Goal: Information Seeking & Learning: Learn about a topic

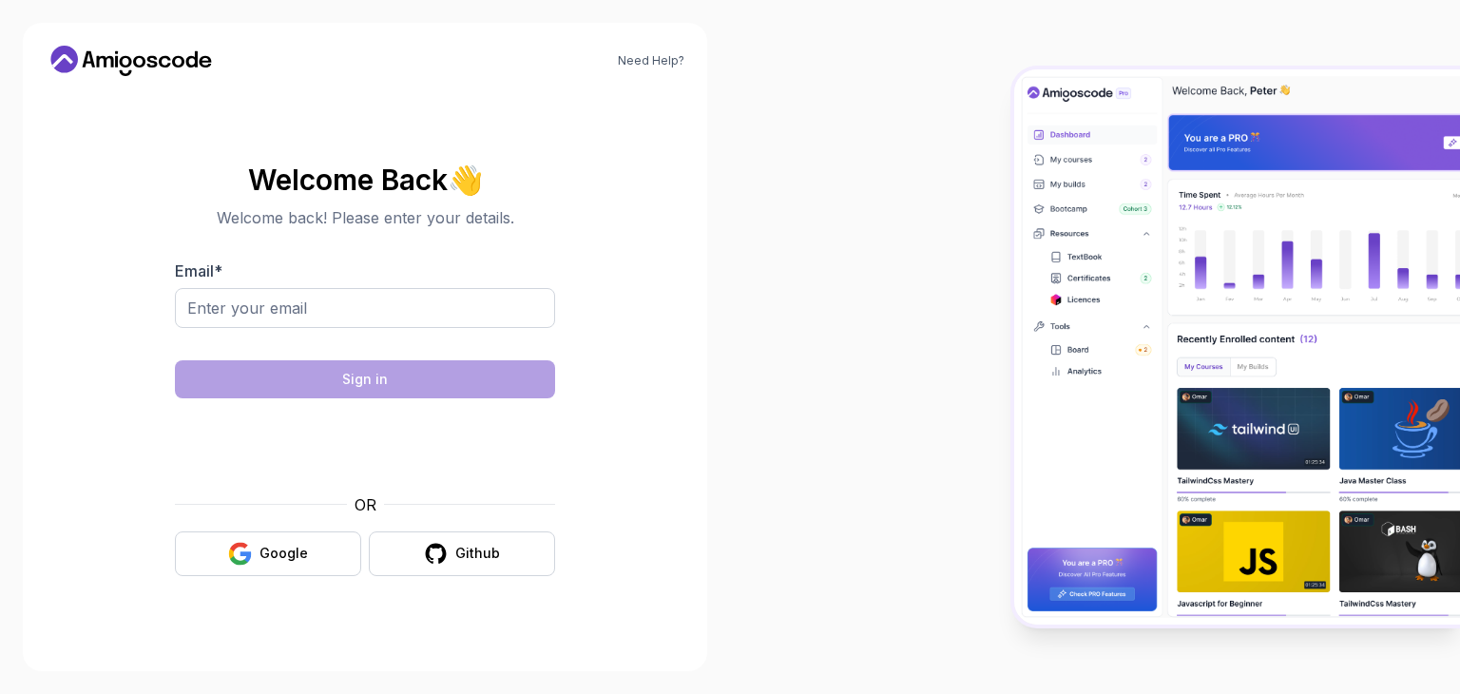
click at [362, 313] on input "Email *" at bounding box center [365, 308] width 380 height 40
type input "[EMAIL_ADDRESS][DOMAIN_NAME]"
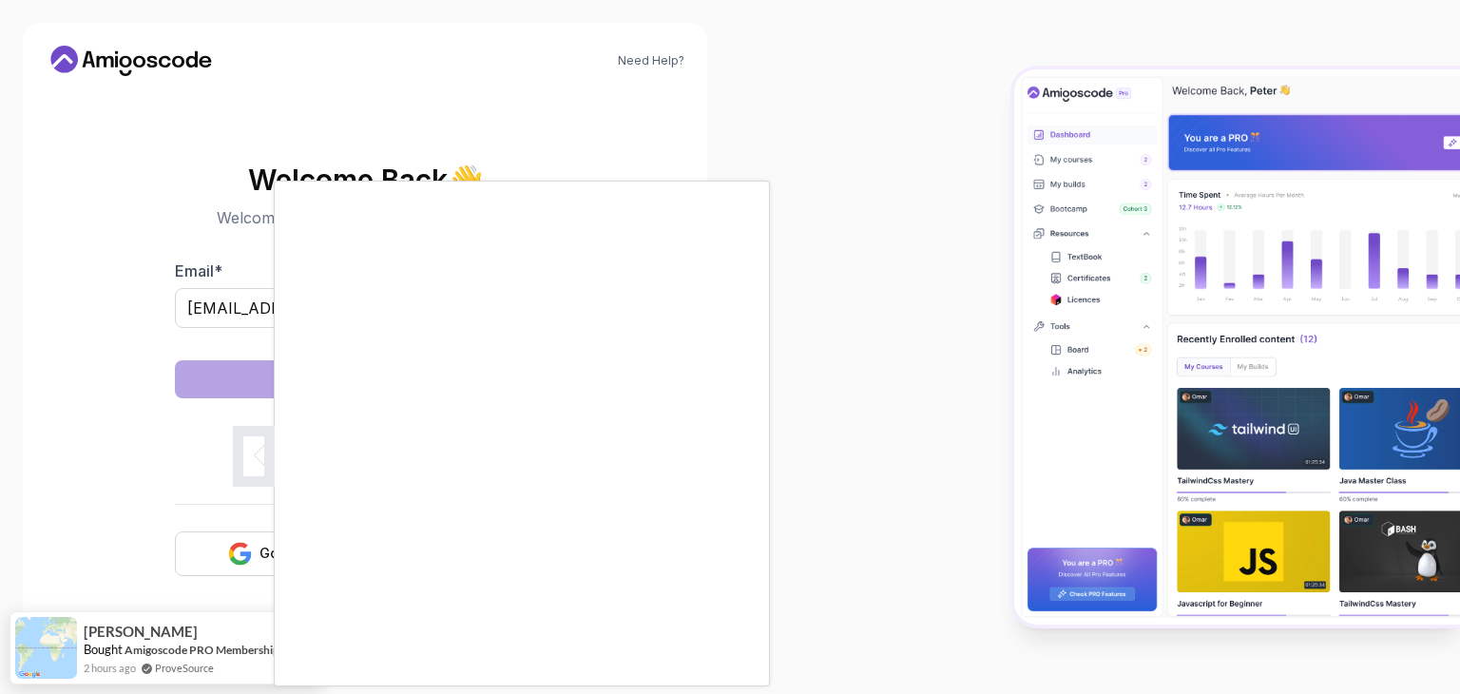
click at [1001, 180] on body "Need Help? Welcome Back 👋 Welcome back! Please enter your details. Email * bhoo…" at bounding box center [730, 347] width 1460 height 694
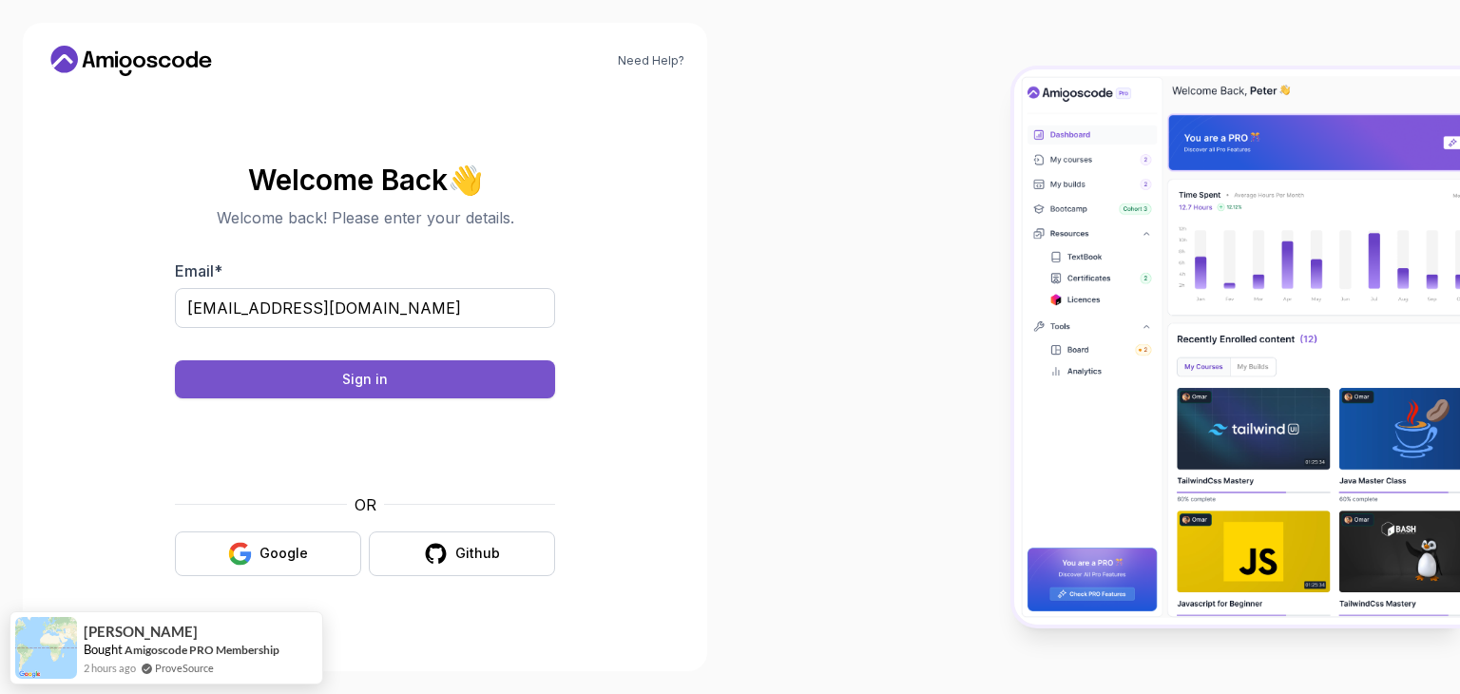
click at [438, 388] on button "Sign in" at bounding box center [365, 379] width 380 height 38
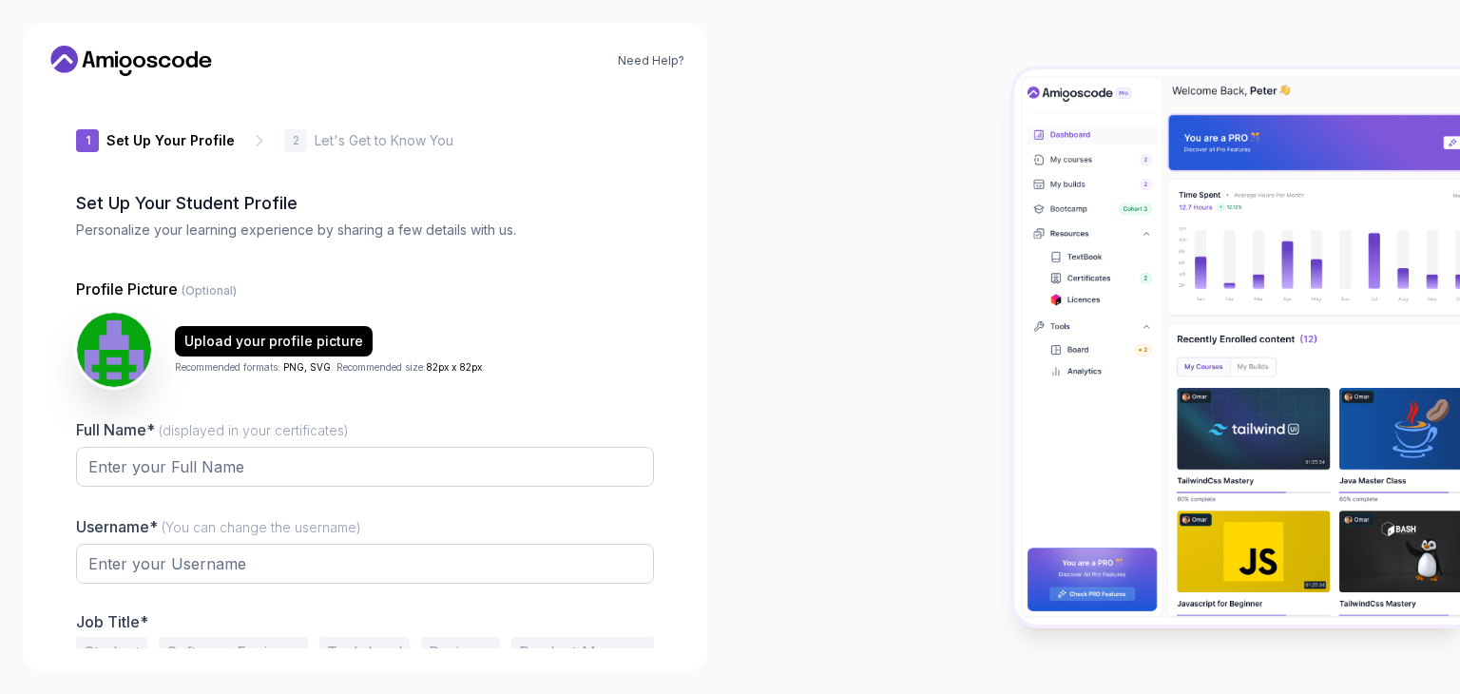
type input "gentlerhinoeee9a"
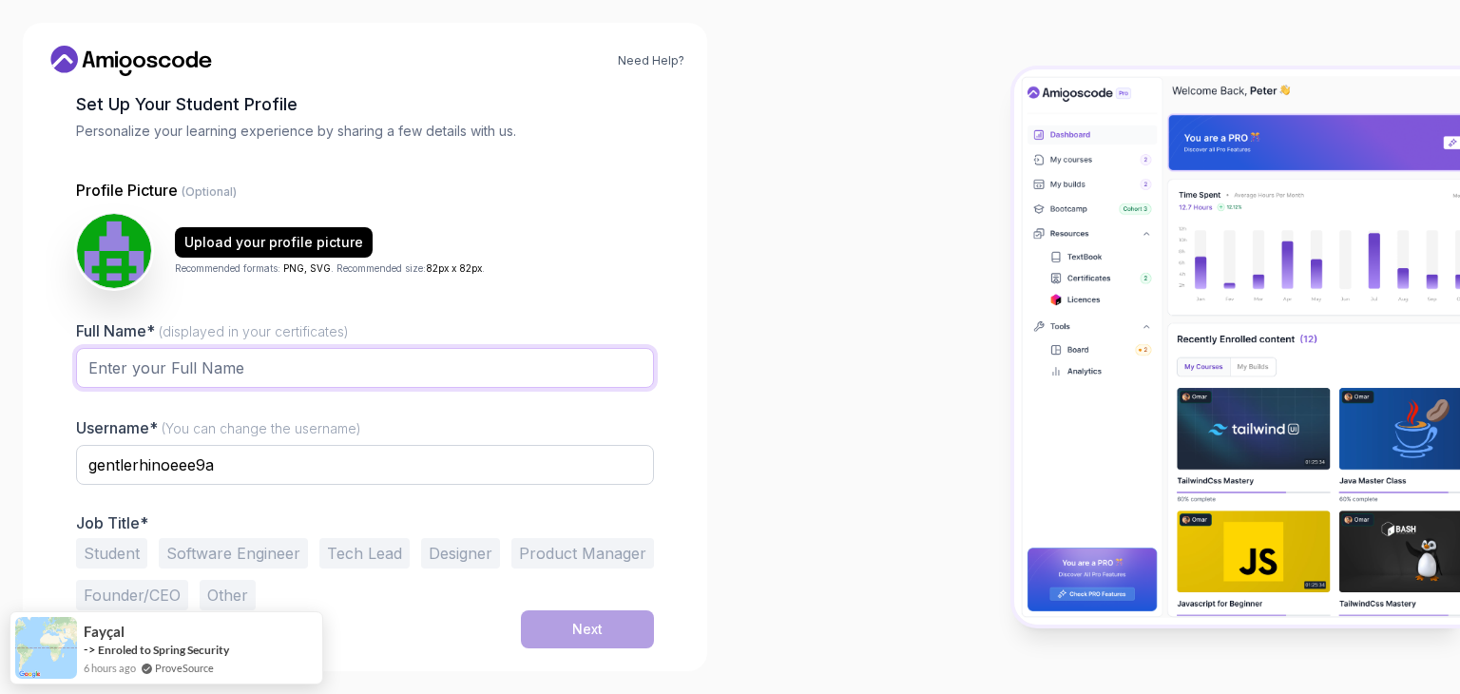
click at [275, 364] on input "Full Name* (displayed in your certificates)" at bounding box center [365, 368] width 578 height 40
type input "[PERSON_NAME] H S"
click at [228, 484] on div "gentlerhinoeee9a" at bounding box center [365, 475] width 578 height 61
drag, startPoint x: 236, startPoint y: 475, endPoint x: 57, endPoint y: 485, distance: 178.9
click at [57, 485] on div "1 Set Up Your Profile 1 Set Up Your Profile 2 Let's Get to Know You Set Up Your…" at bounding box center [365, 270] width 639 height 557
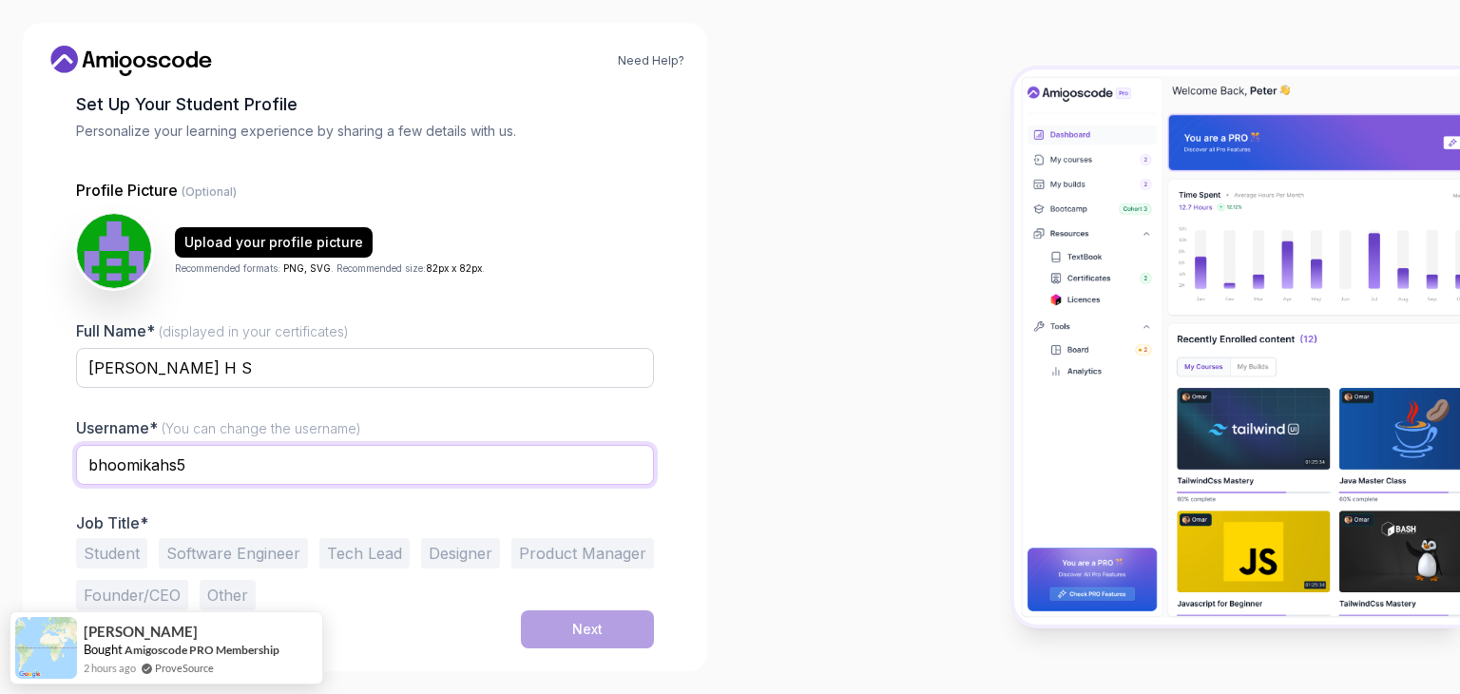
type input "bhoomikahs5"
click at [129, 548] on button "Student" at bounding box center [111, 553] width 71 height 30
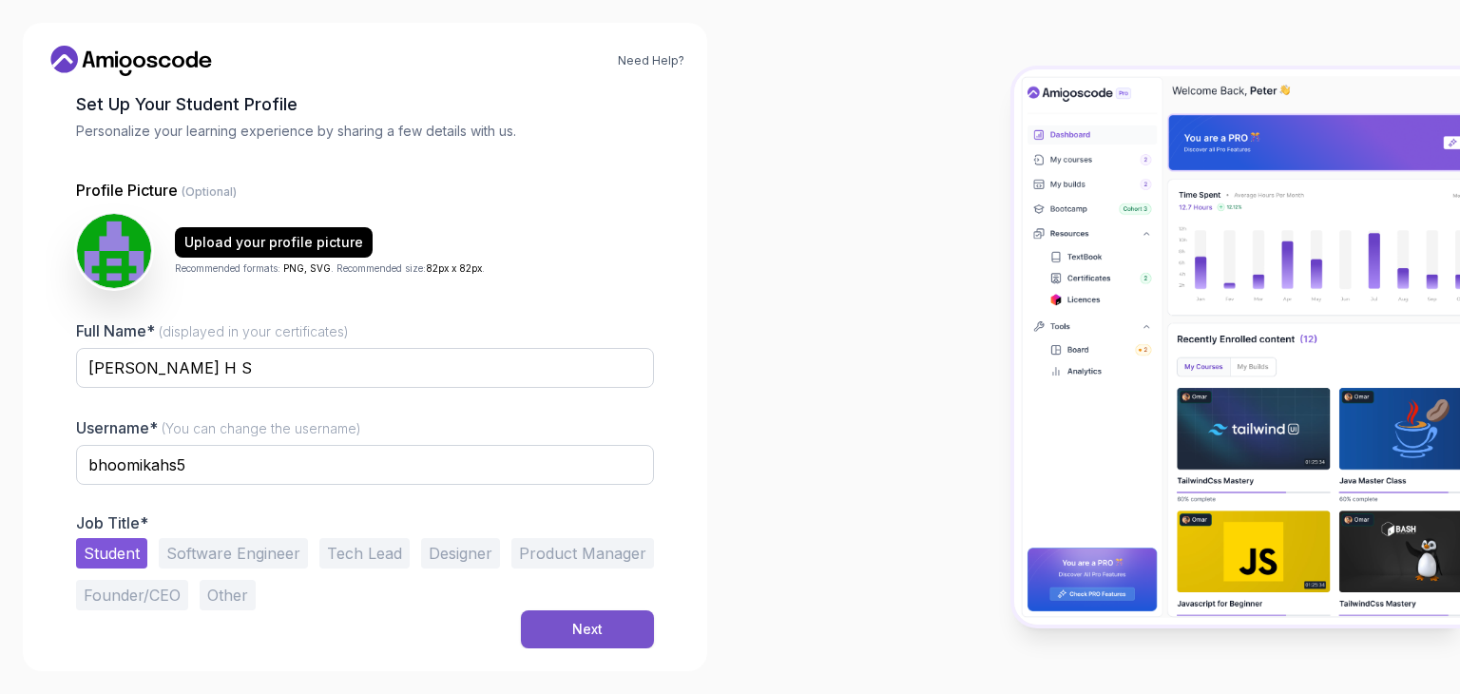
click at [611, 636] on button "Next" at bounding box center [587, 629] width 133 height 38
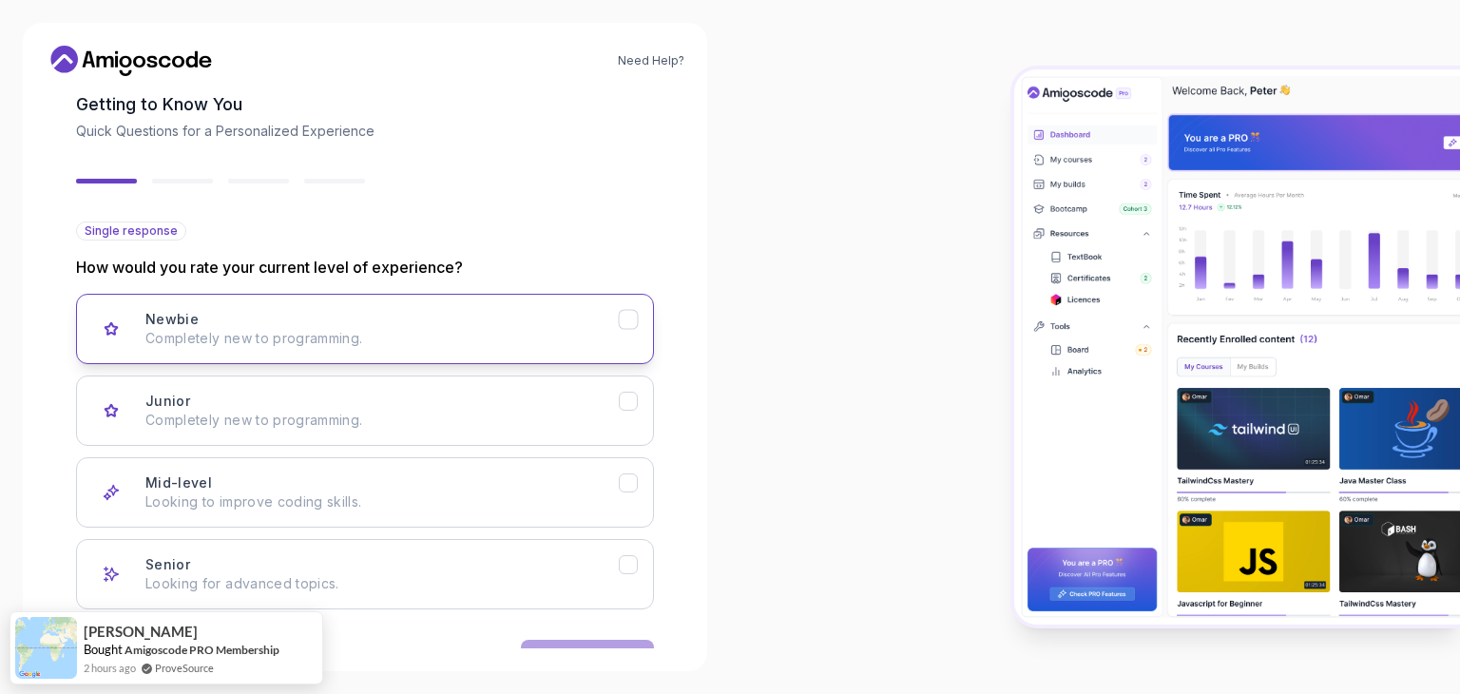
scroll to position [157, 0]
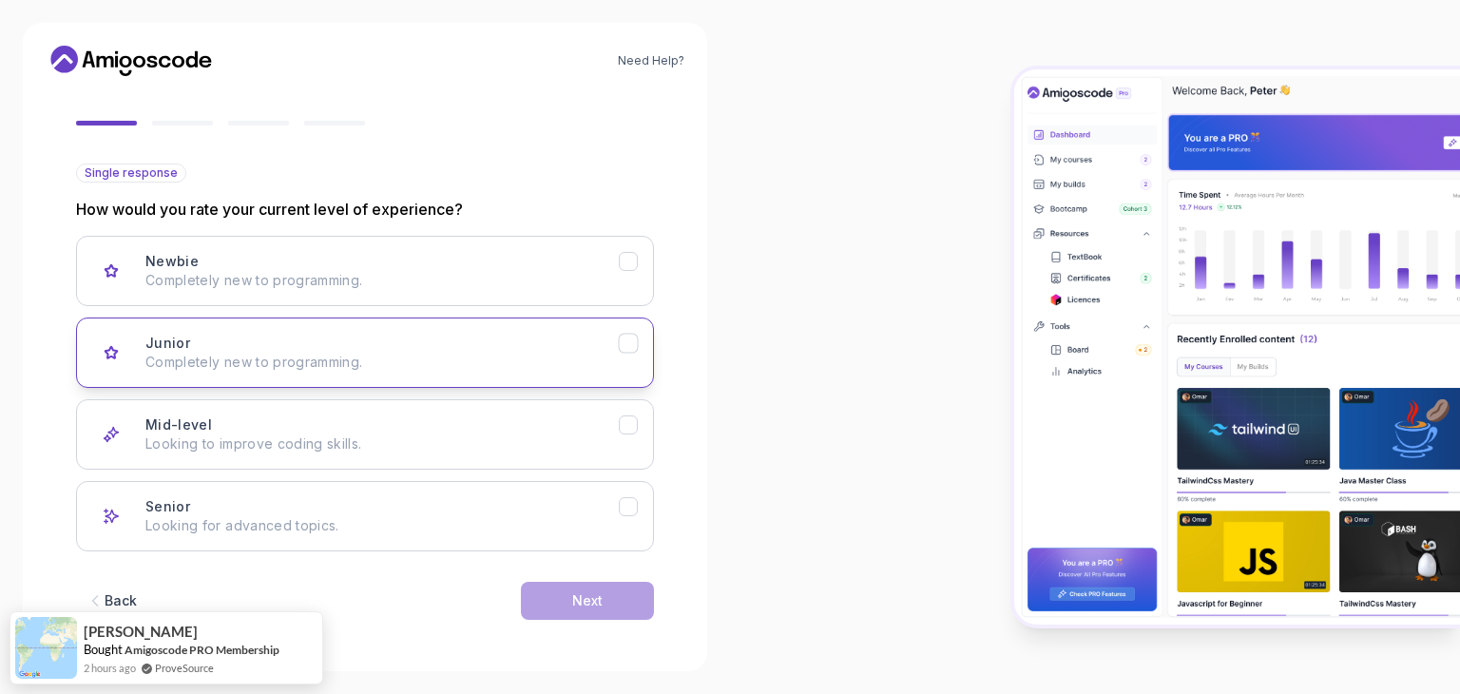
click at [364, 361] on p "Completely new to programming." at bounding box center [381, 362] width 473 height 19
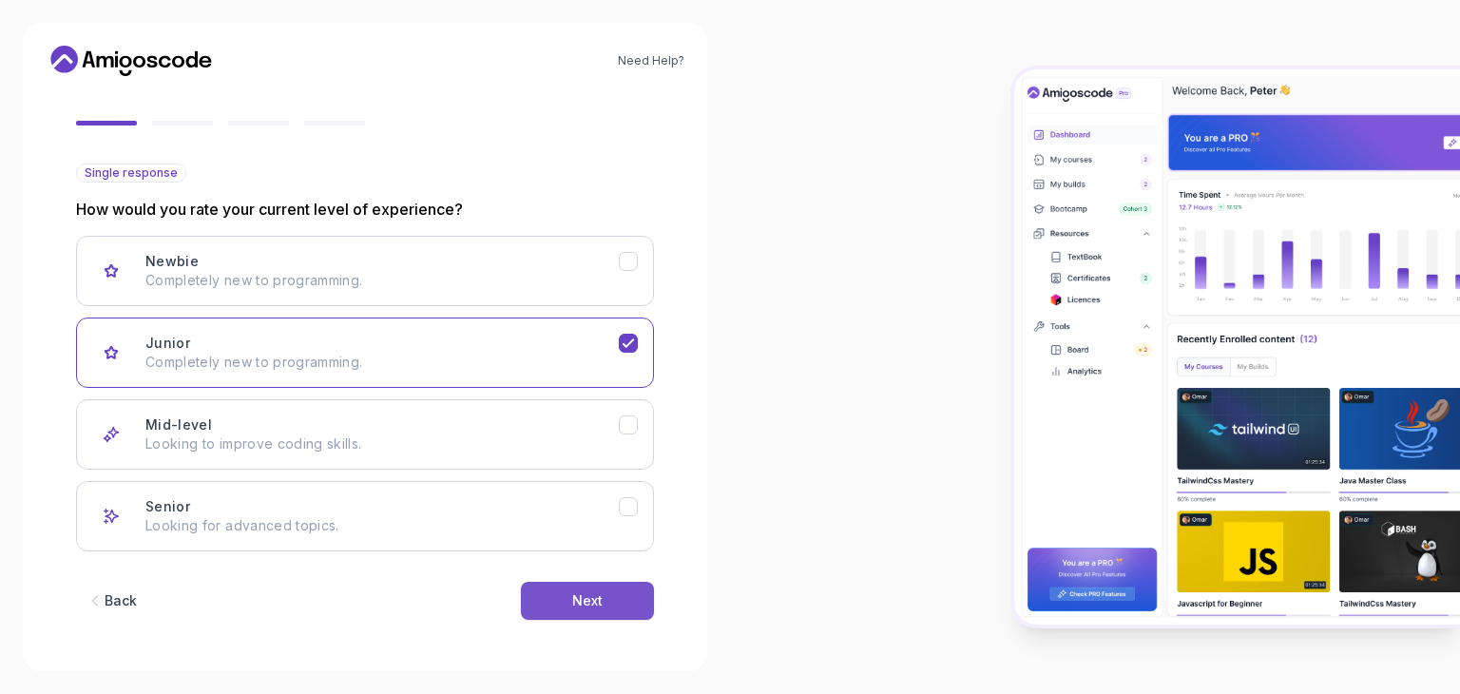
click at [549, 609] on button "Next" at bounding box center [587, 601] width 133 height 38
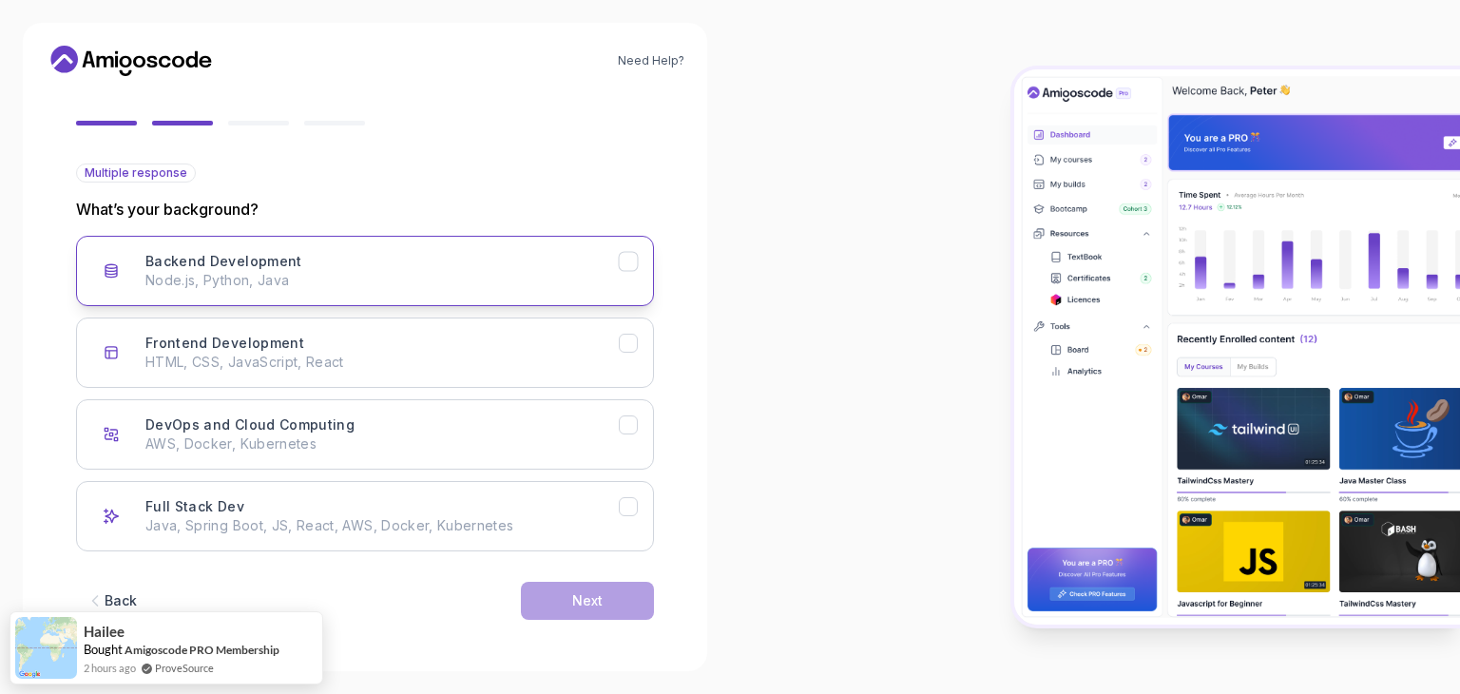
click at [395, 283] on p "Node.js, Python, Java" at bounding box center [381, 280] width 473 height 19
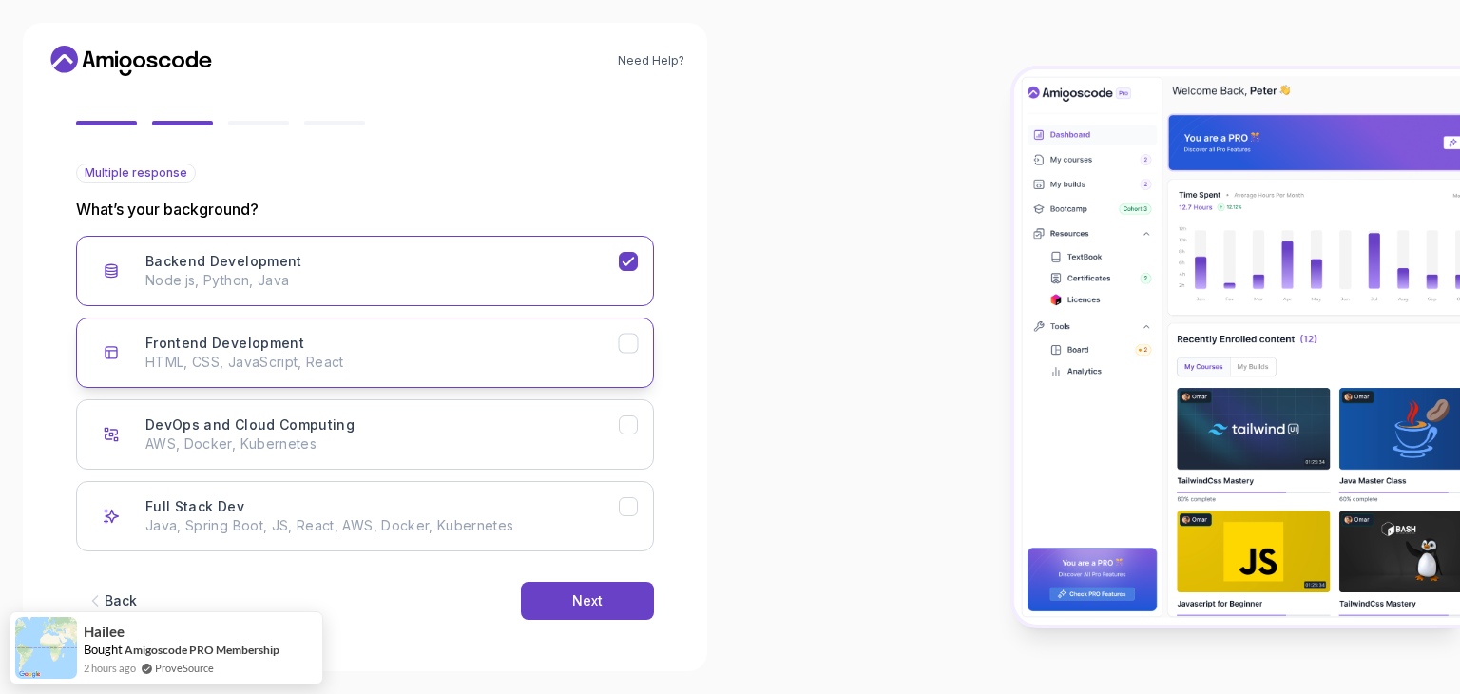
click at [395, 354] on p "HTML, CSS, JavaScript, React" at bounding box center [381, 362] width 473 height 19
click at [394, 421] on div "DevOps and Cloud Computing AWS, Docker, Kubernetes" at bounding box center [381, 434] width 473 height 38
click at [446, 393] on div "Backend Development Node.js, Python, Java Frontend Development HTML, CSS, JavaS…" at bounding box center [365, 394] width 578 height 316
click at [447, 355] on p "HTML, CSS, JavaScript, React" at bounding box center [381, 362] width 473 height 19
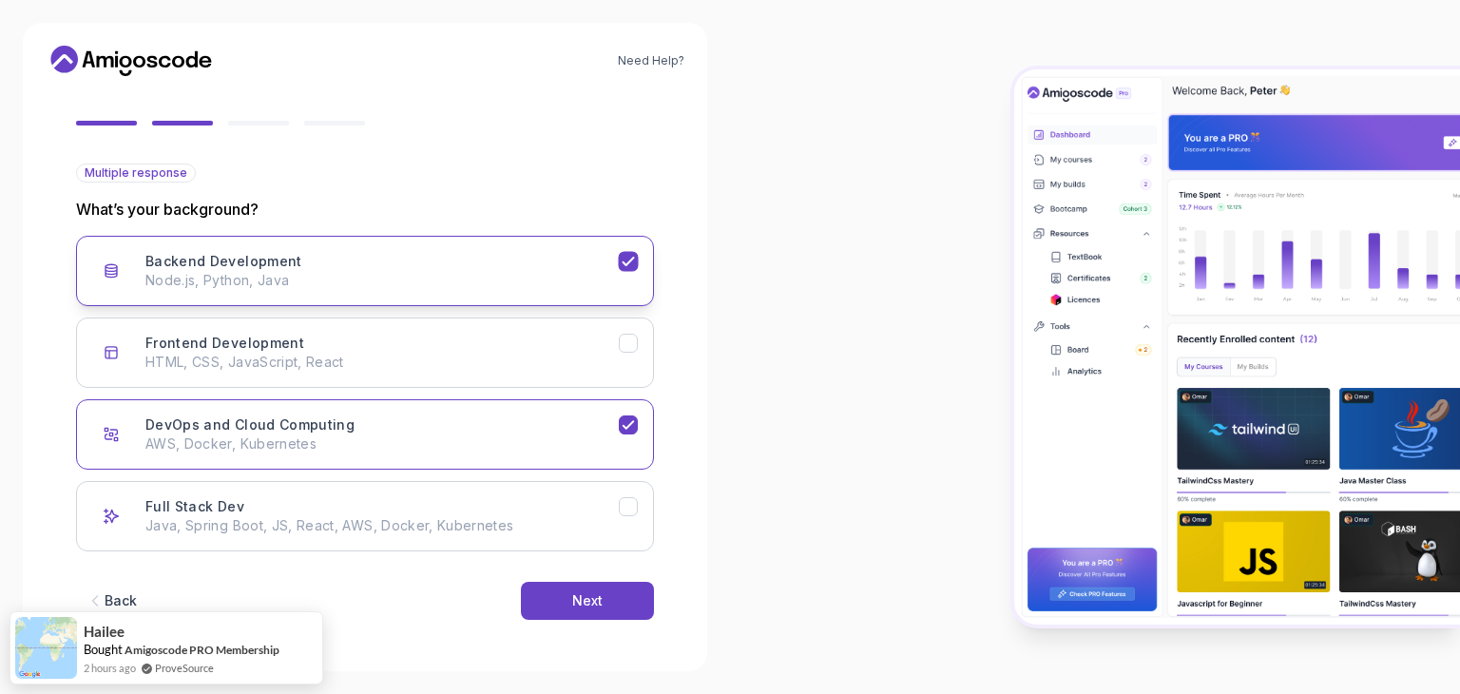
click at [575, 263] on div "Backend Development Node.js, Python, Java" at bounding box center [381, 271] width 473 height 38
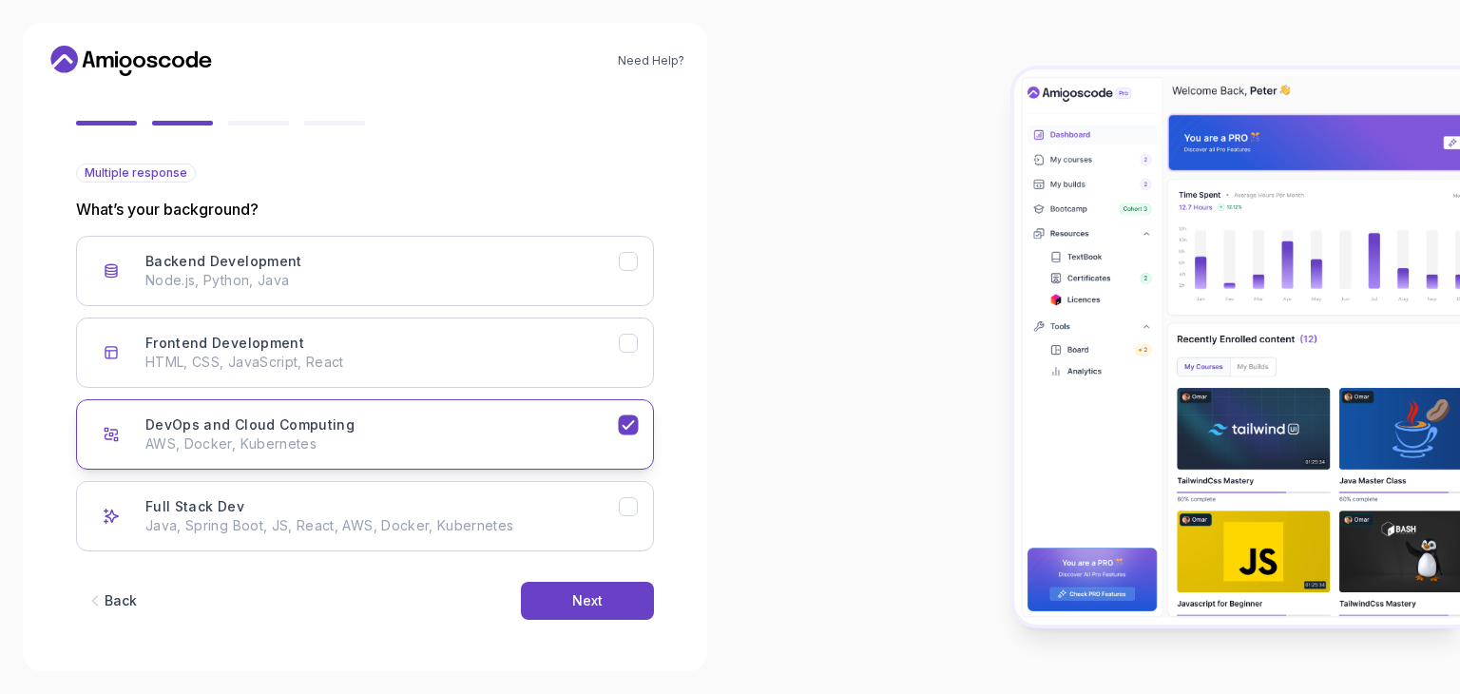
click at [525, 415] on div "DevOps and Cloud Computing AWS, Docker, Kubernetes" at bounding box center [381, 434] width 473 height 38
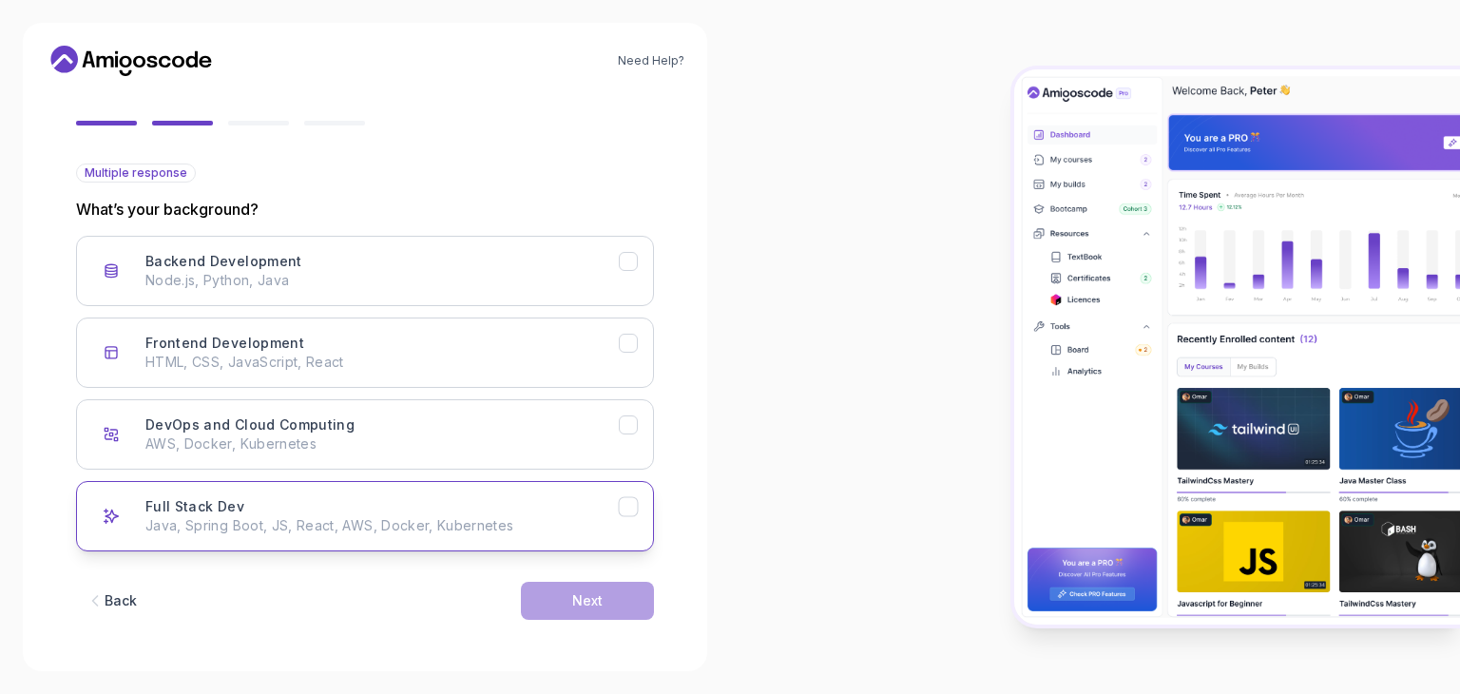
click at [503, 498] on div "Full Stack Dev Java, Spring Boot, JS, React, AWS, Docker, Kubernetes" at bounding box center [381, 516] width 473 height 38
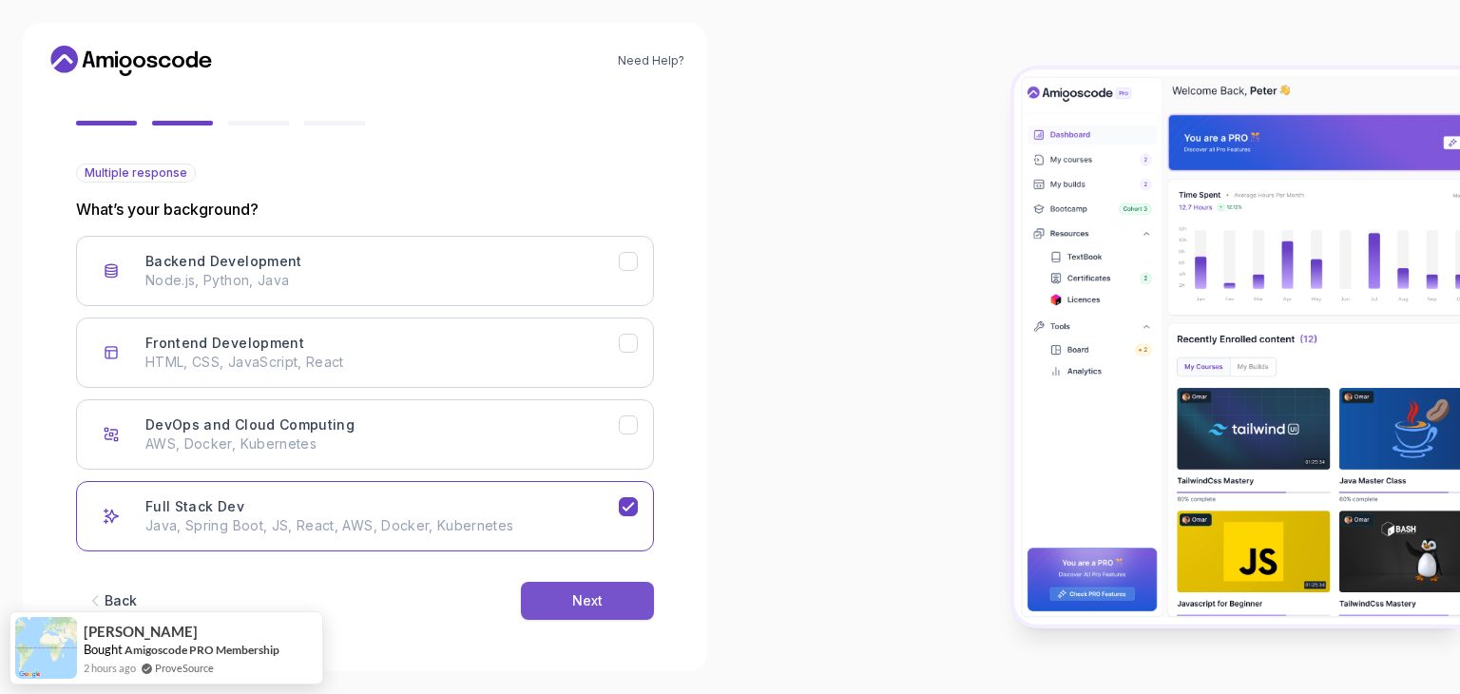
click at [557, 599] on button "Next" at bounding box center [587, 601] width 133 height 38
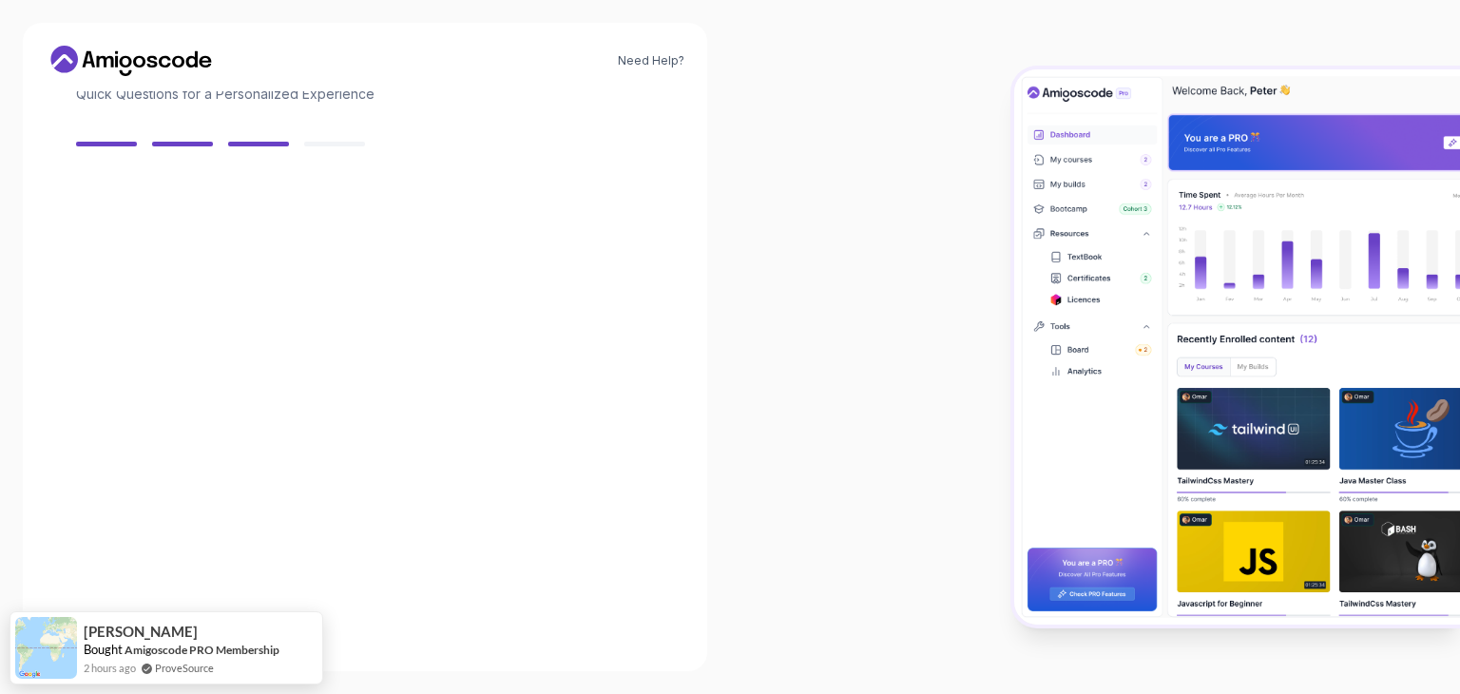
scroll to position [136, 0]
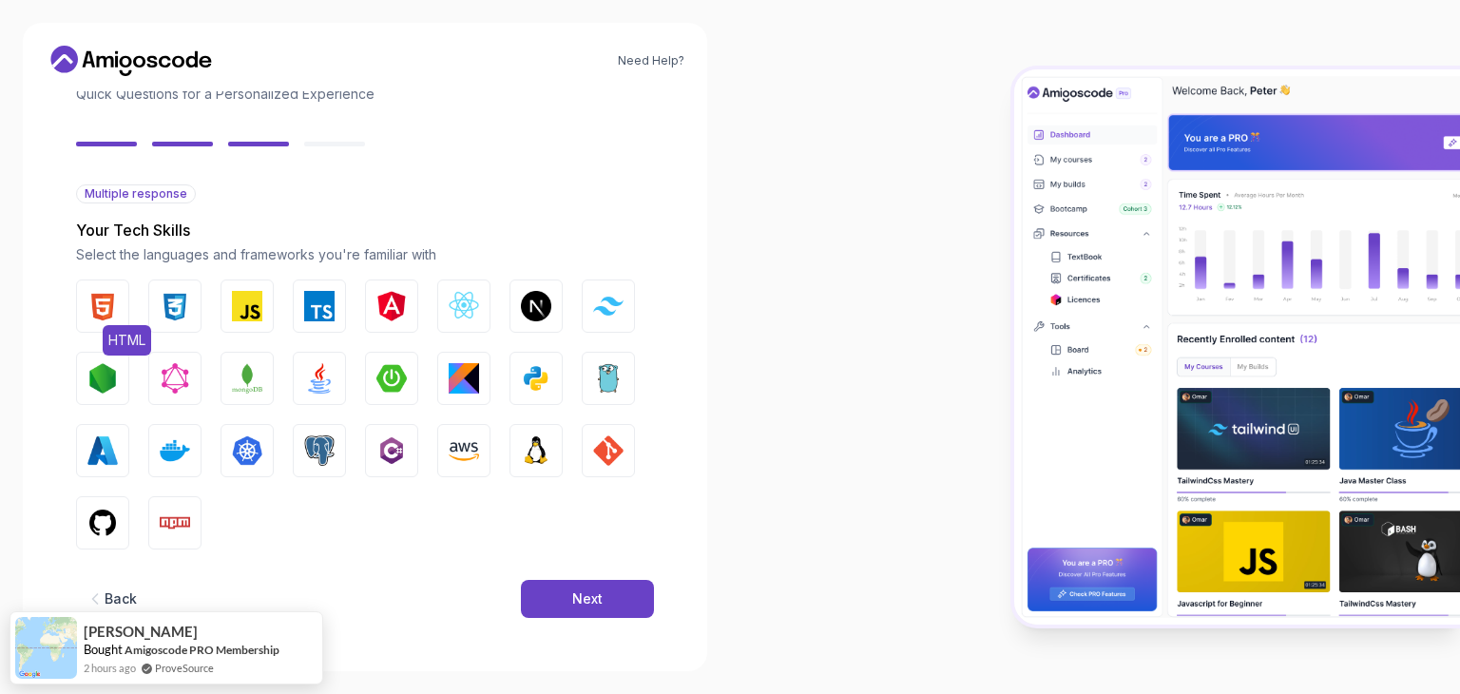
click at [107, 305] on img "button" at bounding box center [102, 306] width 30 height 30
click at [160, 305] on img "button" at bounding box center [175, 306] width 30 height 30
click at [228, 312] on button "JavaScript" at bounding box center [247, 305] width 53 height 53
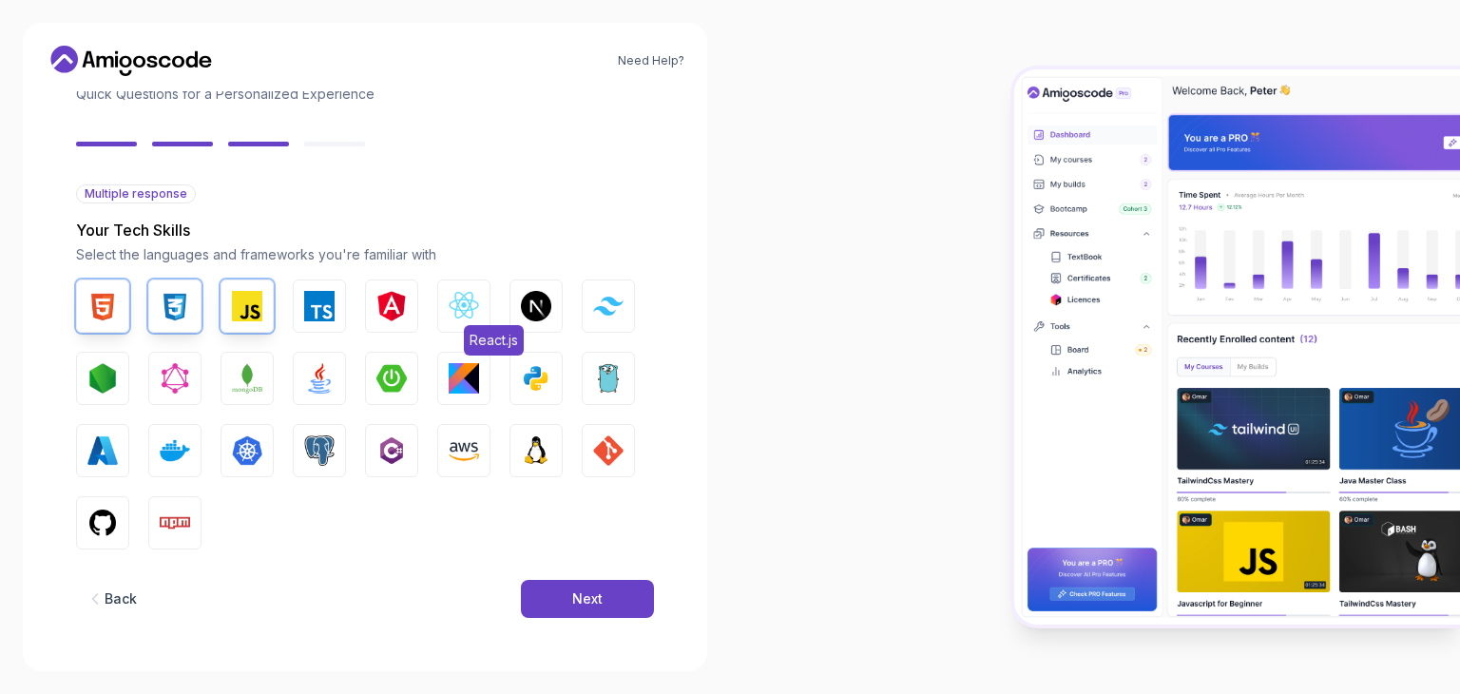
click at [454, 314] on img "button" at bounding box center [464, 306] width 30 height 30
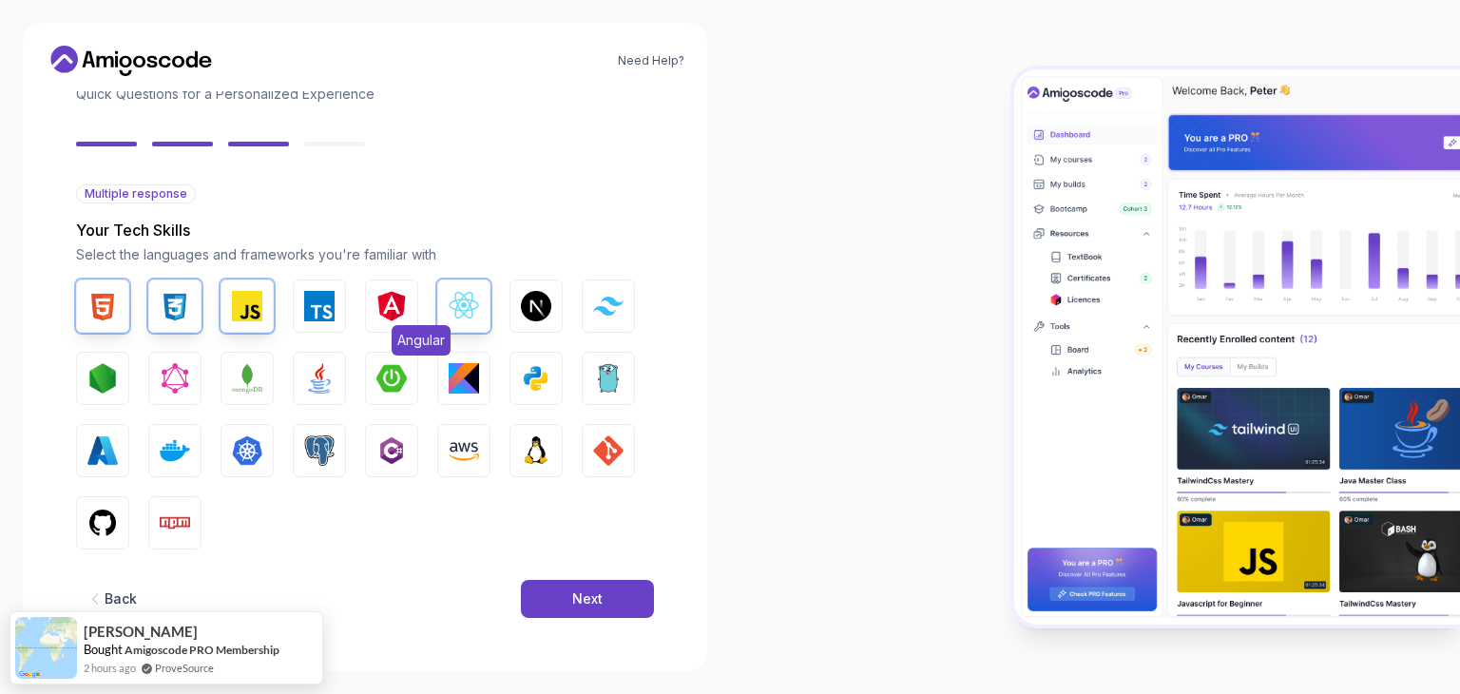
click at [394, 323] on button "Angular" at bounding box center [391, 305] width 53 height 53
click at [604, 313] on img "button" at bounding box center [608, 306] width 30 height 18
click at [167, 386] on img "button" at bounding box center [175, 378] width 30 height 30
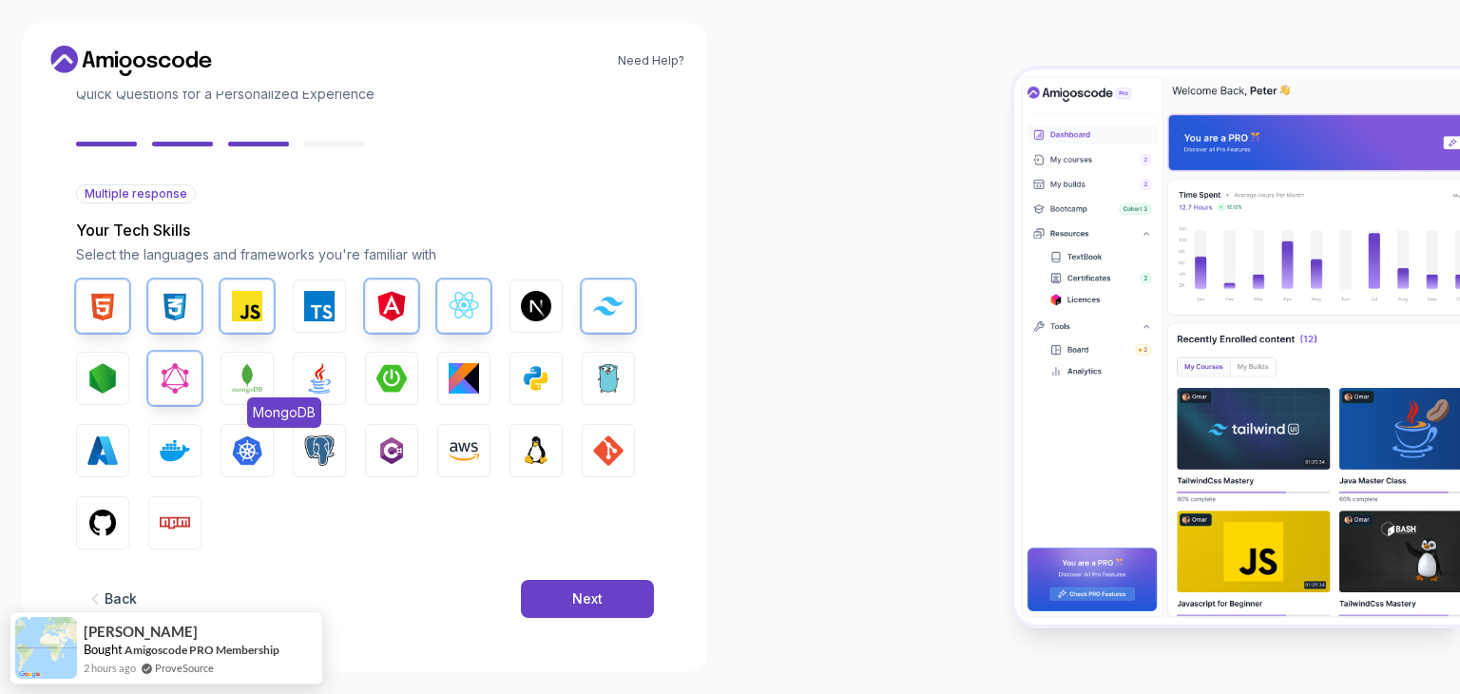
click at [224, 388] on button "MongoDB" at bounding box center [247, 378] width 53 height 53
click at [331, 376] on img "button" at bounding box center [319, 378] width 30 height 30
click at [397, 378] on img "button" at bounding box center [391, 378] width 30 height 30
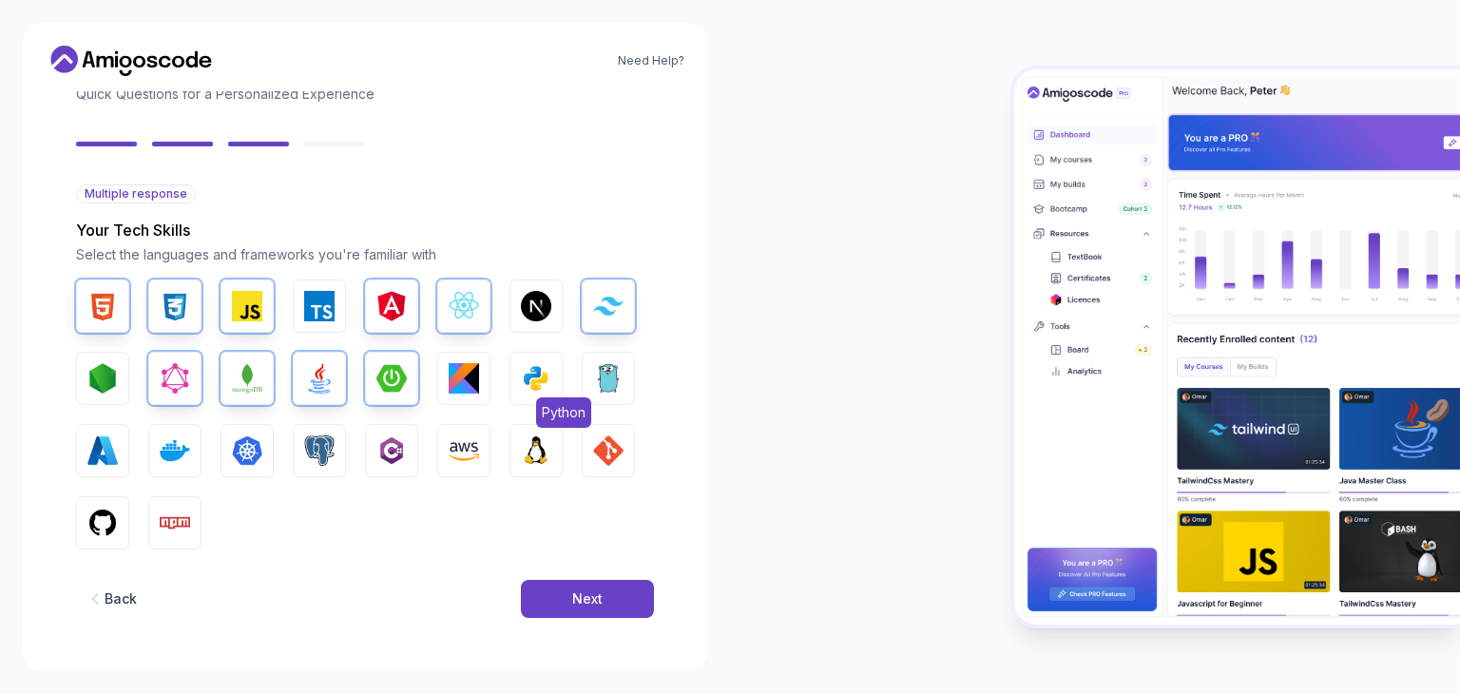
click at [535, 396] on button "Python" at bounding box center [535, 378] width 53 height 53
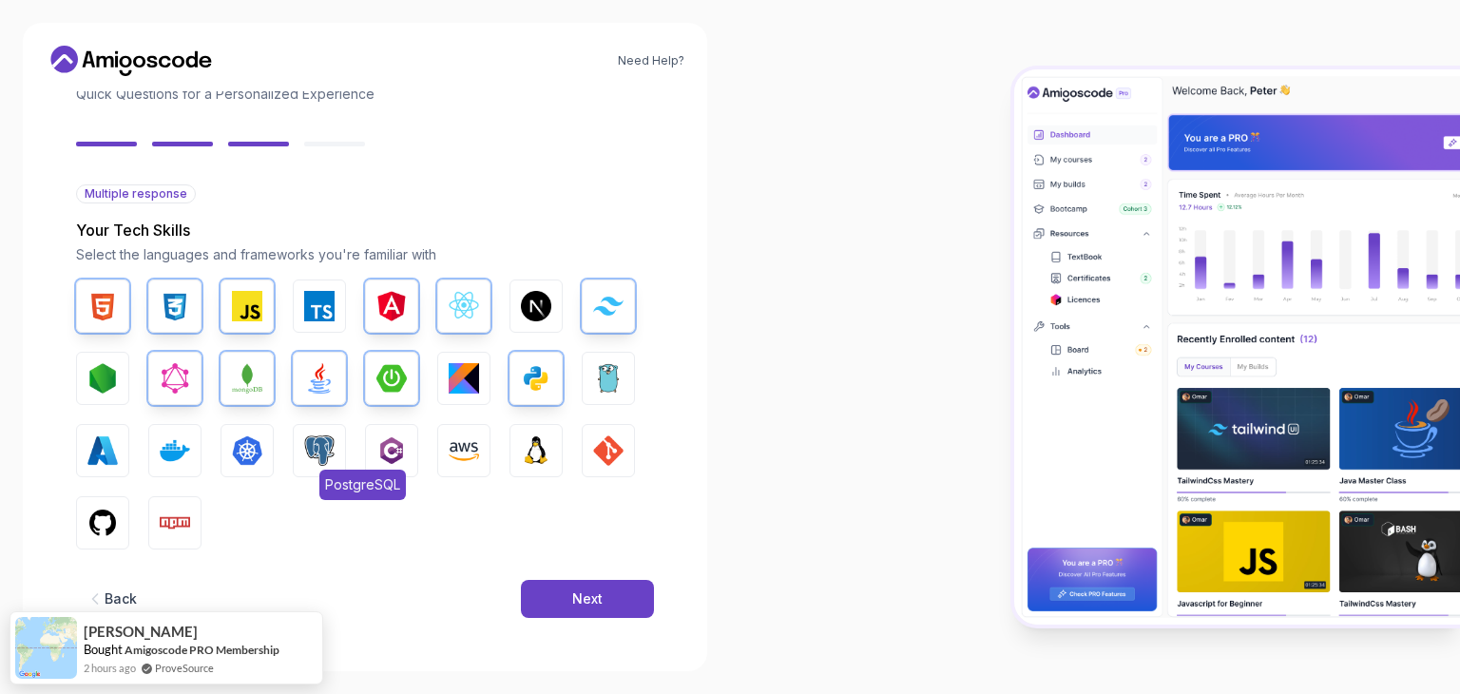
click at [315, 453] on img "button" at bounding box center [319, 450] width 30 height 30
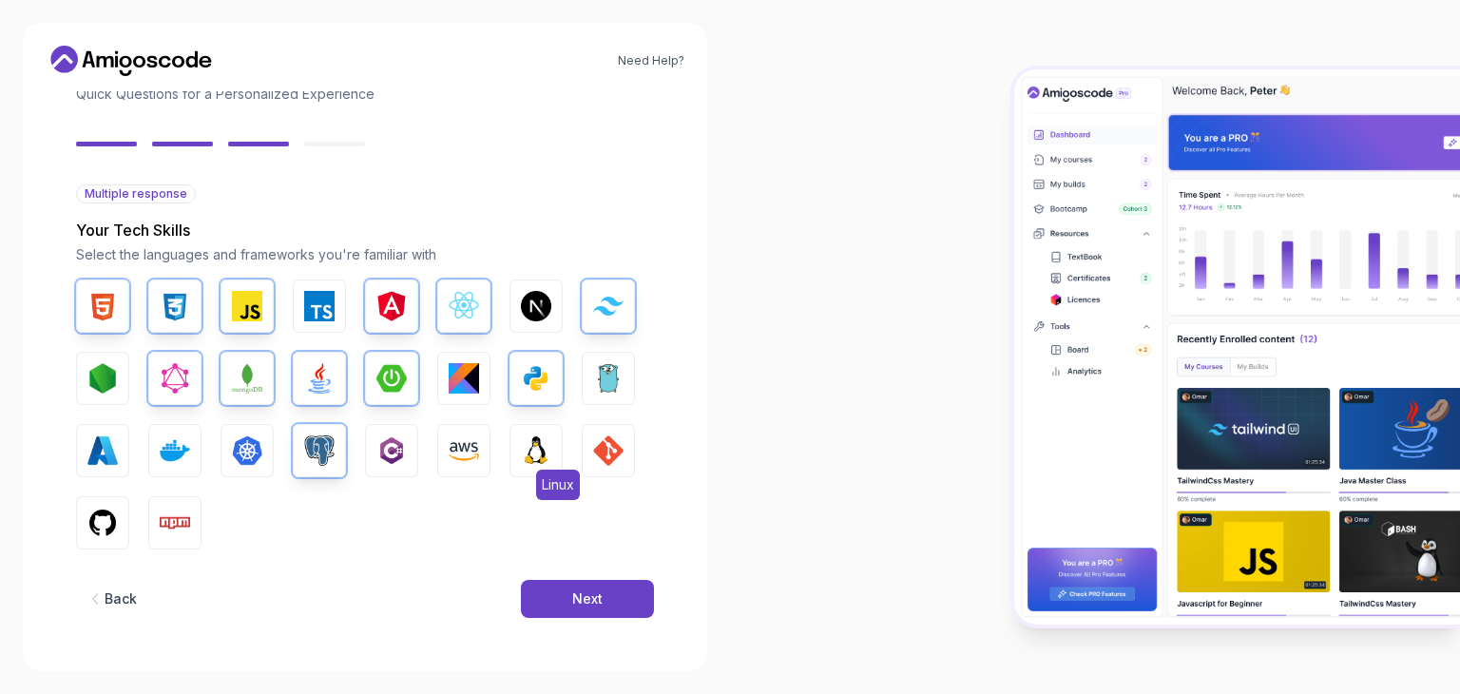
click at [532, 454] on img "button" at bounding box center [536, 450] width 30 height 30
click at [595, 453] on img "button" at bounding box center [608, 450] width 30 height 30
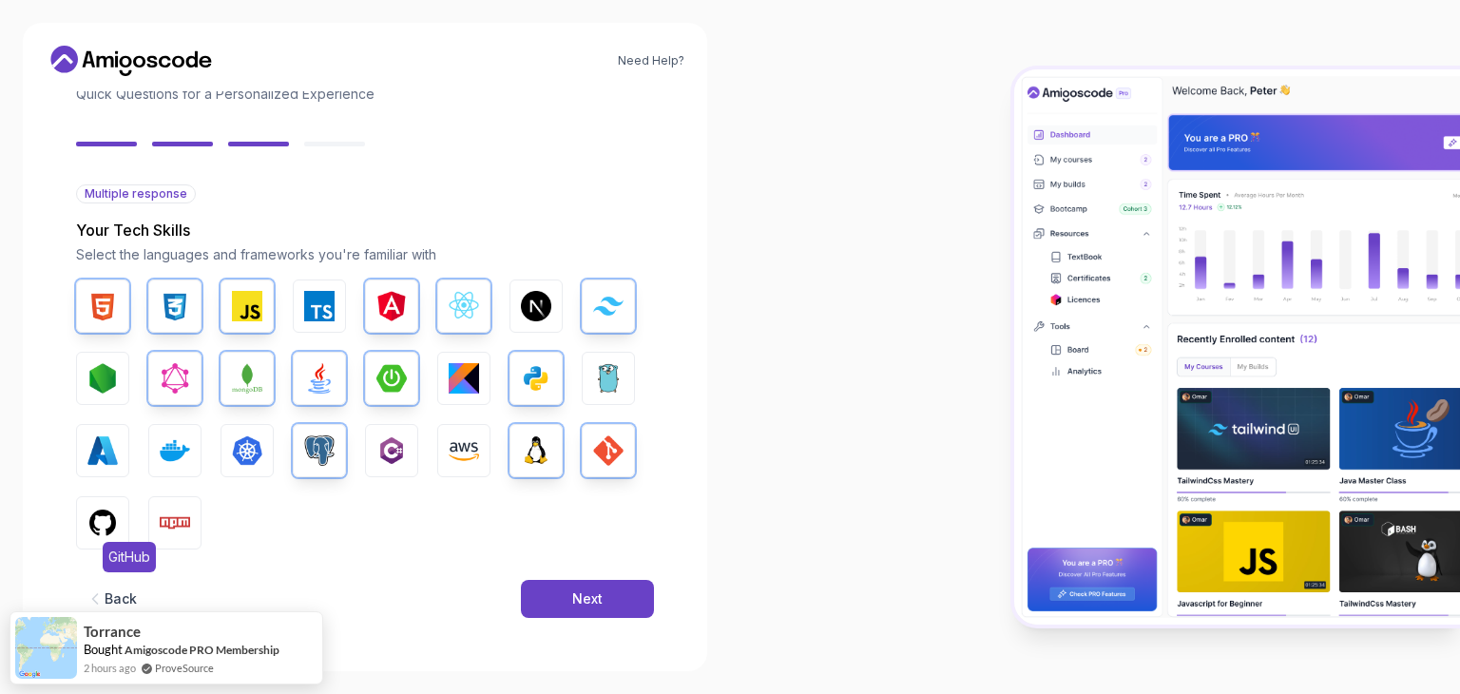
click at [115, 533] on img "button" at bounding box center [102, 523] width 30 height 30
click at [170, 533] on img "button" at bounding box center [175, 523] width 30 height 30
click at [601, 606] on div "Next" at bounding box center [587, 598] width 30 height 19
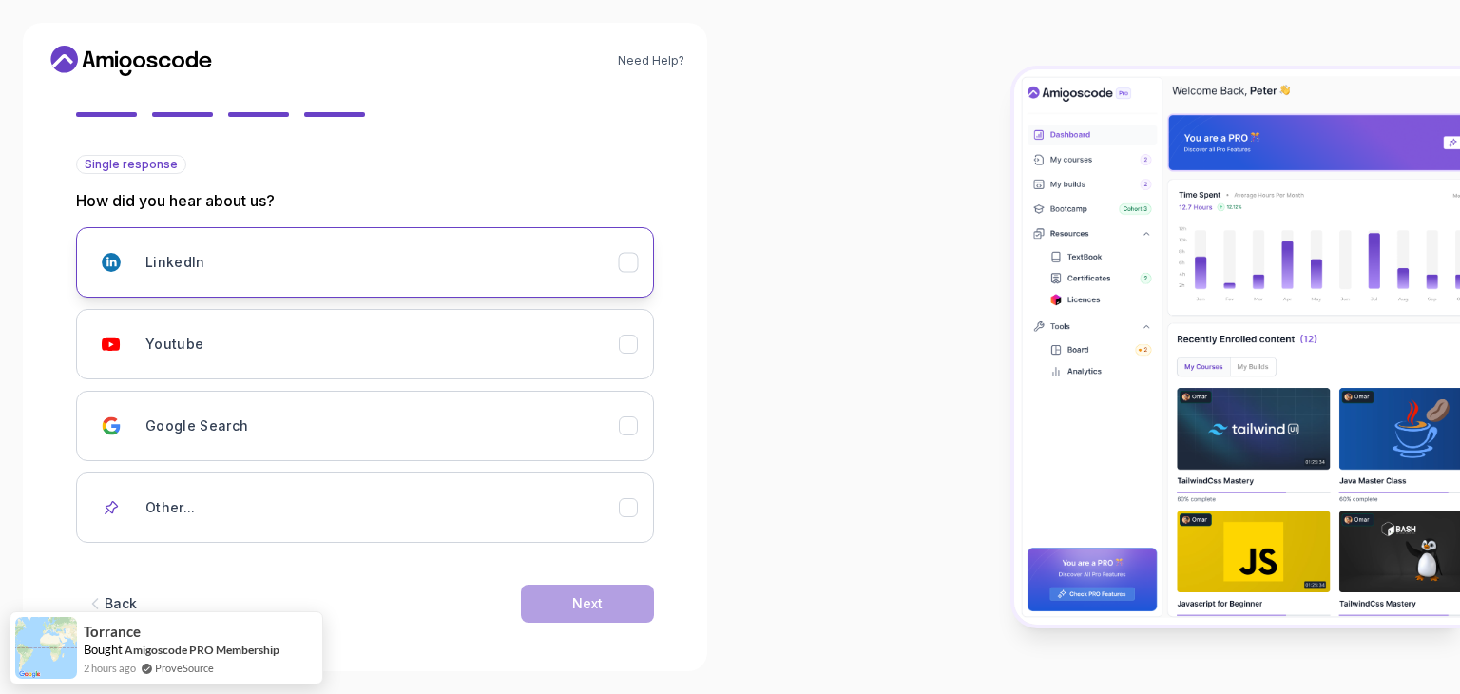
scroll to position [168, 0]
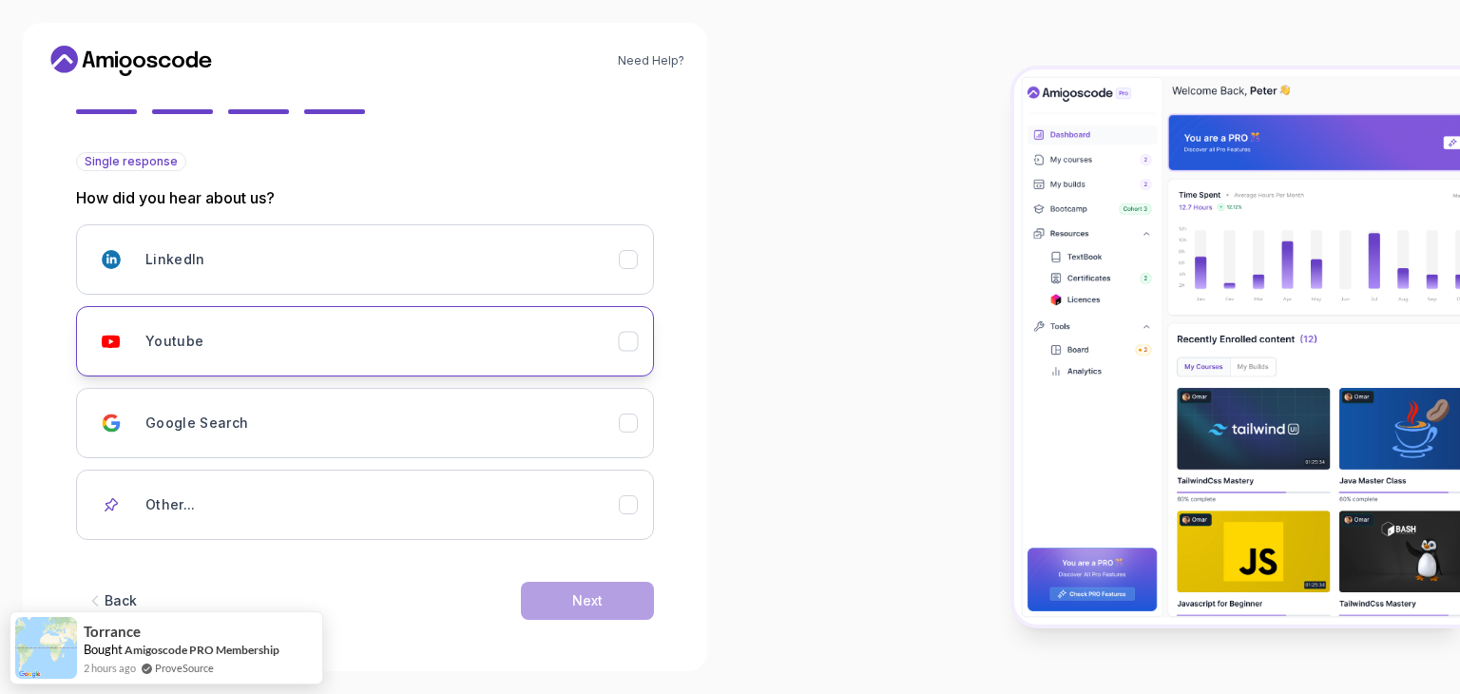
click at [365, 326] on div "Youtube" at bounding box center [381, 341] width 473 height 38
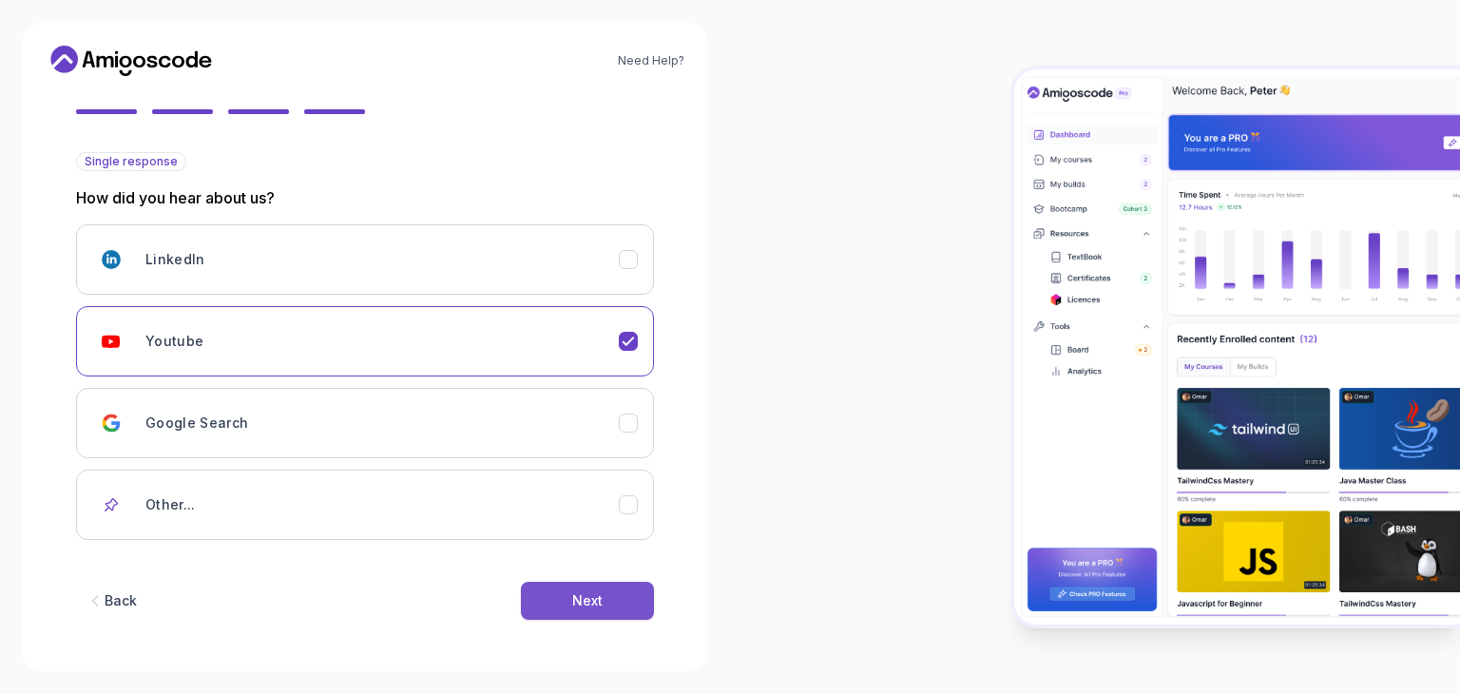
click at [612, 606] on button "Next" at bounding box center [587, 601] width 133 height 38
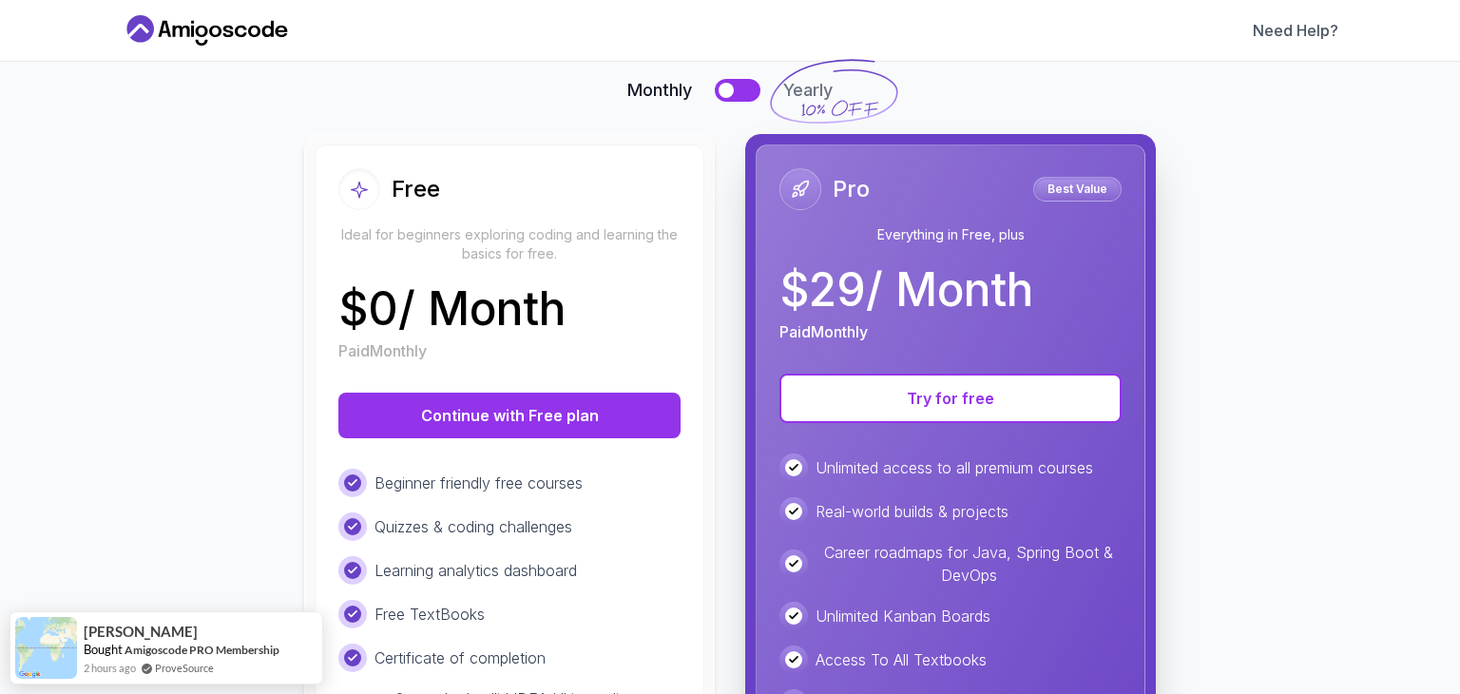
scroll to position [131, 0]
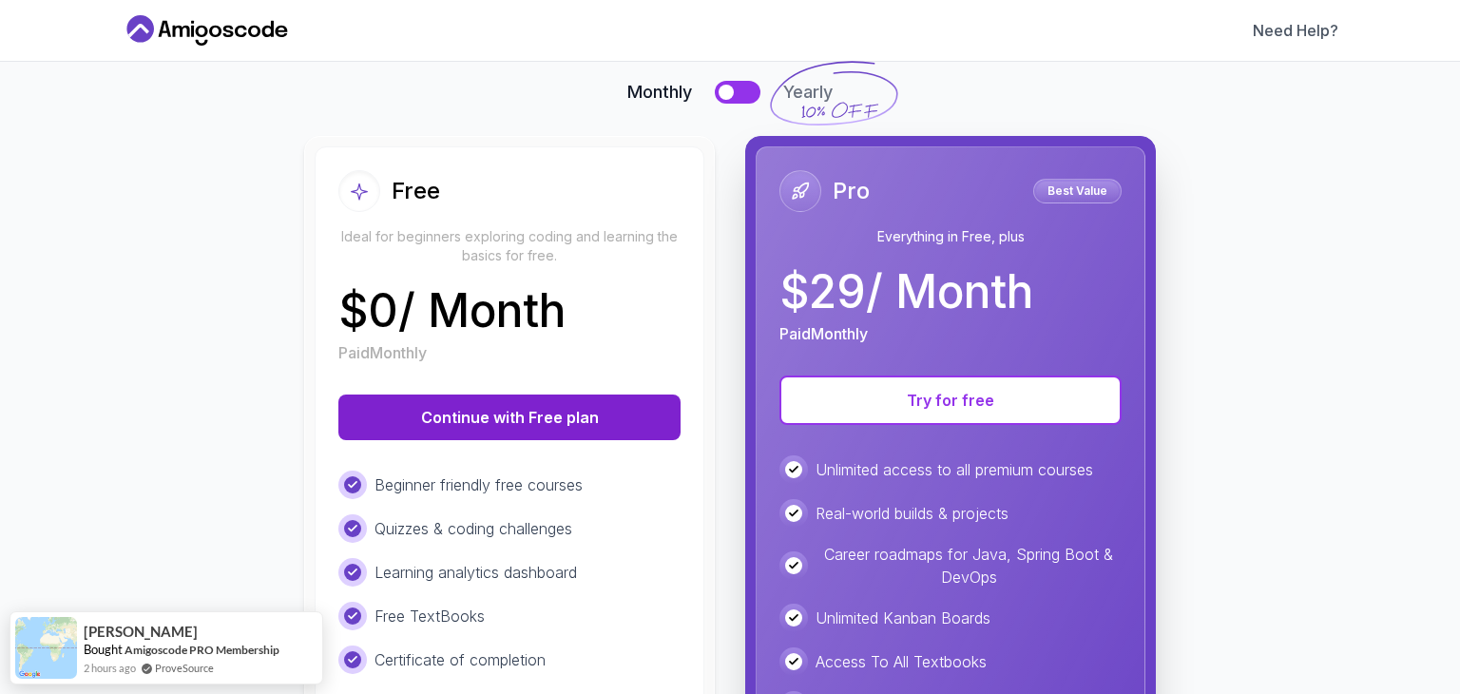
click at [550, 414] on button "Continue with Free plan" at bounding box center [509, 417] width 342 height 46
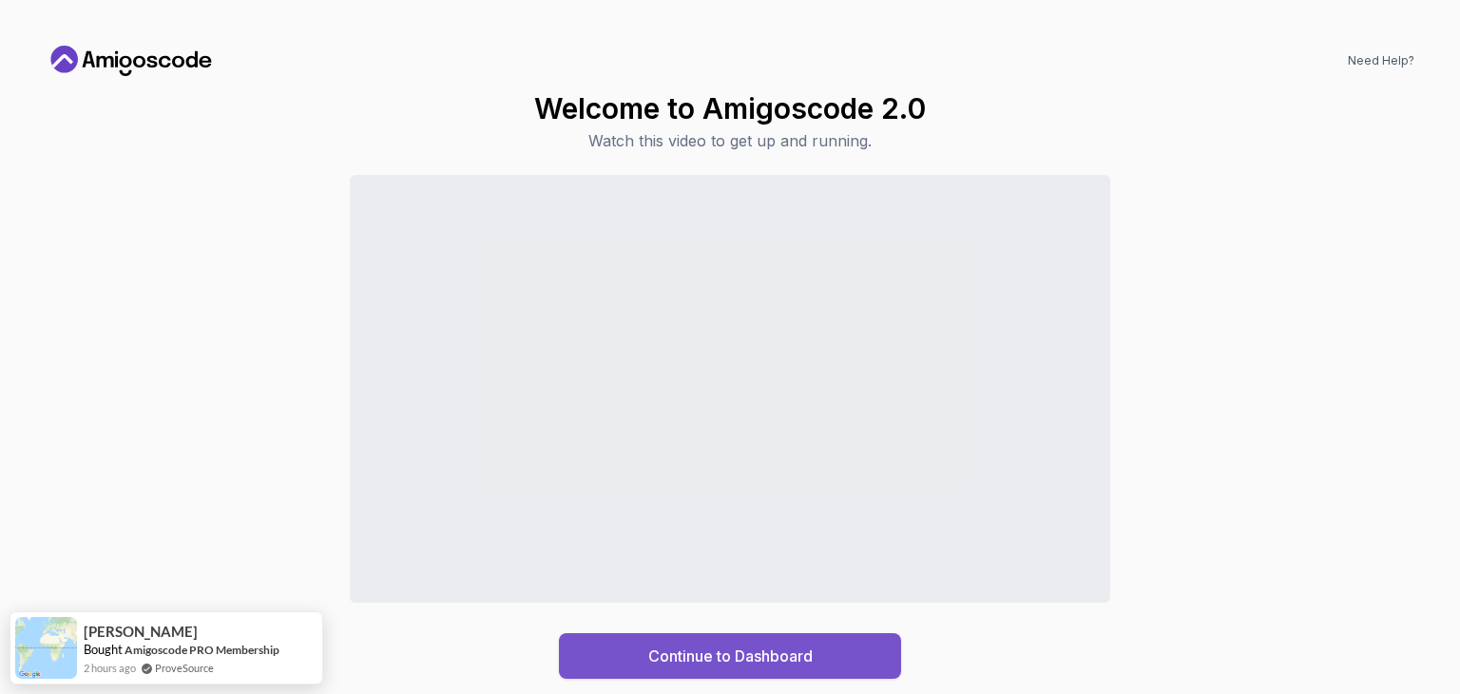
click at [707, 658] on div "Continue to Dashboard" at bounding box center [730, 655] width 164 height 23
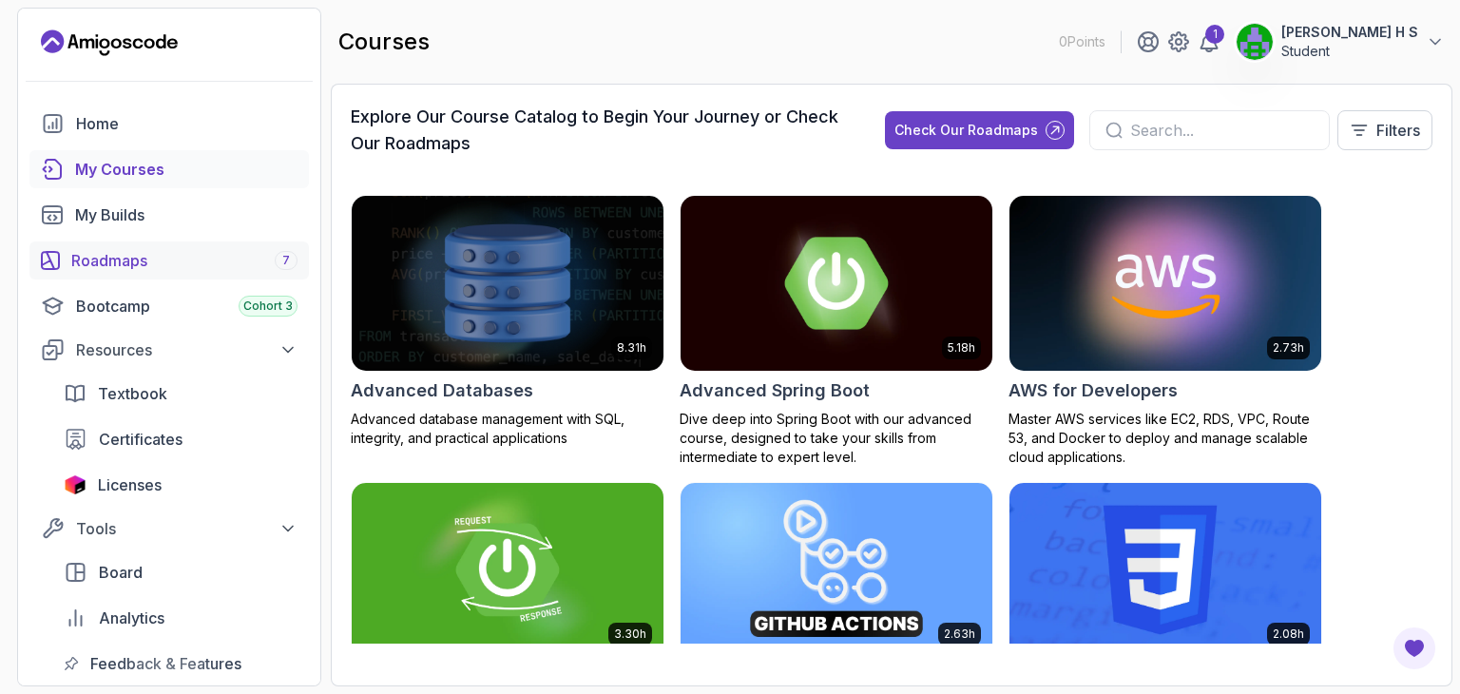
click at [259, 264] on div "Roadmaps 7" at bounding box center [184, 260] width 226 height 23
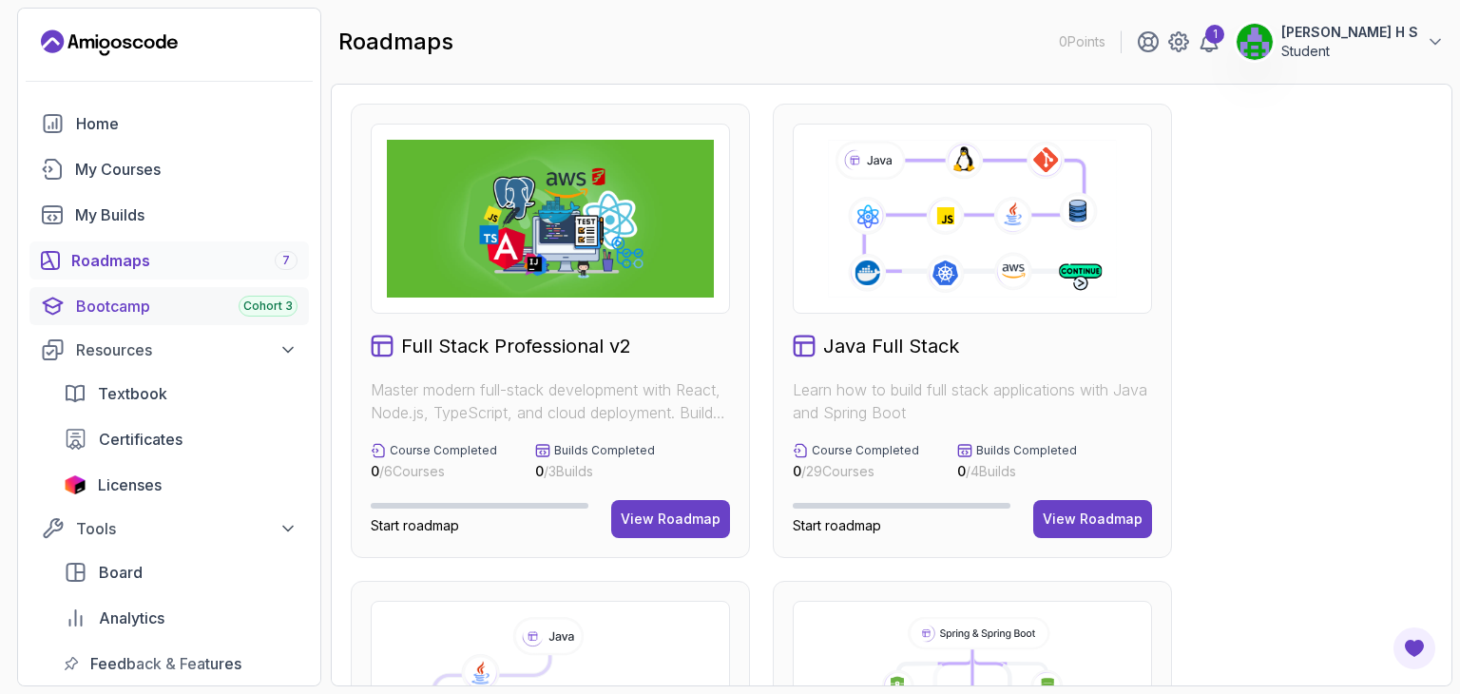
click at [188, 303] on div "Bootcamp Cohort 3" at bounding box center [186, 306] width 221 height 23
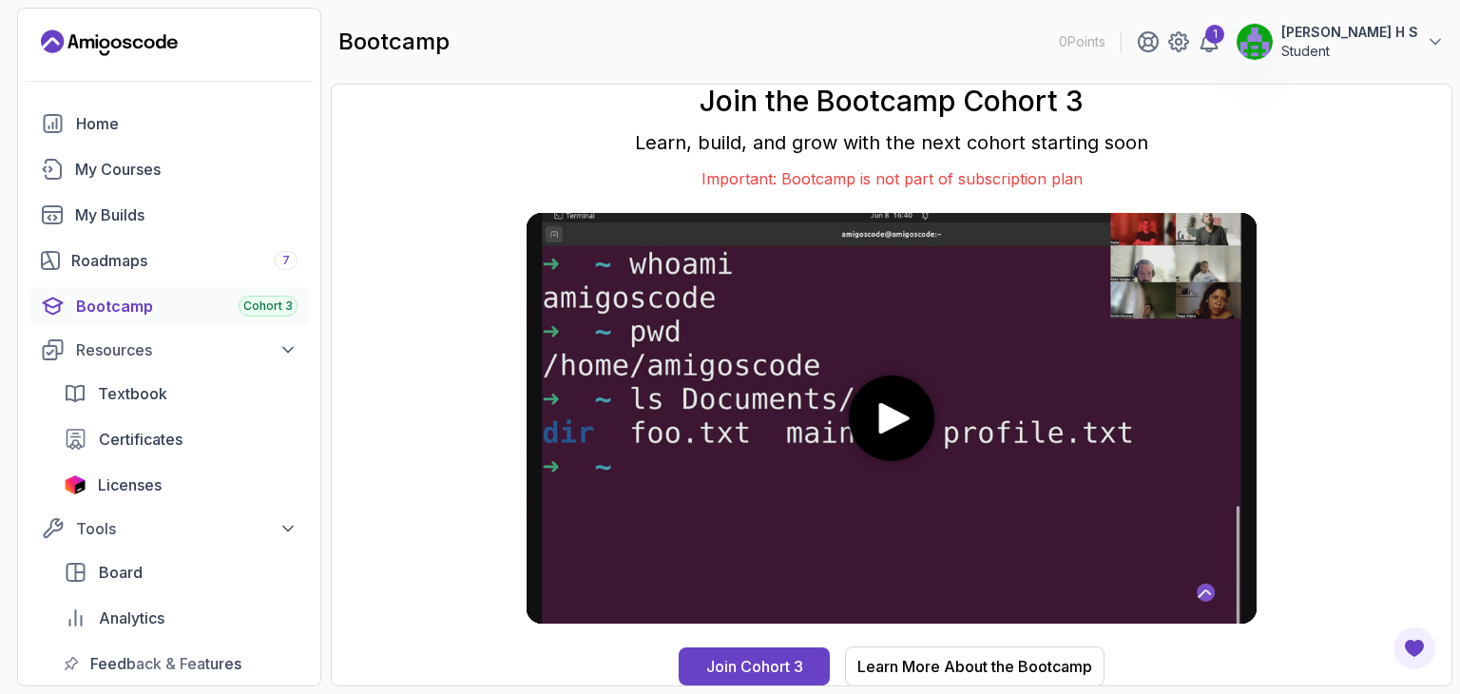
click at [897, 425] on icon "play" at bounding box center [894, 418] width 31 height 31
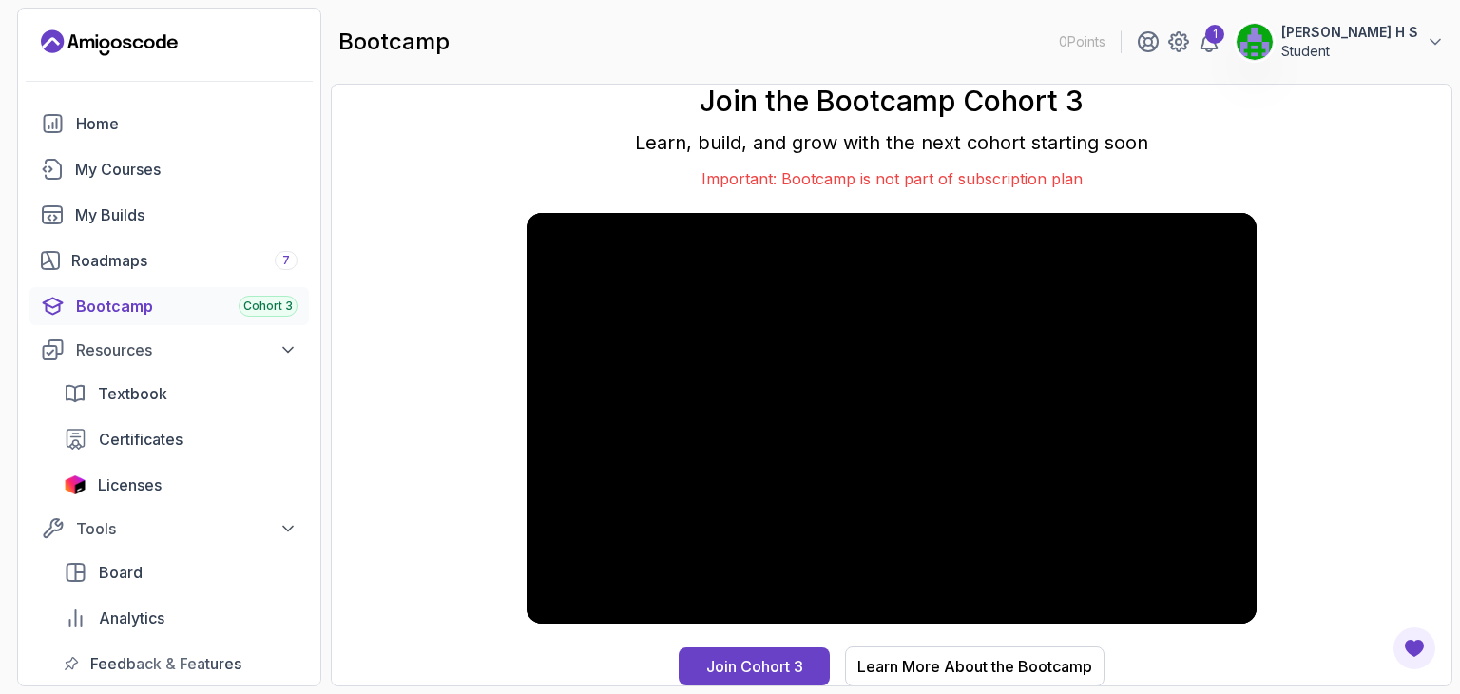
click at [897, 425] on video at bounding box center [892, 418] width 730 height 411
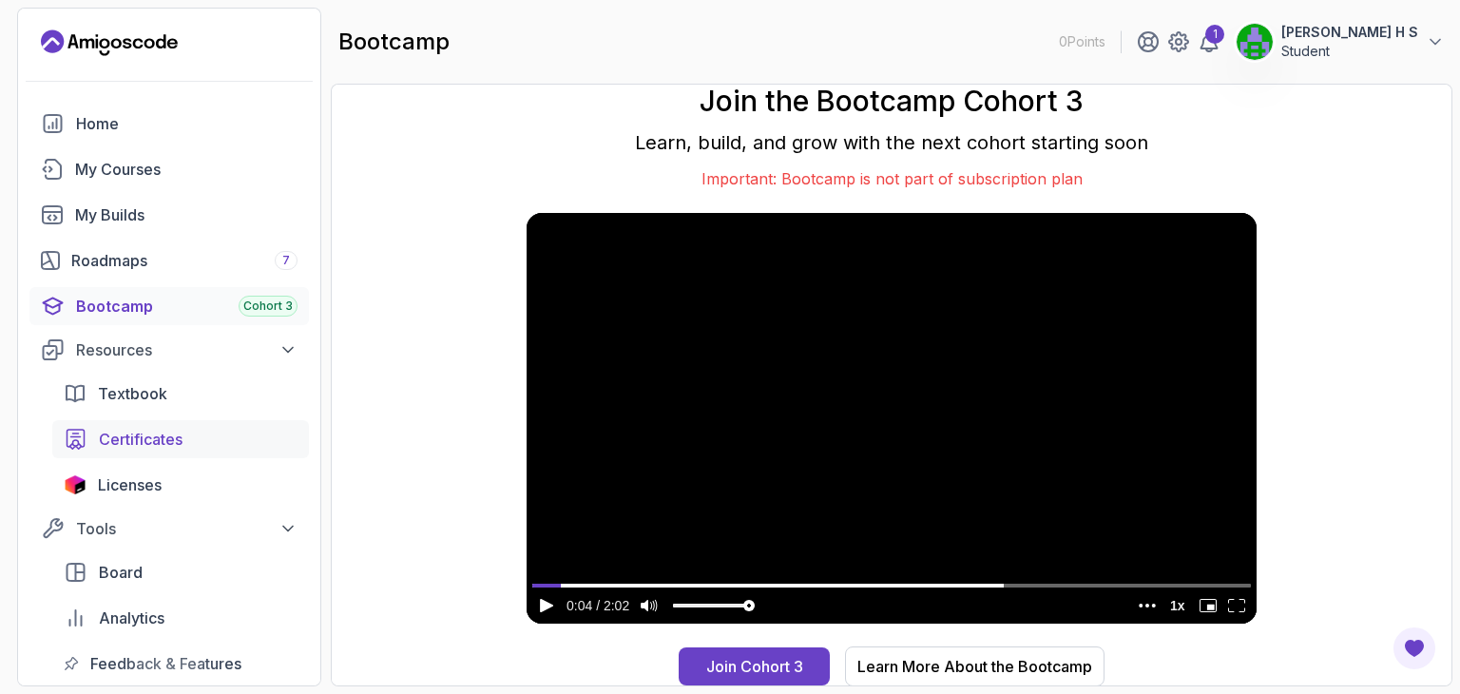
click at [156, 438] on span "Certificates" at bounding box center [141, 439] width 84 height 23
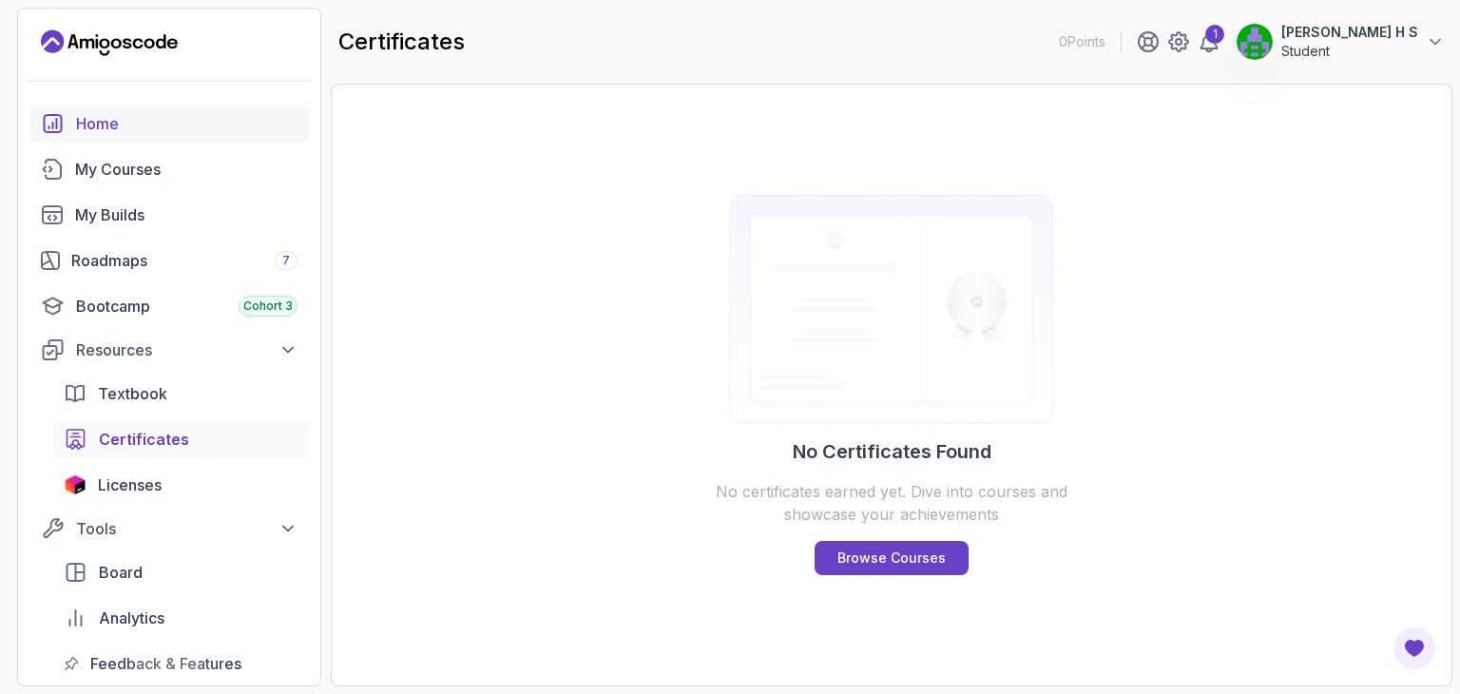
click at [142, 122] on div "Home" at bounding box center [186, 123] width 221 height 23
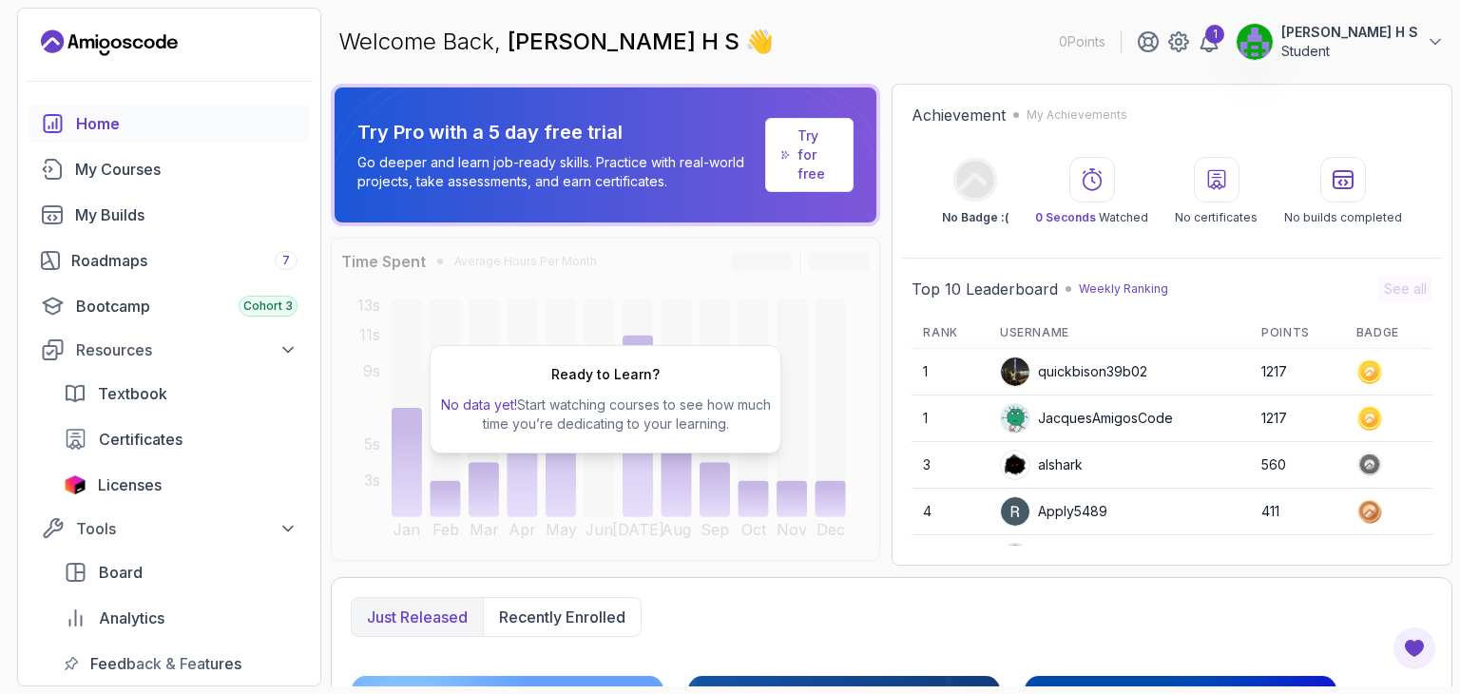
click at [670, 320] on div "Ready to Learn? No data yet! Start watching courses to see how much time you’re…" at bounding box center [605, 399] width 549 height 323
click at [175, 165] on div "My Courses" at bounding box center [186, 169] width 222 height 23
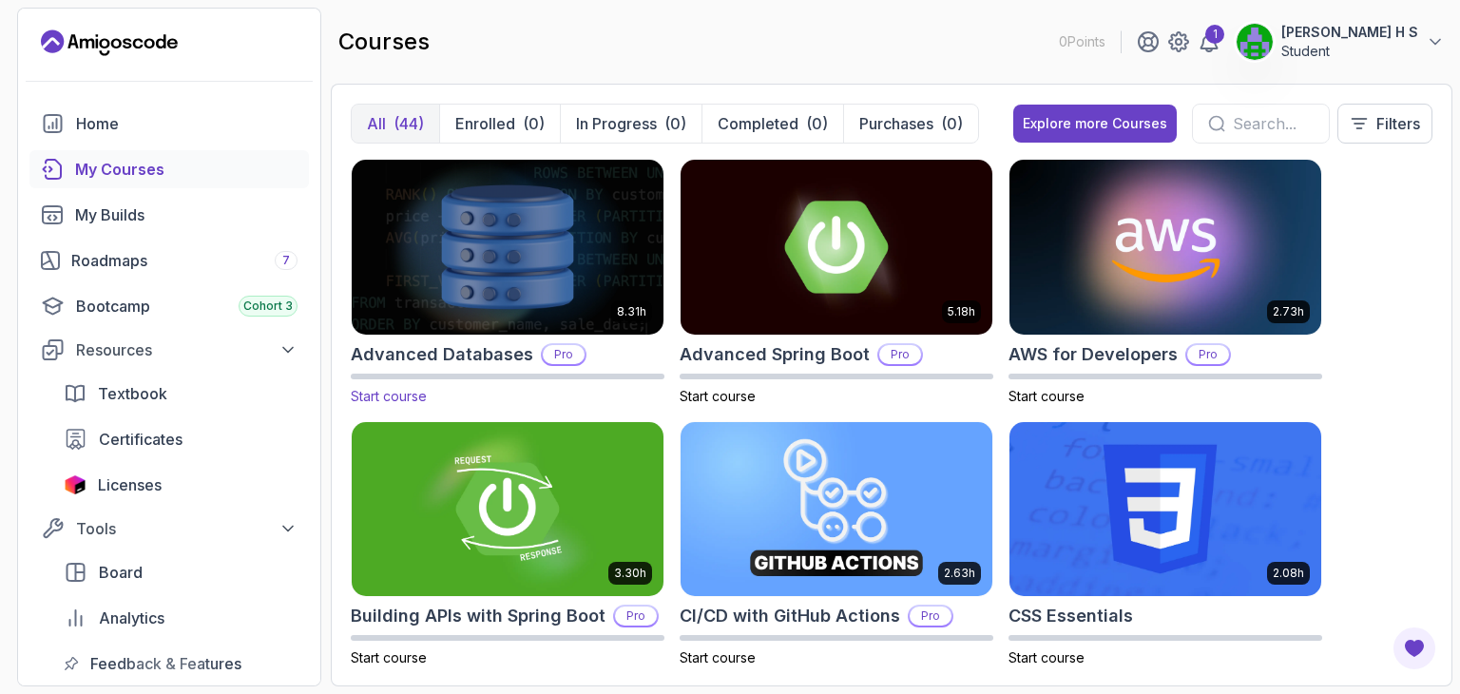
click at [502, 277] on img at bounding box center [507, 246] width 327 height 183
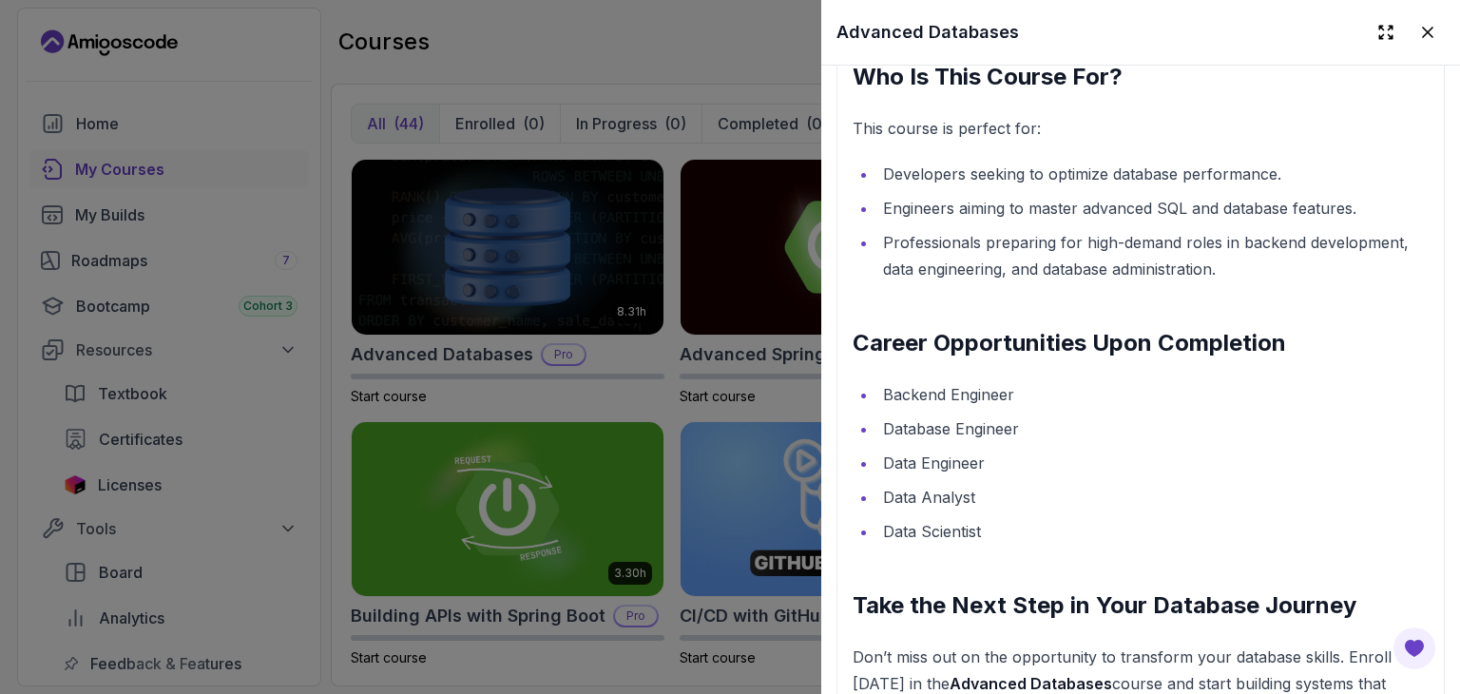
scroll to position [2557, 0]
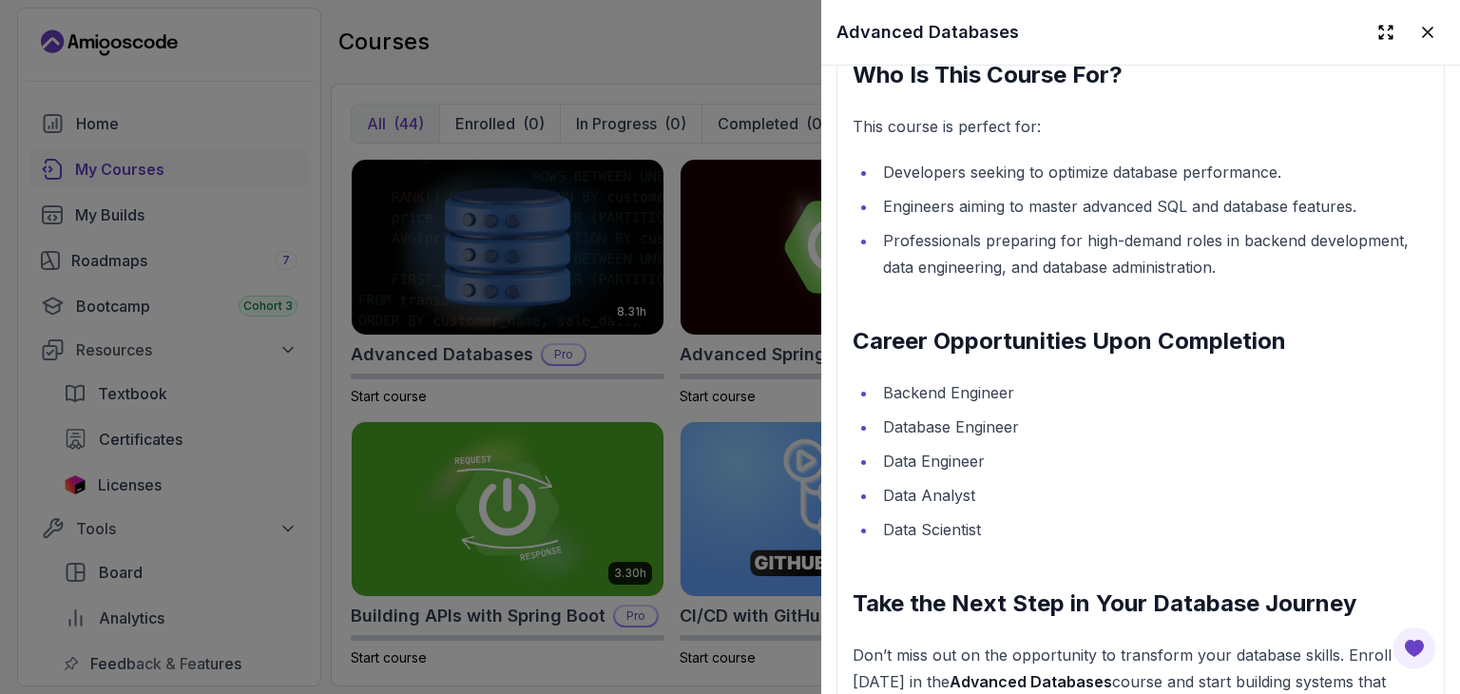
click at [707, 304] on div at bounding box center [730, 347] width 1460 height 694
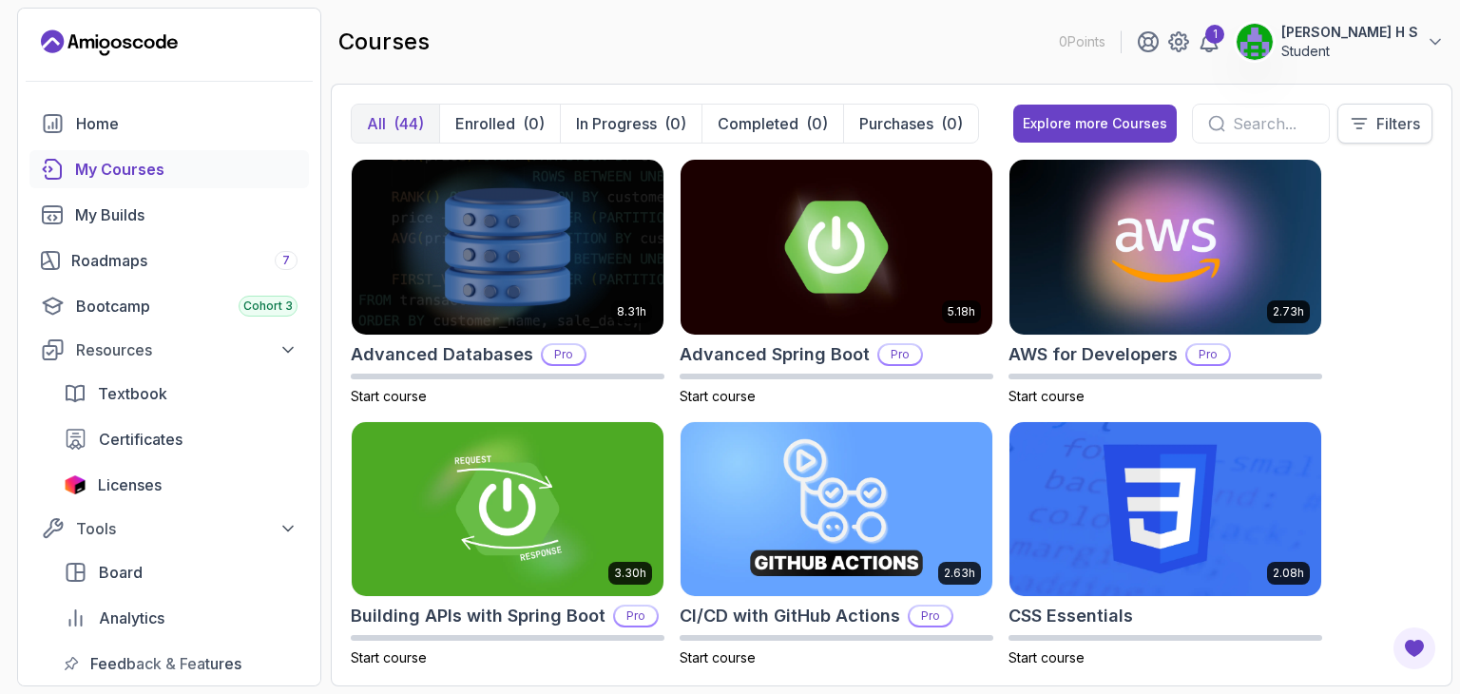
click at [1355, 120] on icon at bounding box center [1359, 123] width 19 height 19
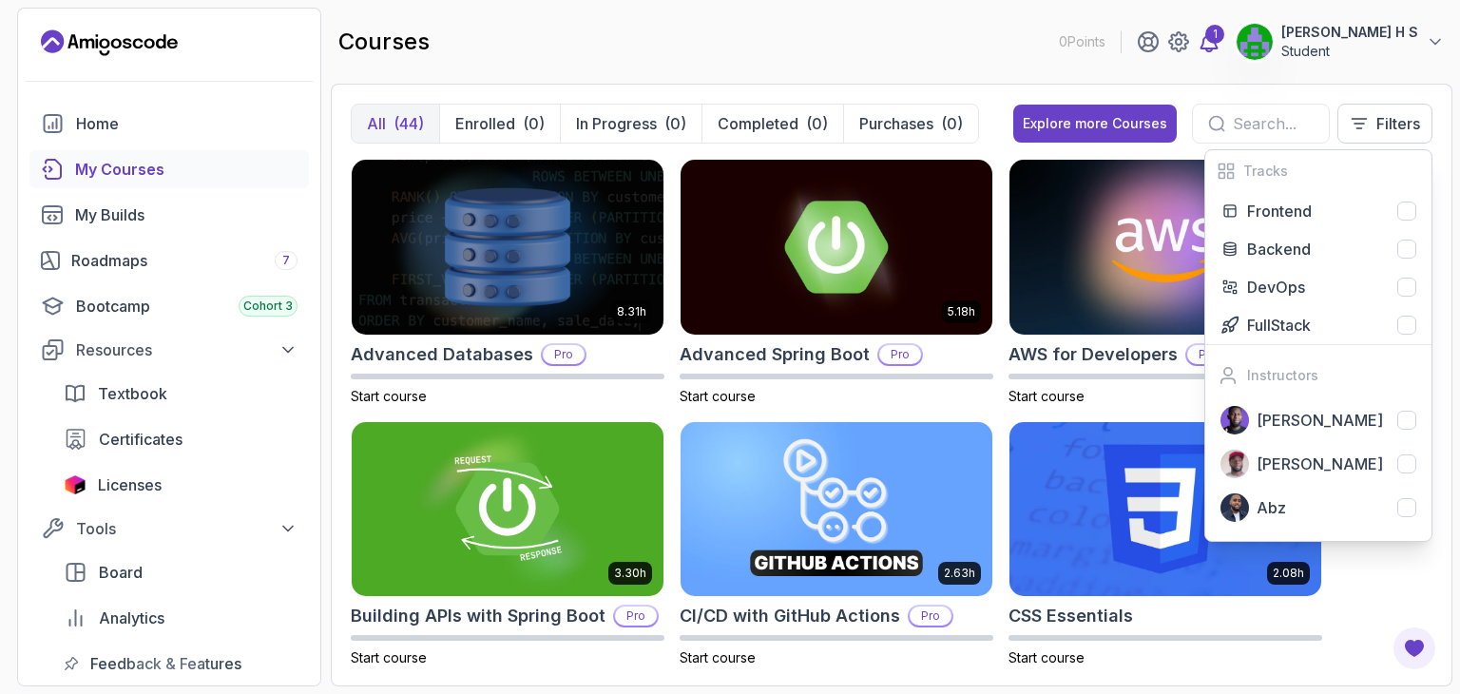
click at [1220, 45] on icon at bounding box center [1209, 41] width 23 height 23
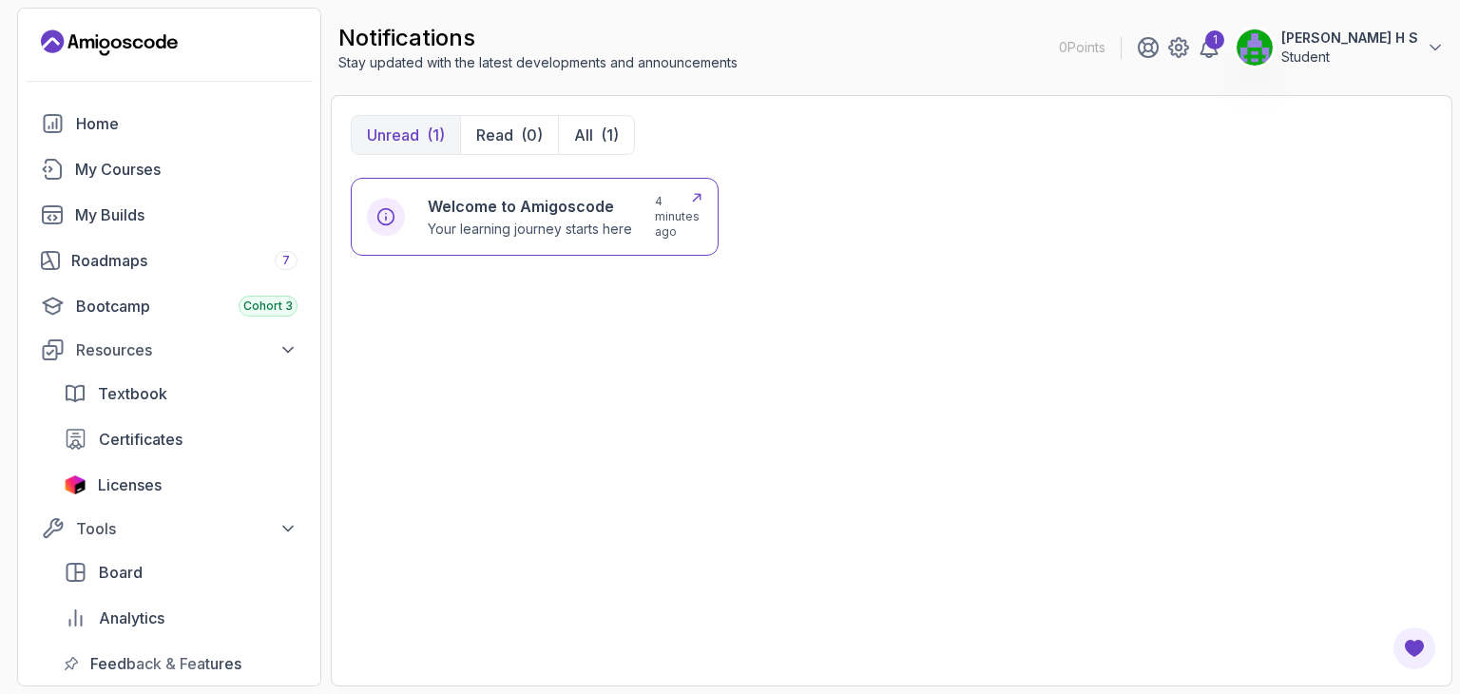
click at [547, 220] on p "Your learning journey starts here" at bounding box center [530, 229] width 204 height 19
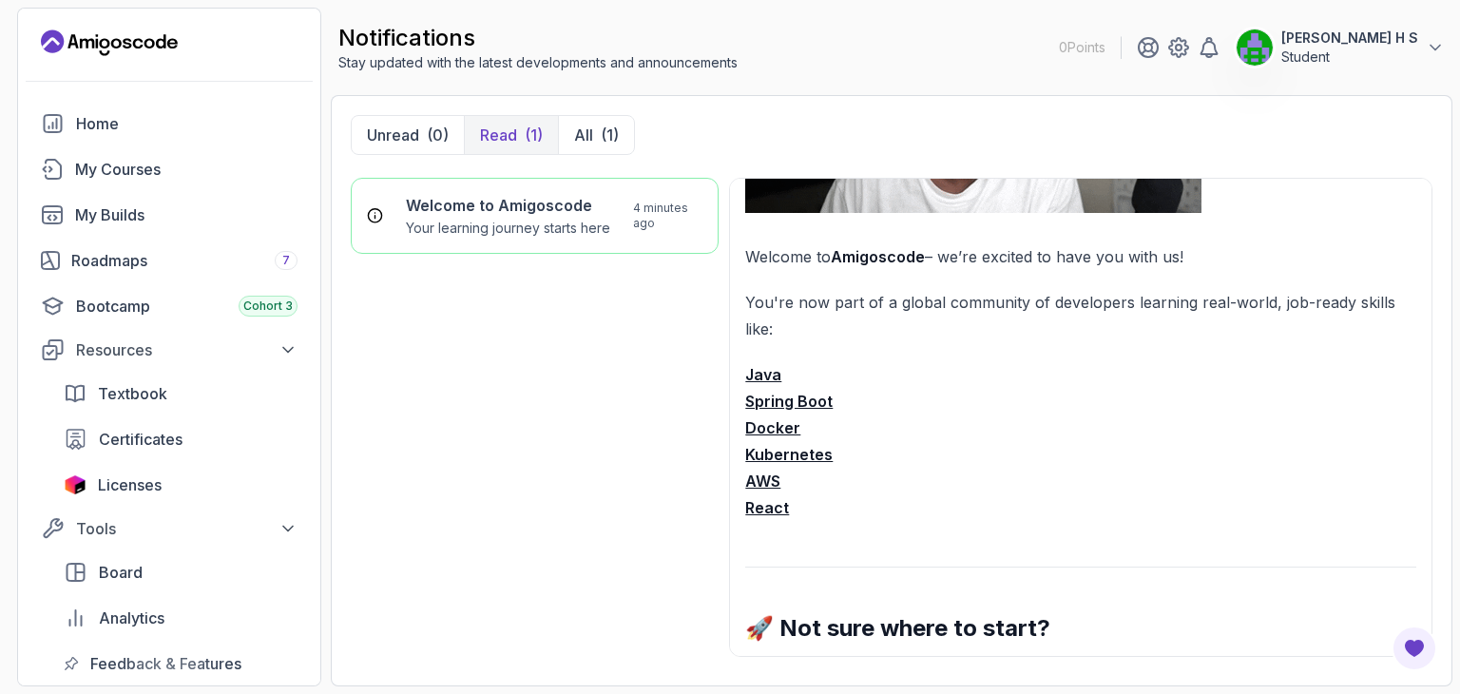
scroll to position [311, 0]
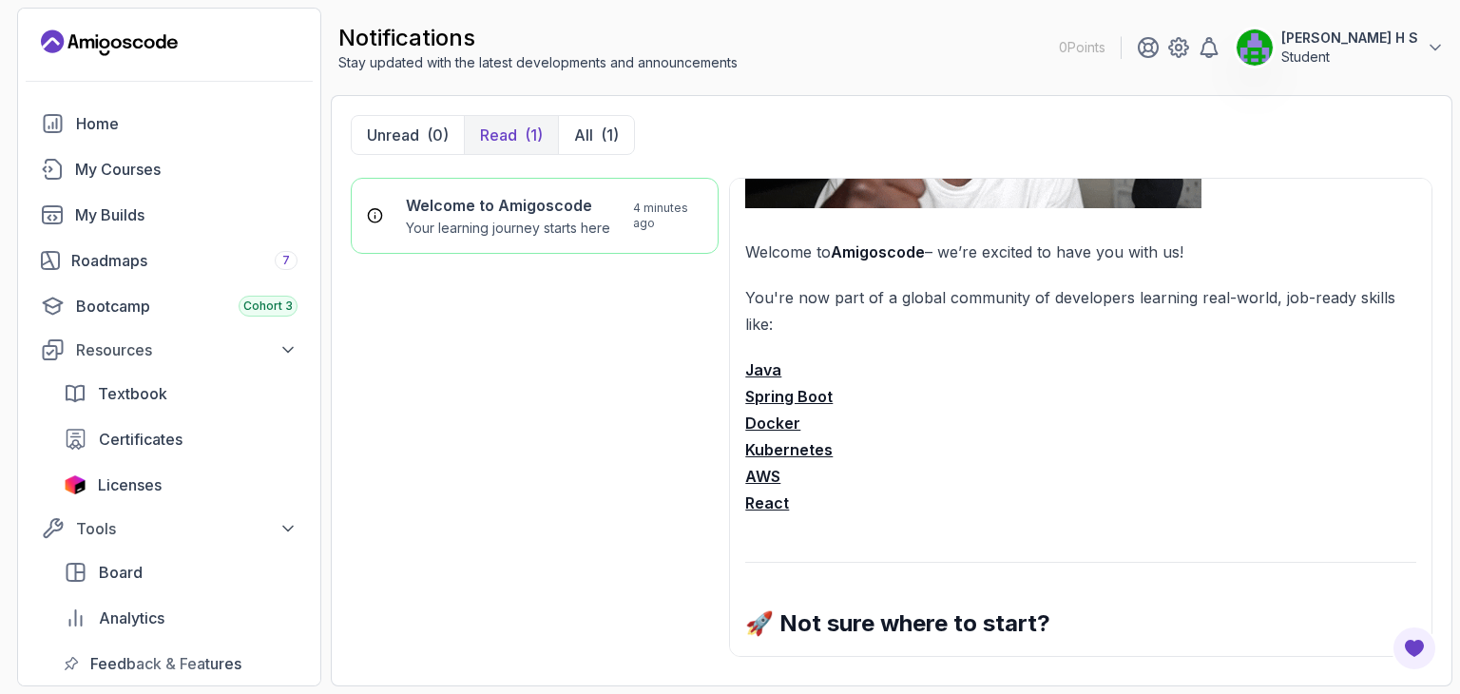
click at [763, 394] on strong "Spring Boot" at bounding box center [788, 396] width 87 height 19
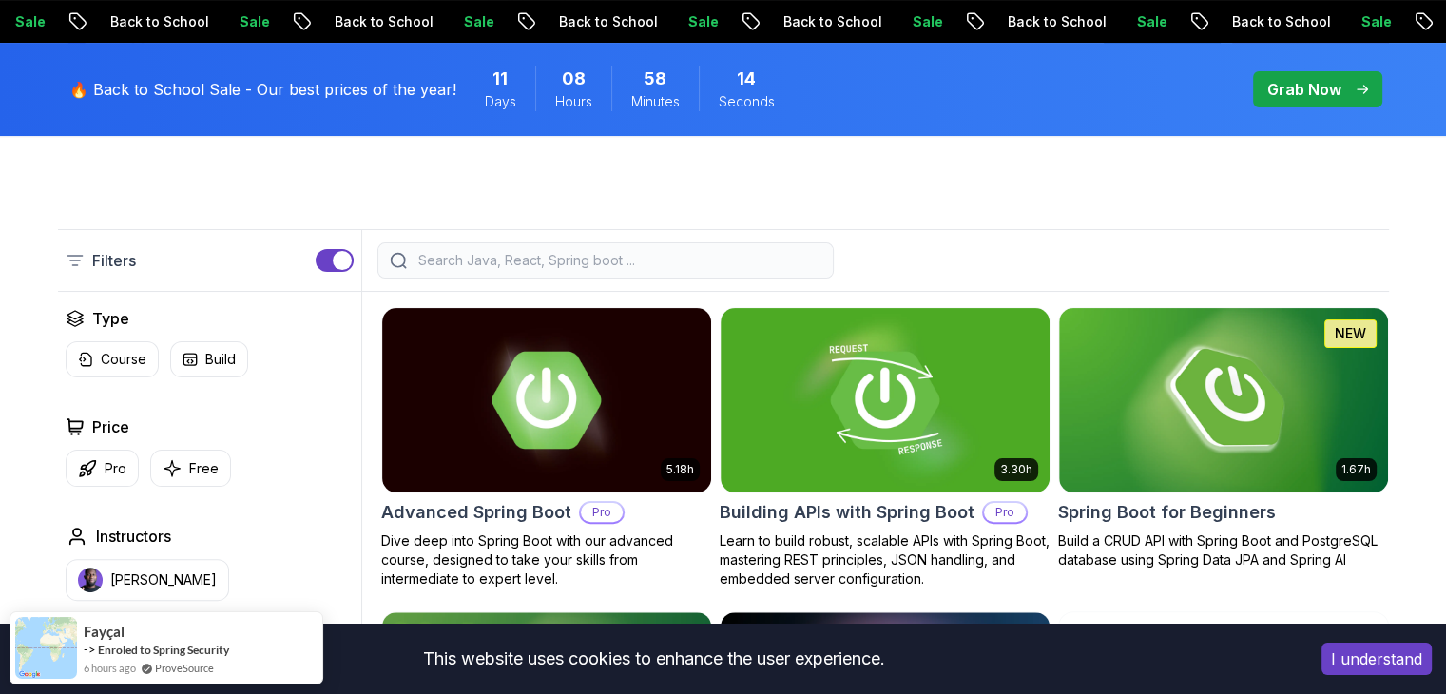
scroll to position [383, 0]
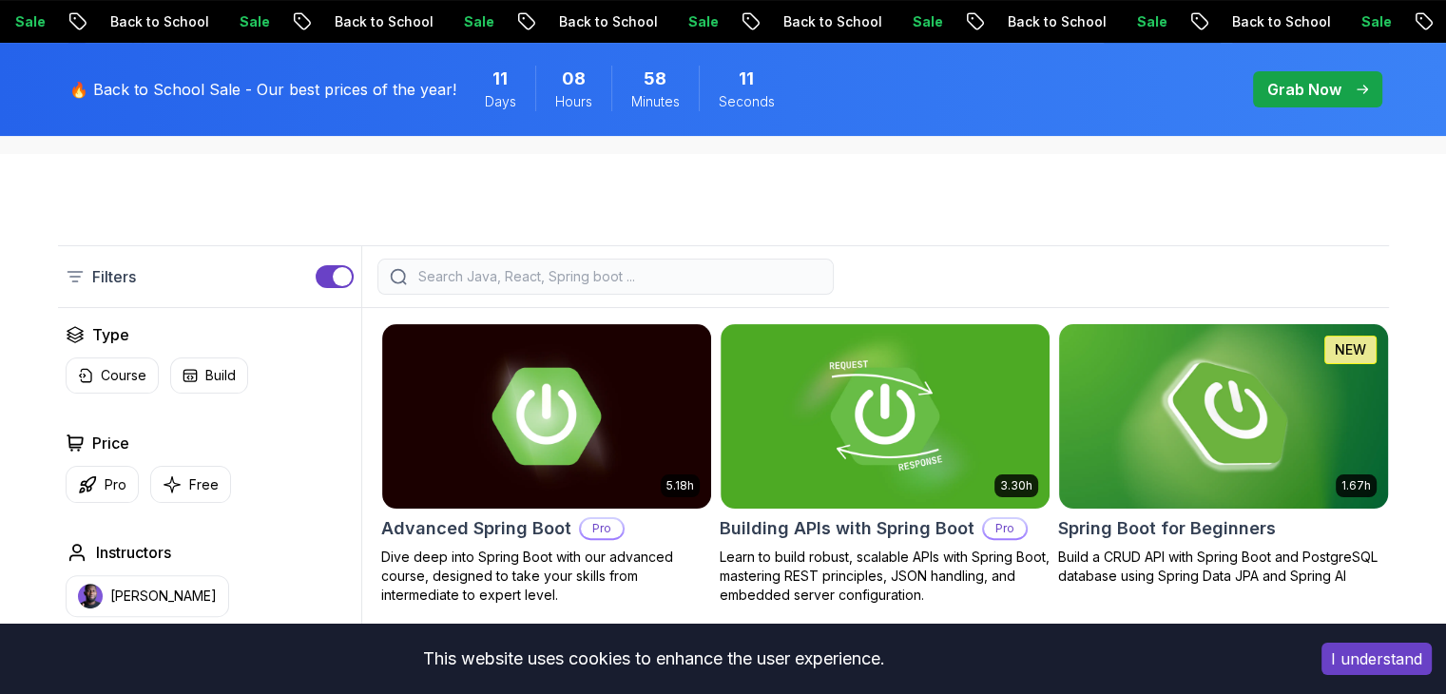
click at [1192, 394] on img at bounding box center [1222, 415] width 345 height 193
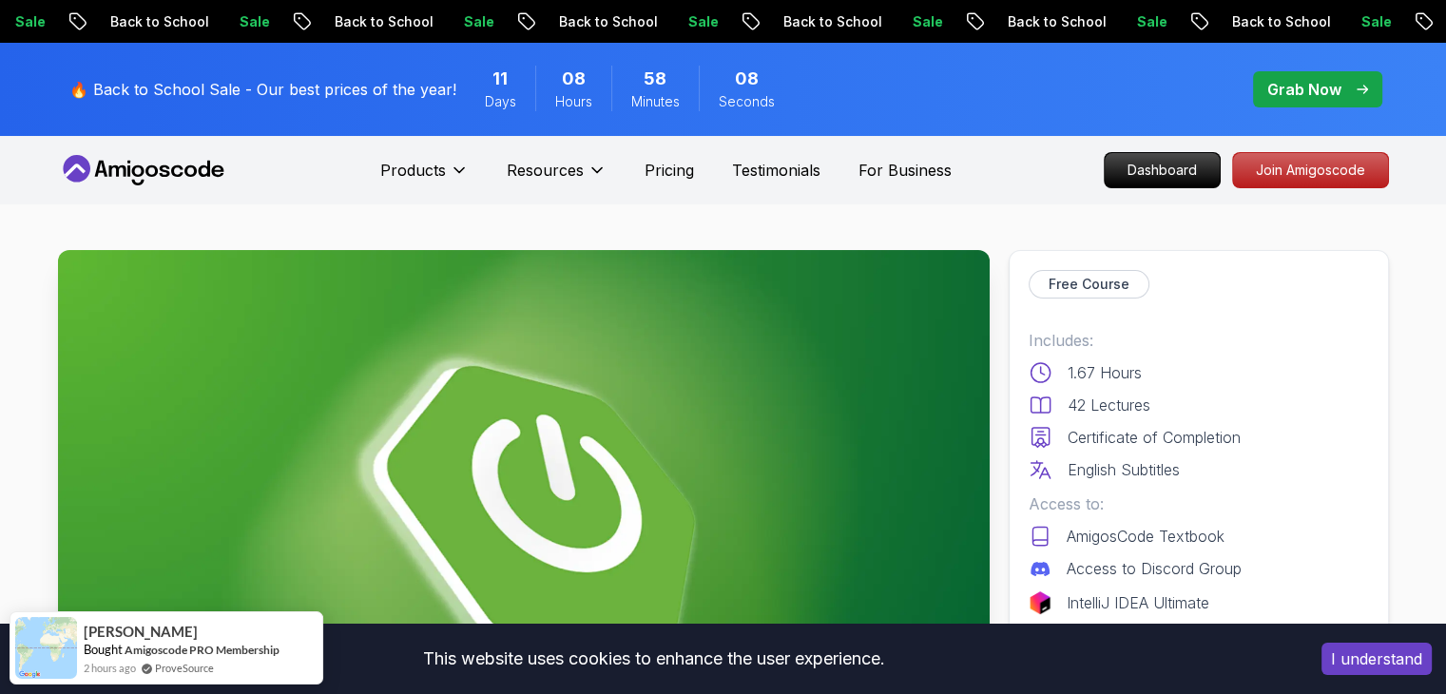
click at [471, 525] on img at bounding box center [523, 512] width 931 height 524
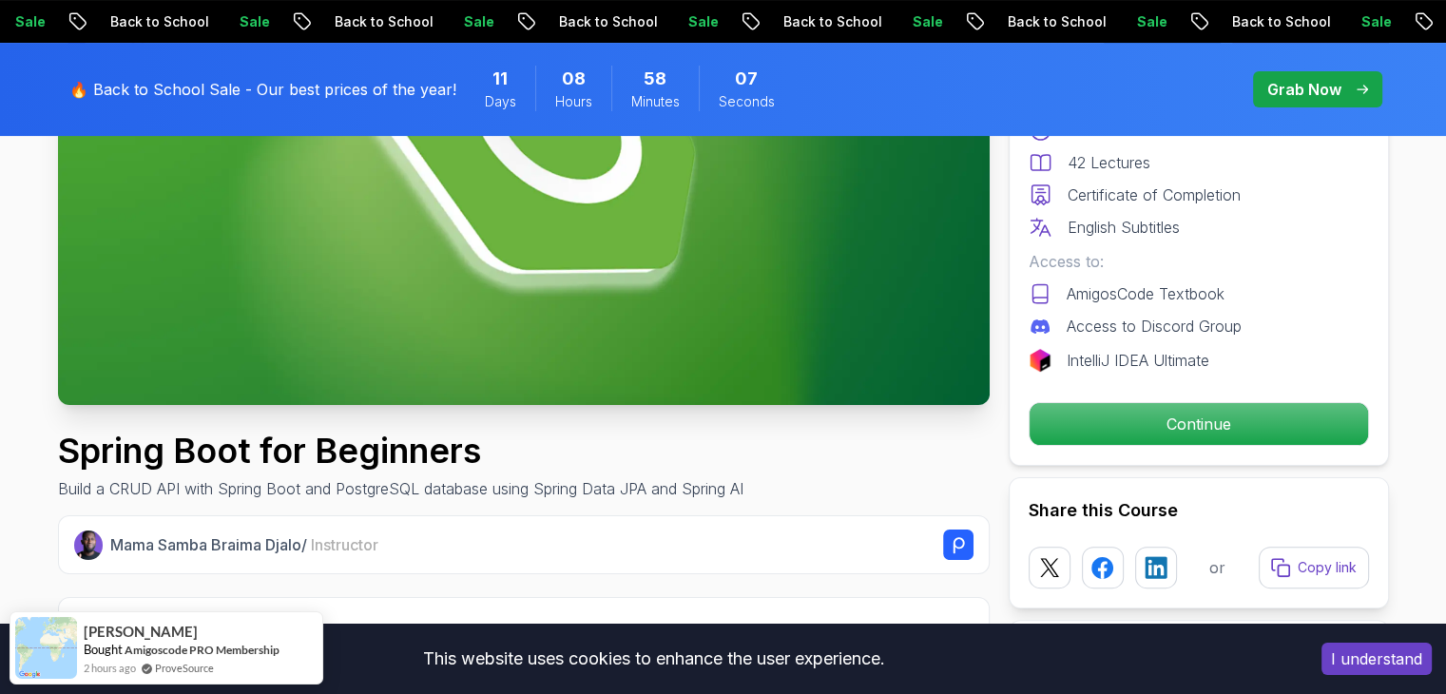
scroll to position [445, 0]
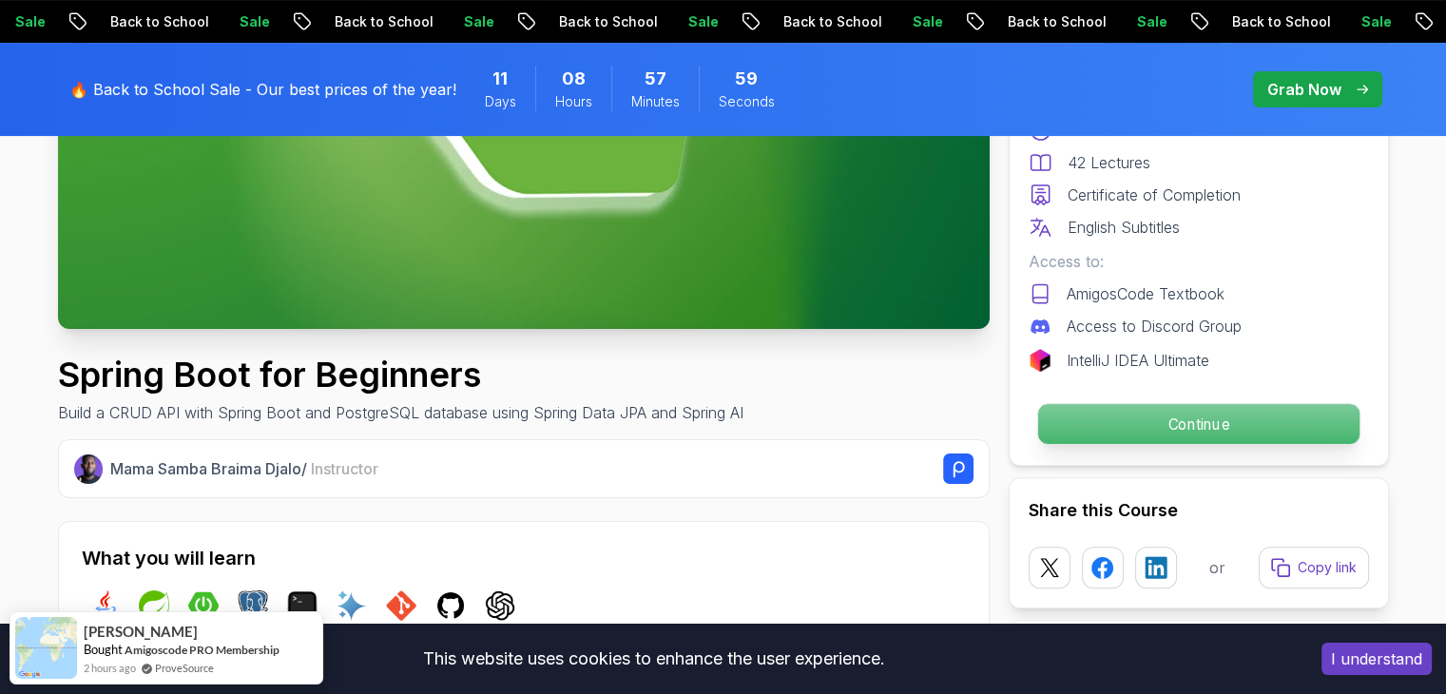
click at [1144, 429] on p "Continue" at bounding box center [1197, 424] width 321 height 40
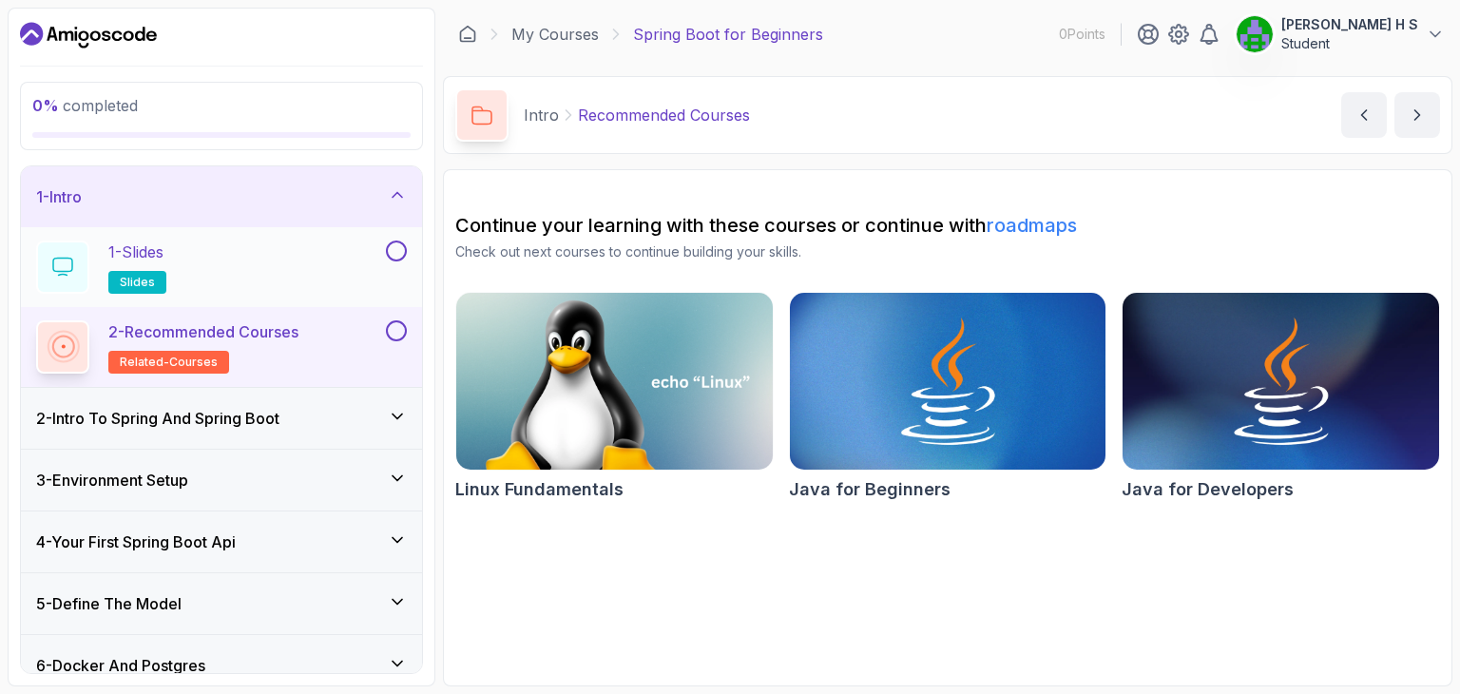
click at [393, 248] on button at bounding box center [396, 250] width 21 height 21
click at [397, 330] on button at bounding box center [396, 330] width 21 height 21
click at [567, 381] on img at bounding box center [615, 381] width 332 height 186
click at [274, 336] on p "2 - Recommended Courses" at bounding box center [203, 331] width 190 height 23
click at [253, 409] on h3 "2 - Intro To Spring And Spring Boot" at bounding box center [157, 418] width 243 height 23
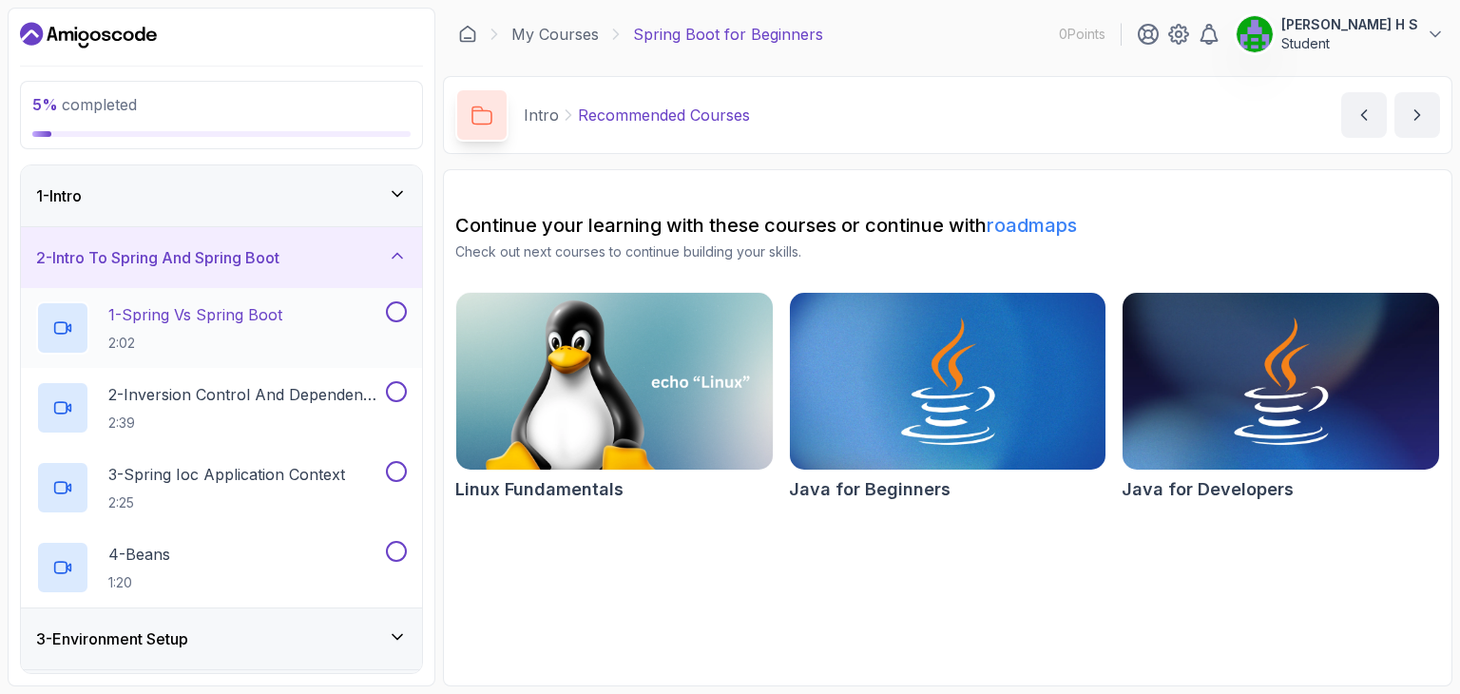
click at [394, 314] on button at bounding box center [396, 311] width 21 height 21
click at [207, 338] on p "2:02" at bounding box center [195, 343] width 174 height 19
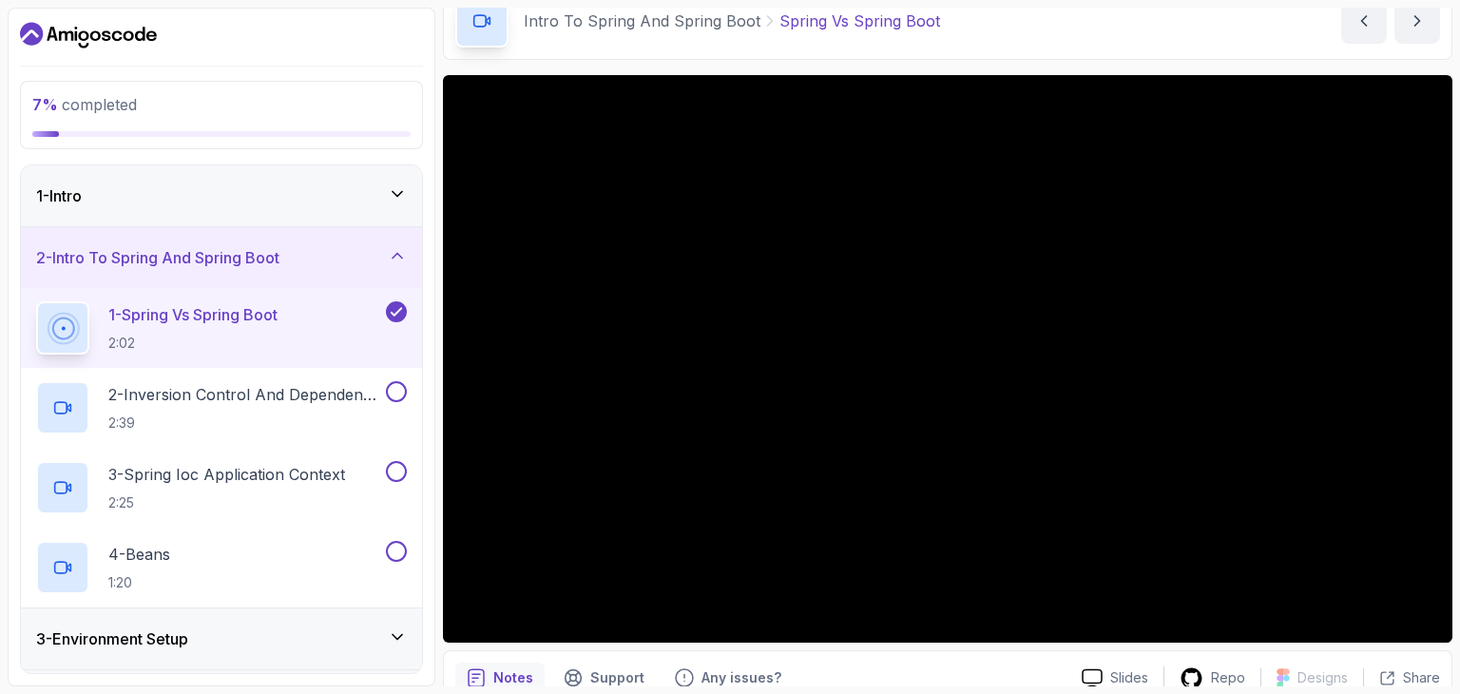
scroll to position [91, 0]
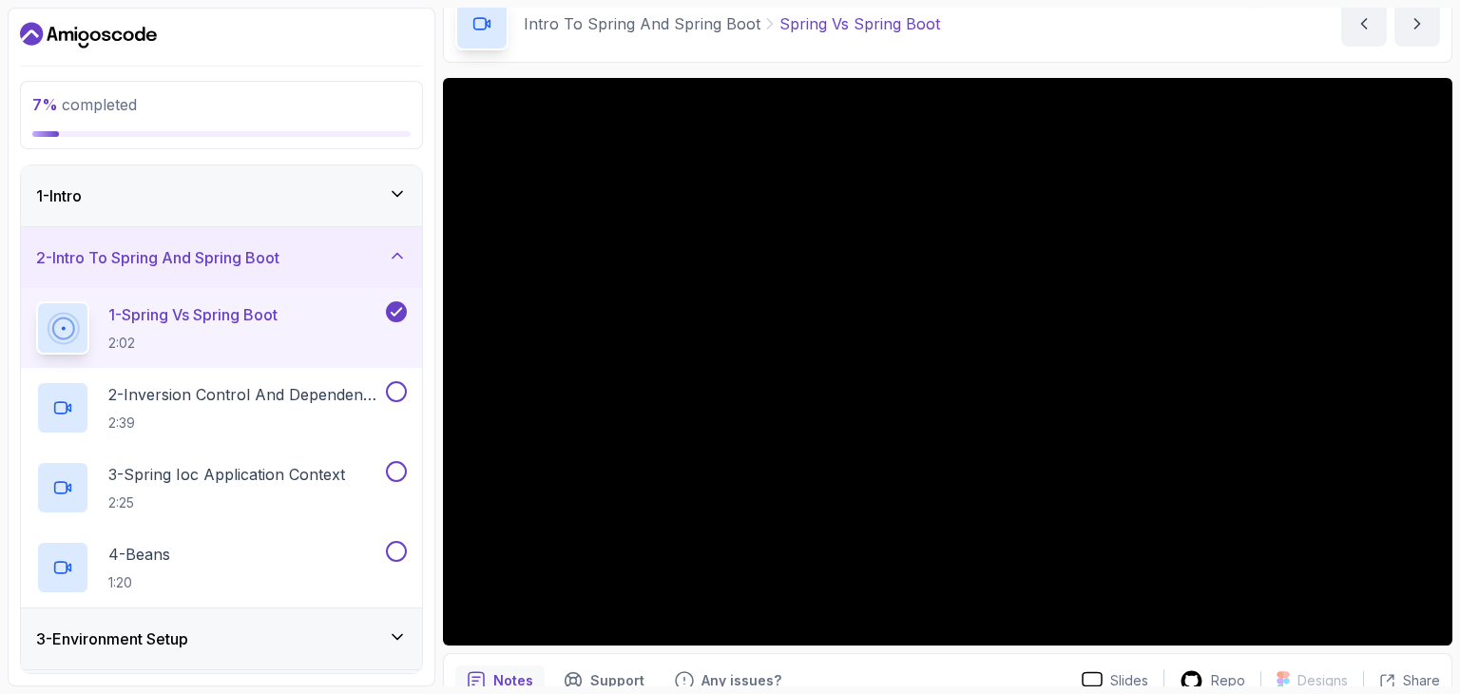
click at [36, 301] on button "1 - Spring Vs Spring Boot 2:02" at bounding box center [221, 327] width 371 height 53
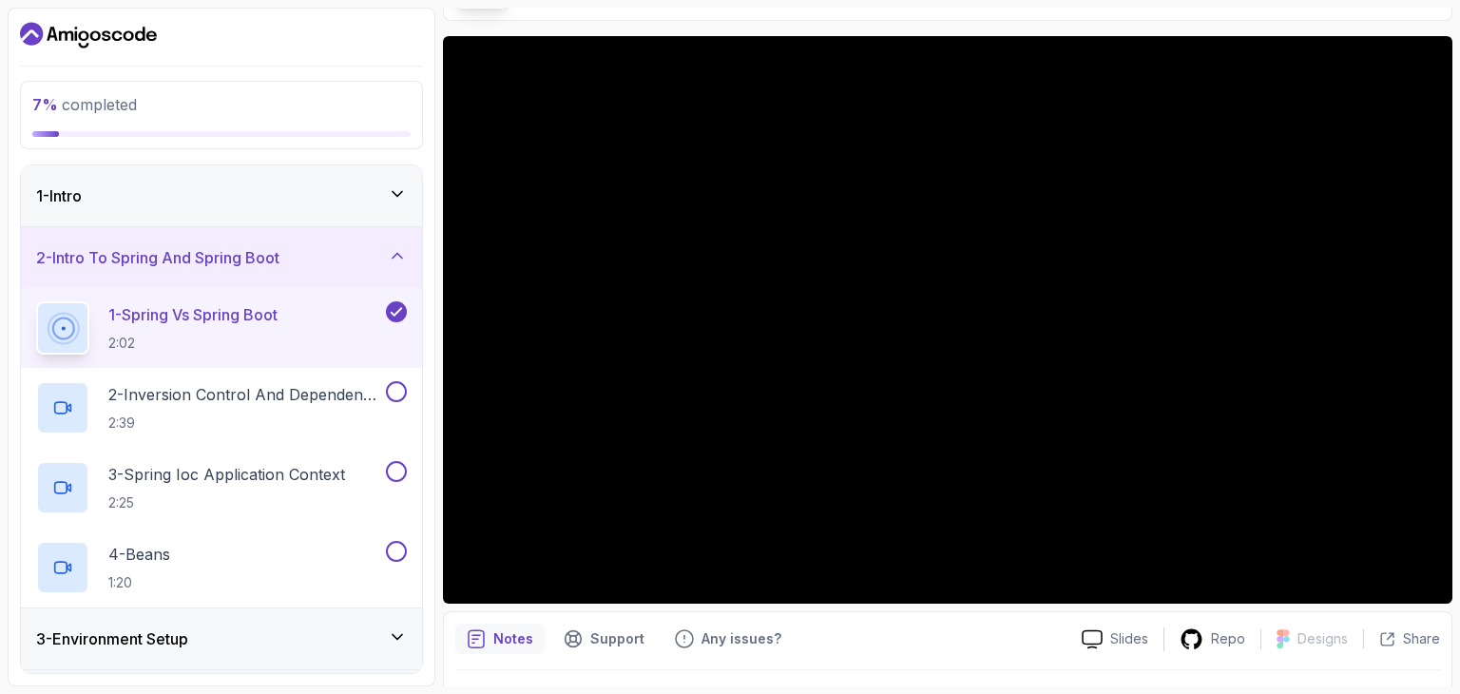
scroll to position [144, 0]
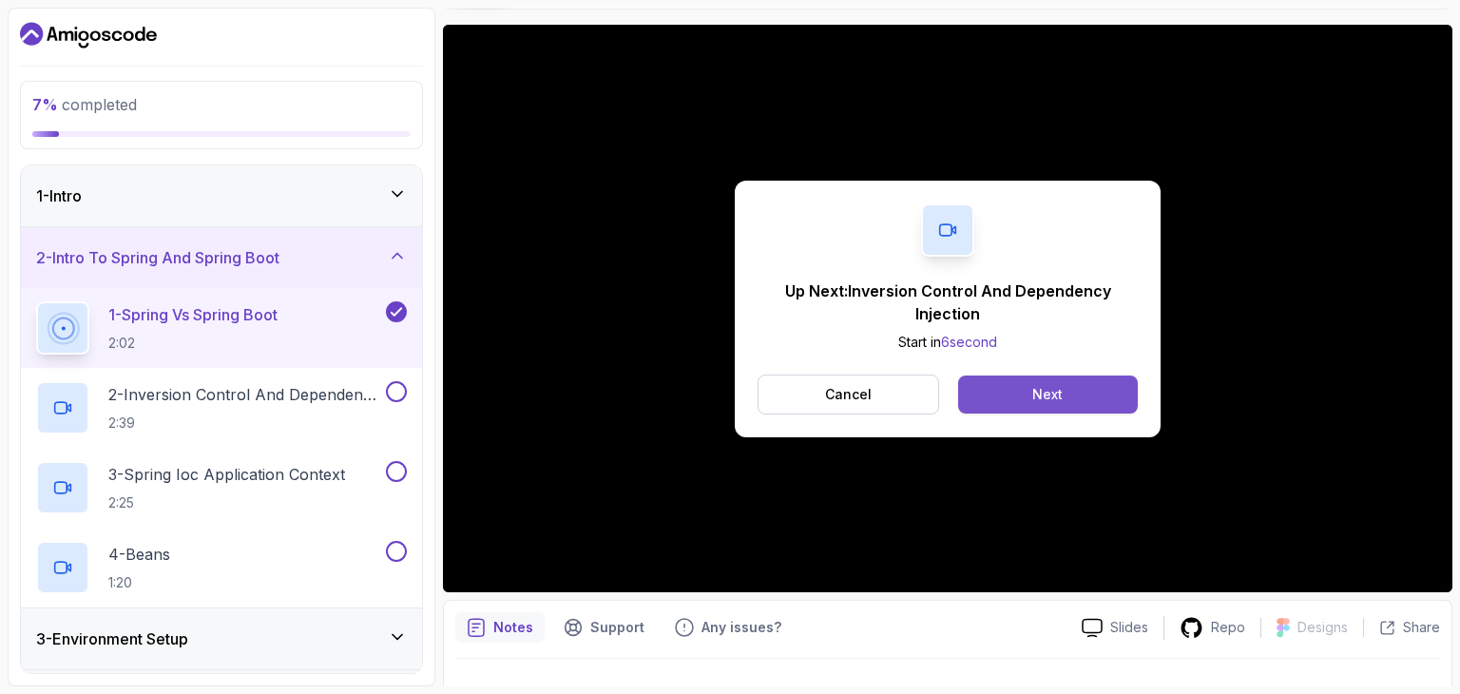
click at [1009, 393] on button "Next" at bounding box center [1048, 394] width 180 height 38
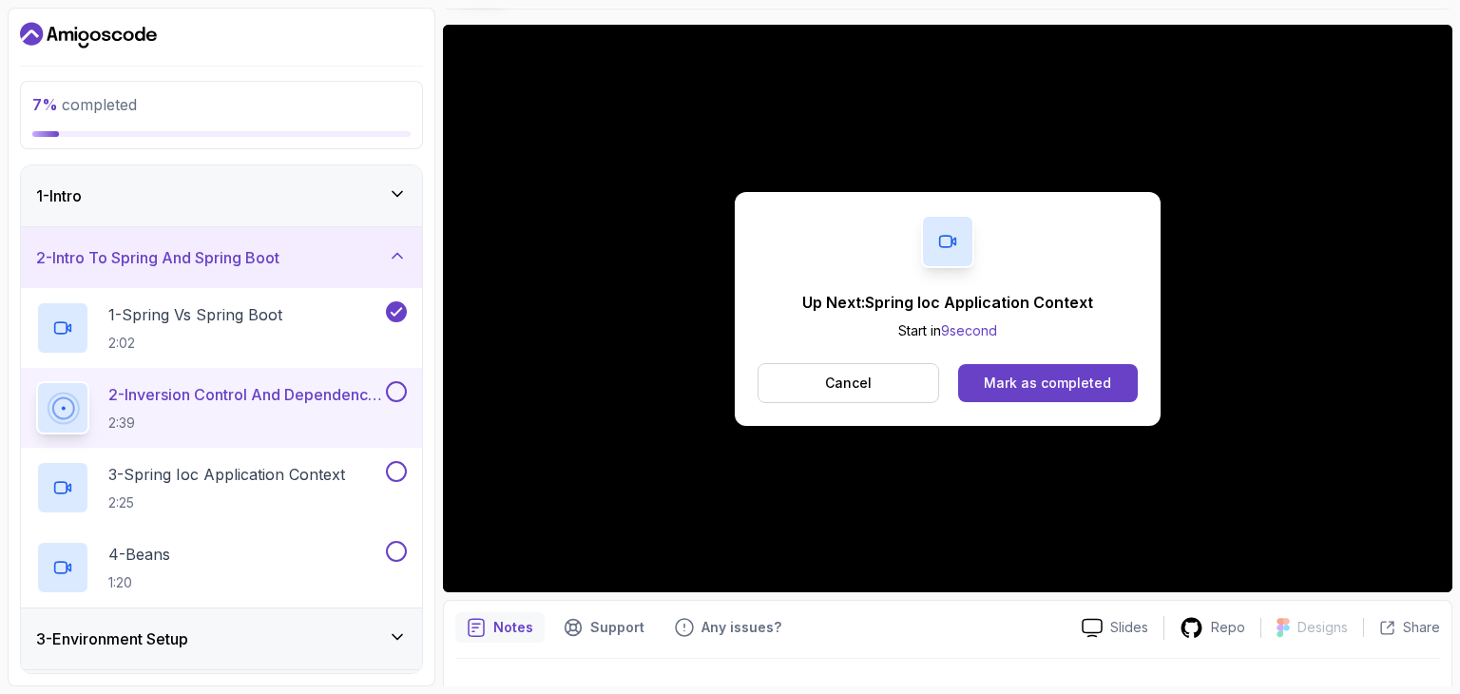
click at [1009, 393] on button "Mark as completed" at bounding box center [1048, 383] width 180 height 38
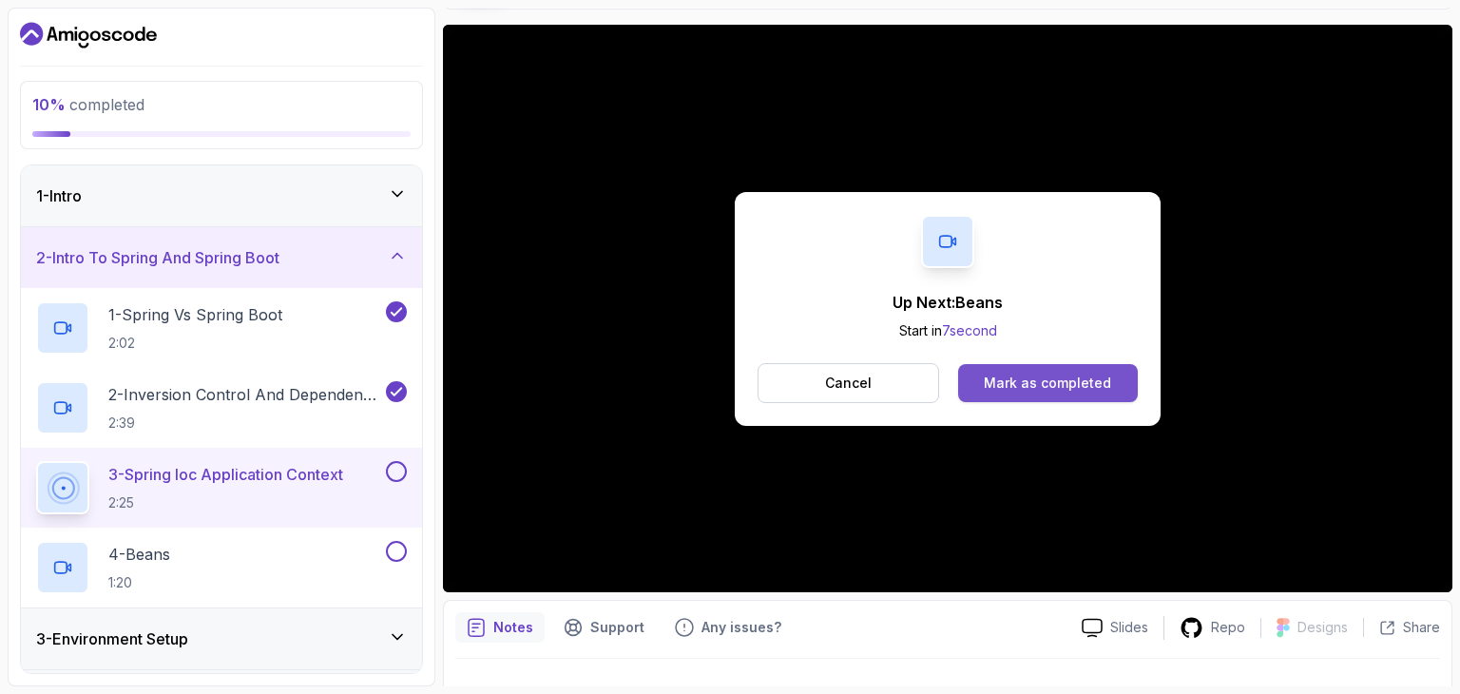
click at [1021, 377] on div "Mark as completed" at bounding box center [1047, 383] width 127 height 19
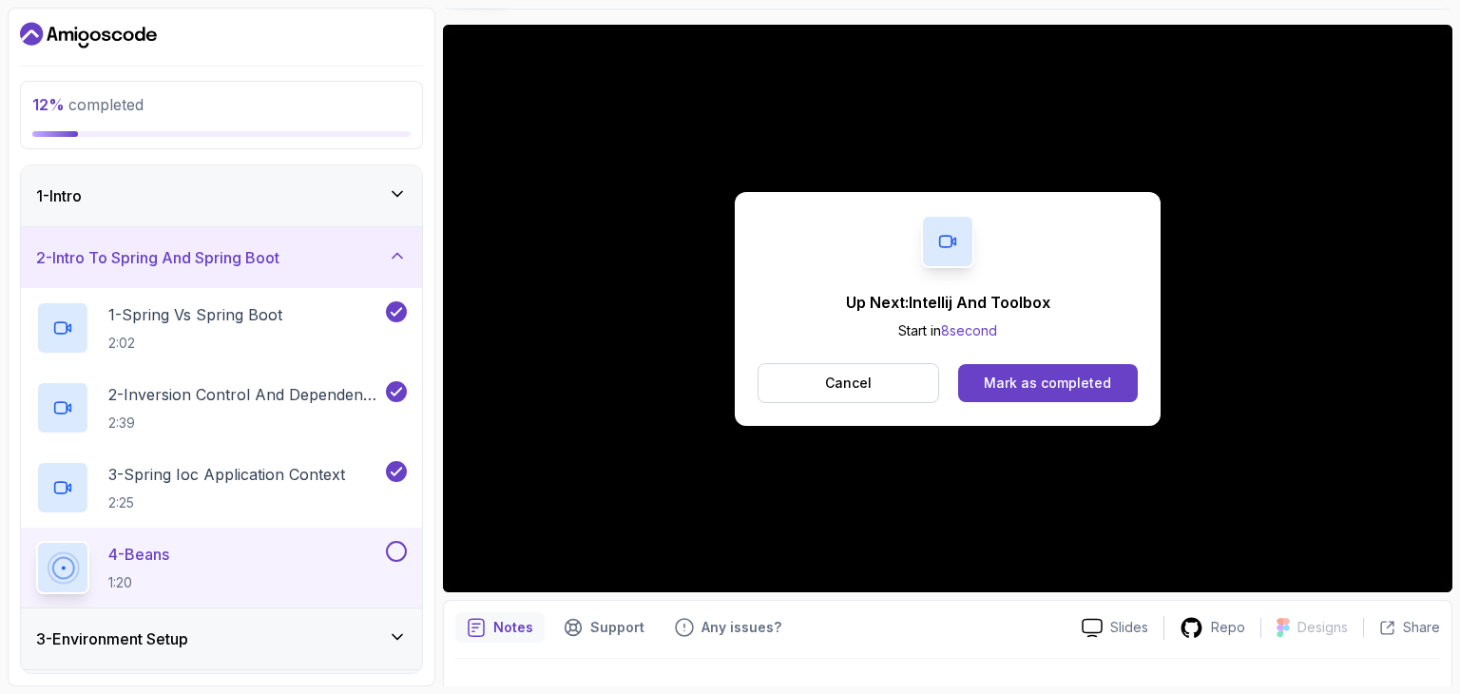
click at [1021, 377] on div "Mark as completed" at bounding box center [1047, 383] width 127 height 19
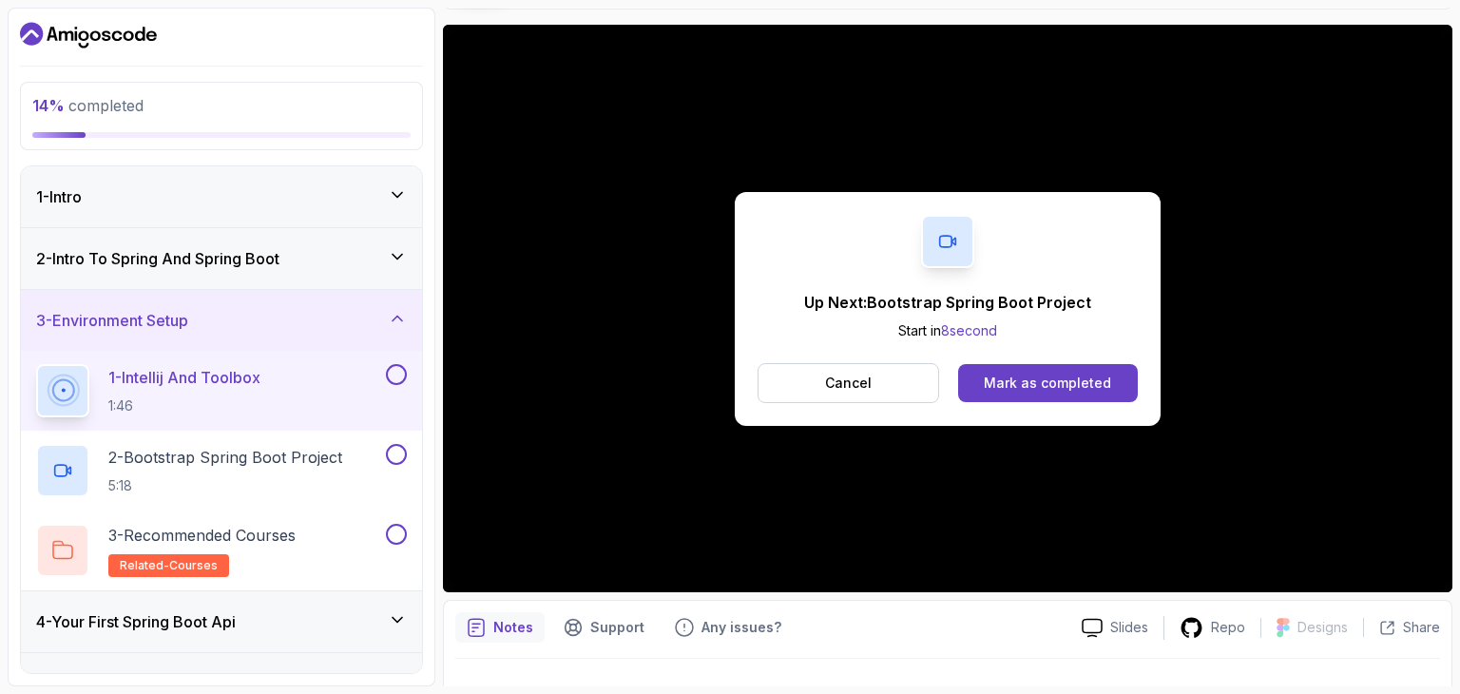
click at [1021, 377] on div "Mark as completed" at bounding box center [1047, 383] width 127 height 19
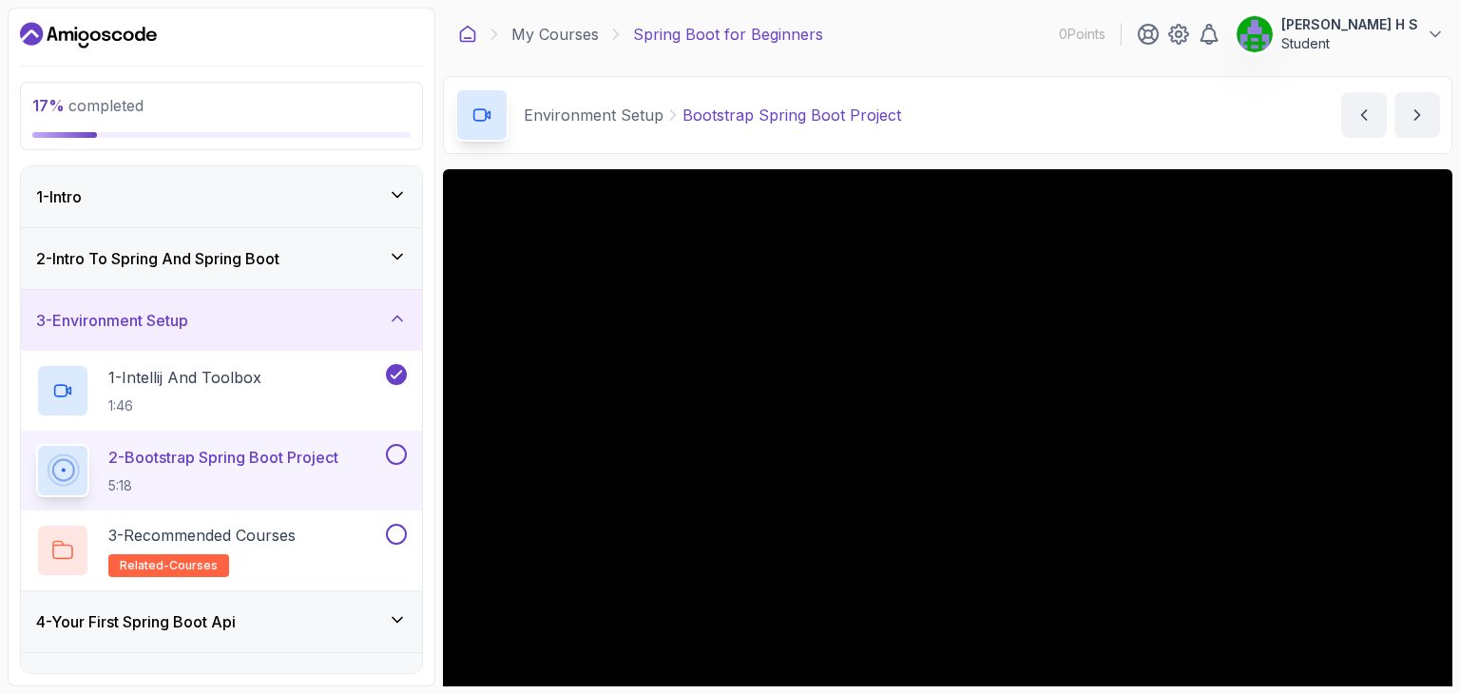
click at [470, 41] on icon at bounding box center [468, 34] width 14 height 15
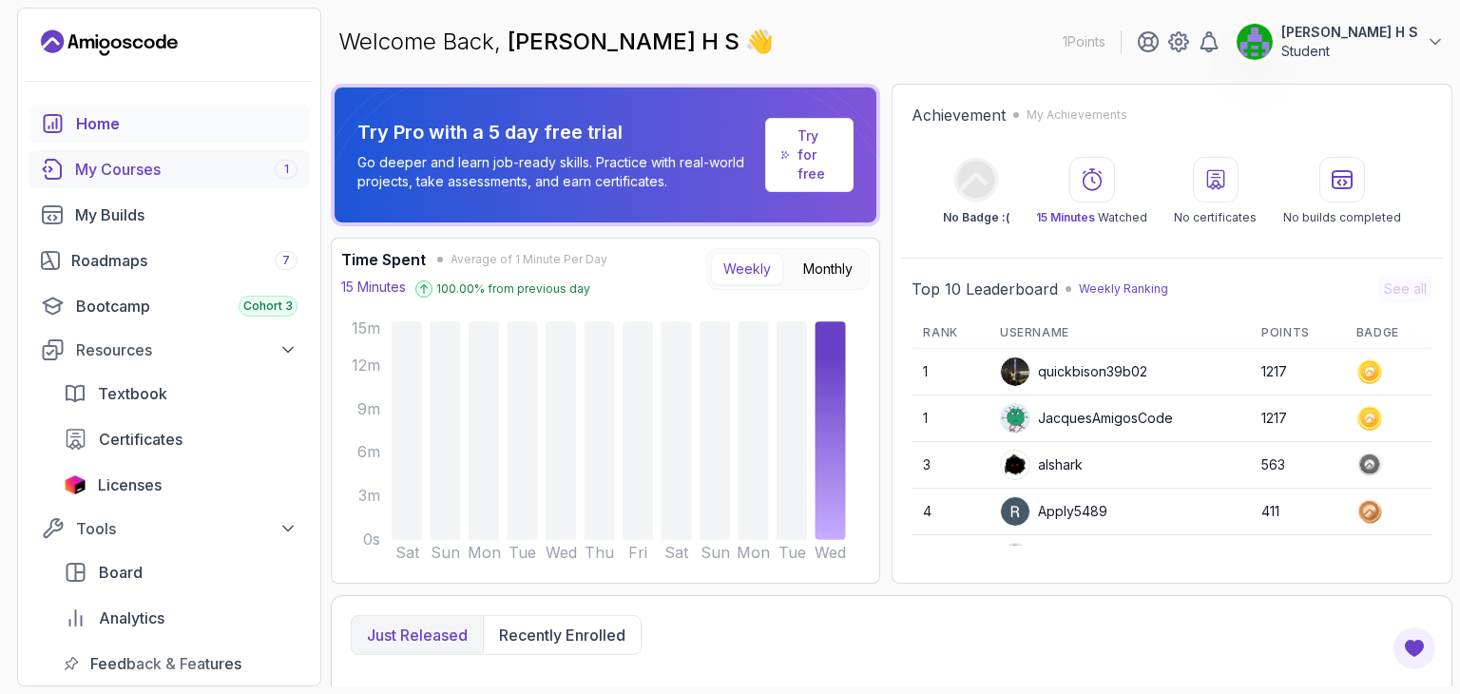
click at [171, 174] on div "My Courses 1" at bounding box center [186, 169] width 222 height 23
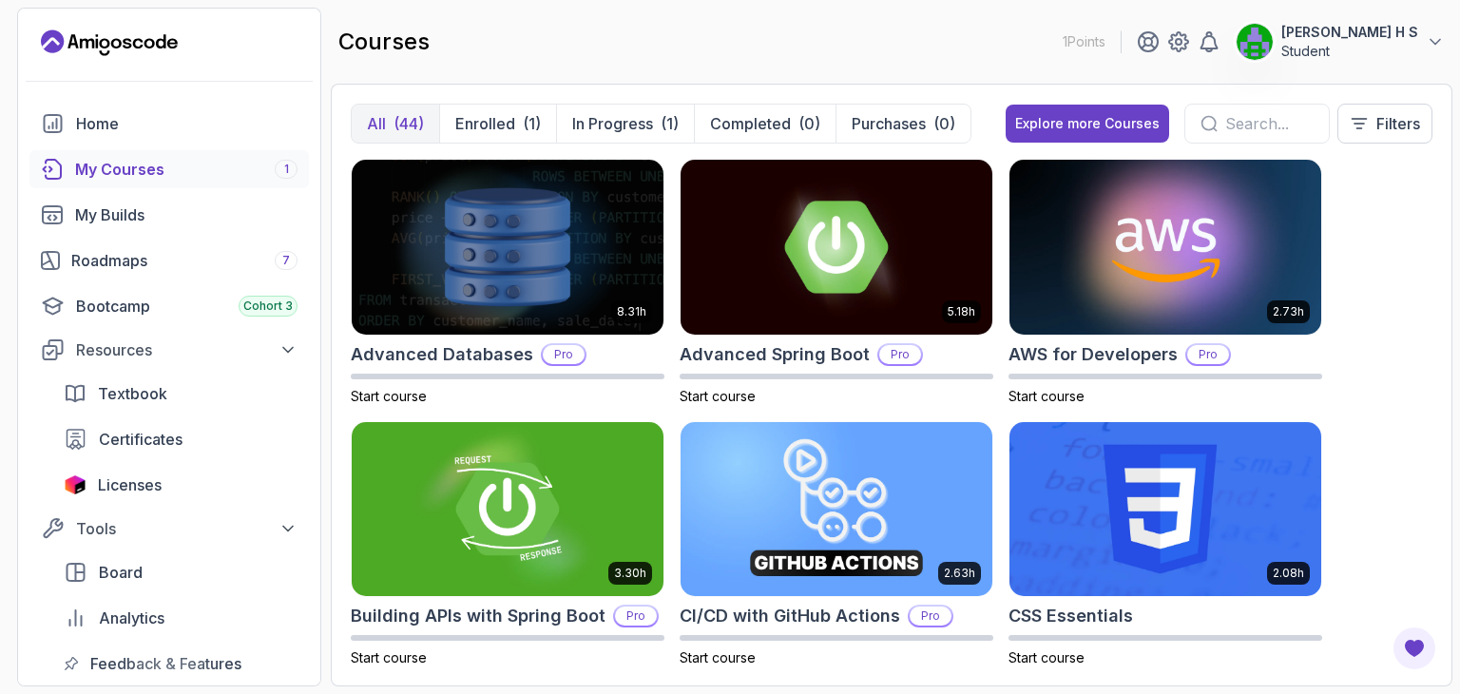
click at [1335, 48] on p "Student" at bounding box center [1349, 51] width 137 height 19
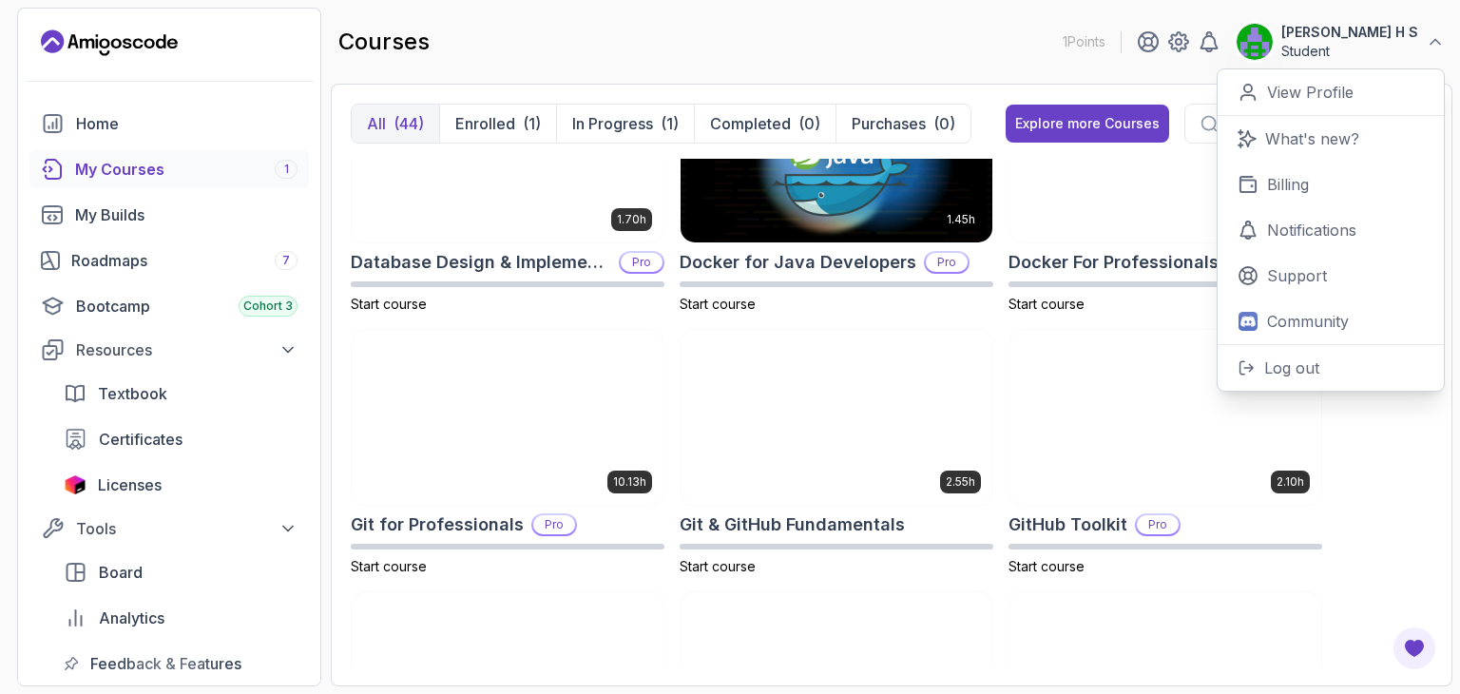
scroll to position [620, 0]
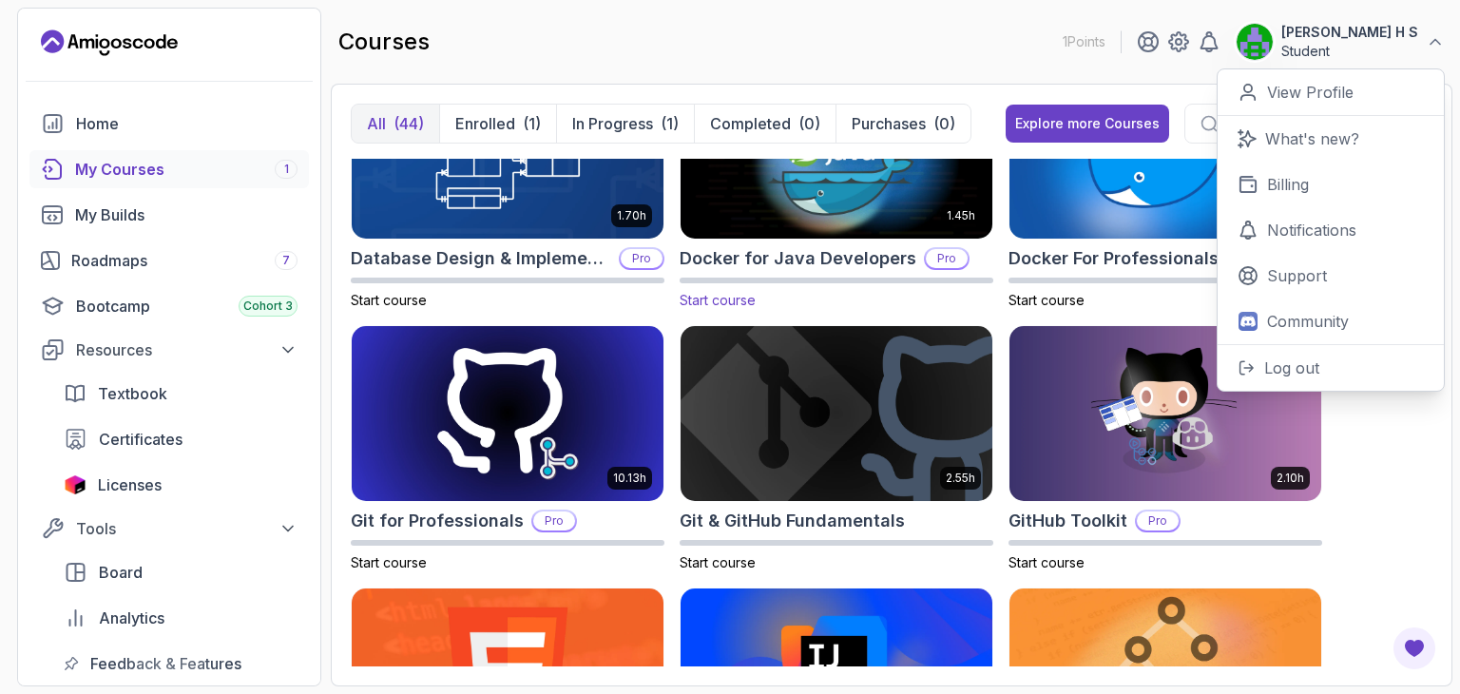
click at [751, 295] on span "Start course" at bounding box center [718, 300] width 76 height 16
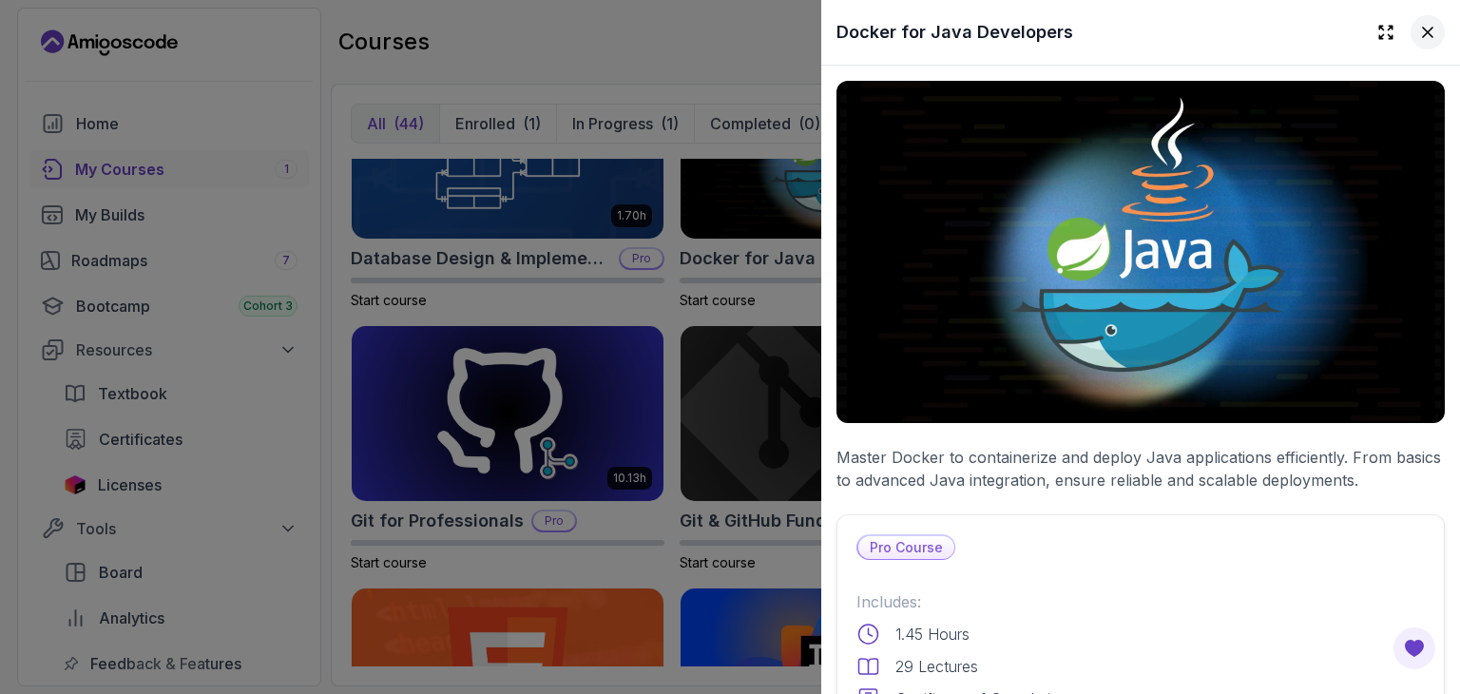
click at [1418, 28] on icon at bounding box center [1427, 32] width 19 height 19
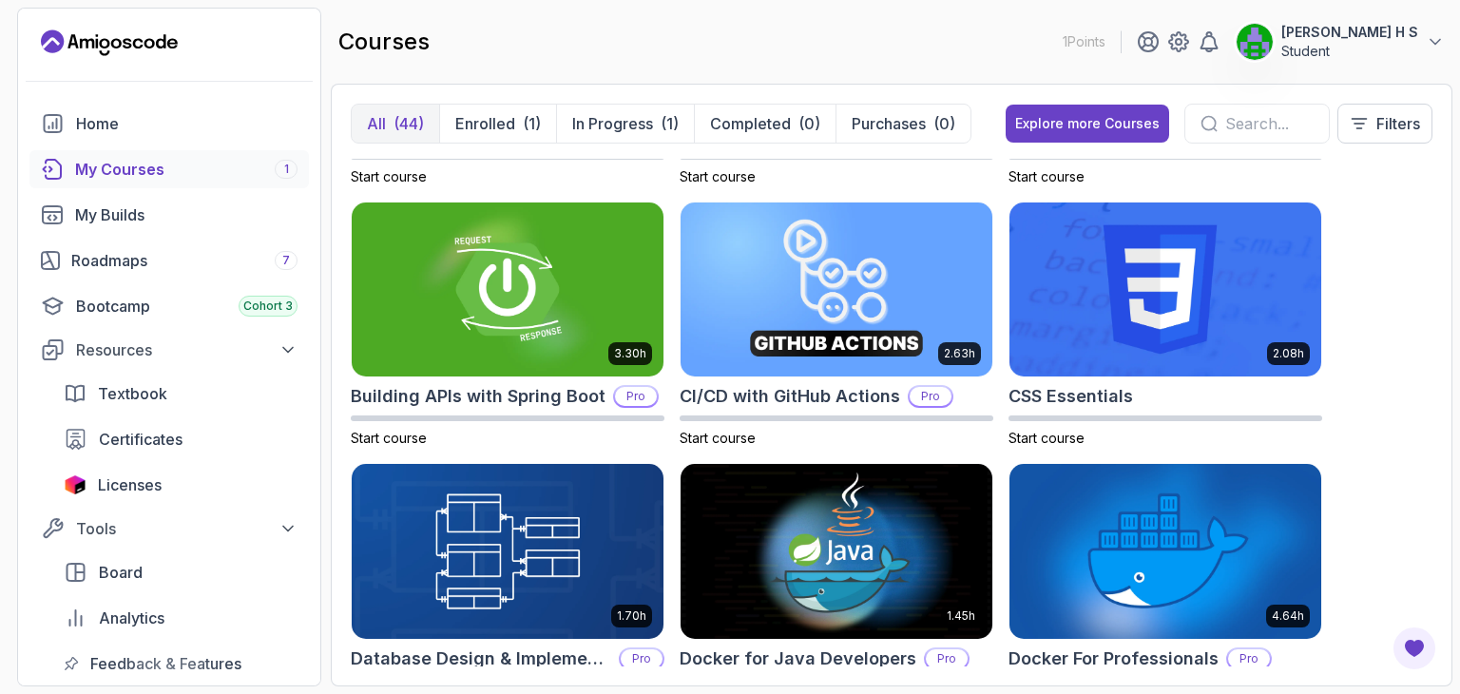
scroll to position [0, 0]
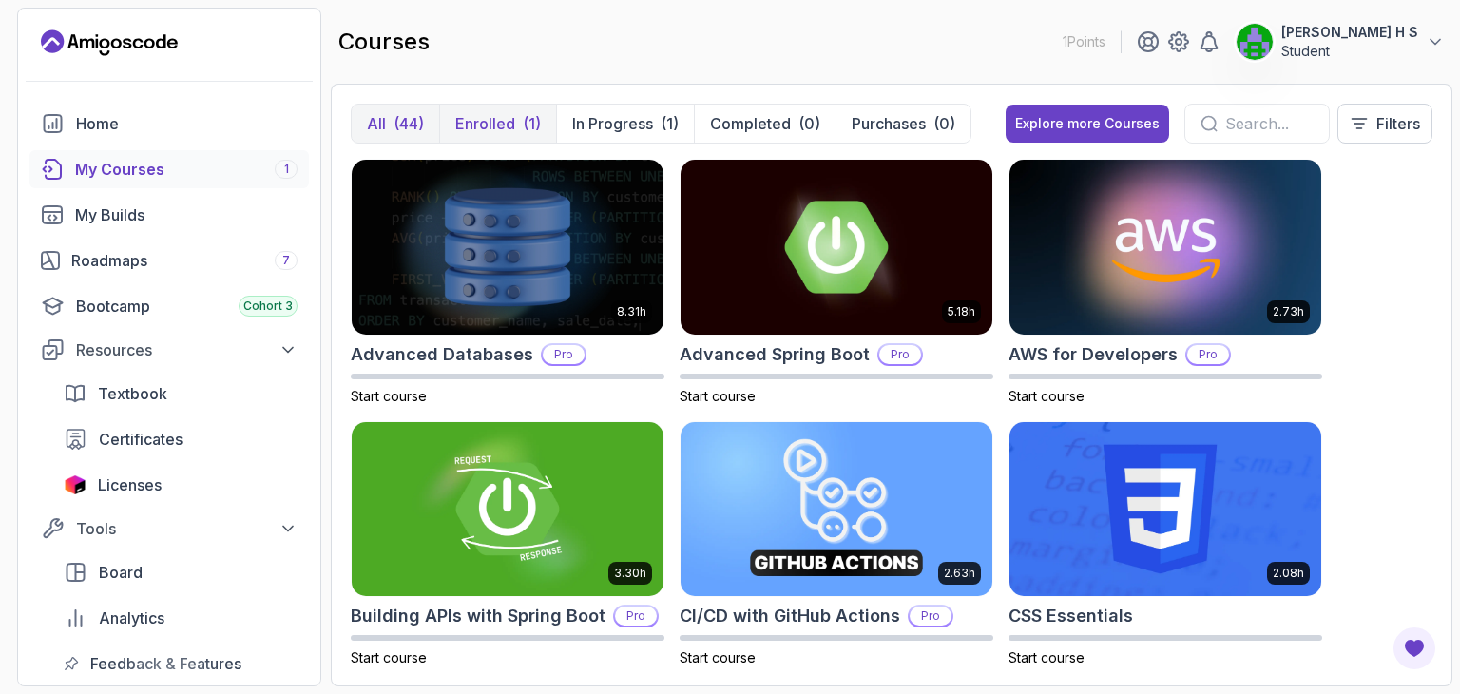
click at [506, 127] on p "Enrolled" at bounding box center [485, 123] width 60 height 23
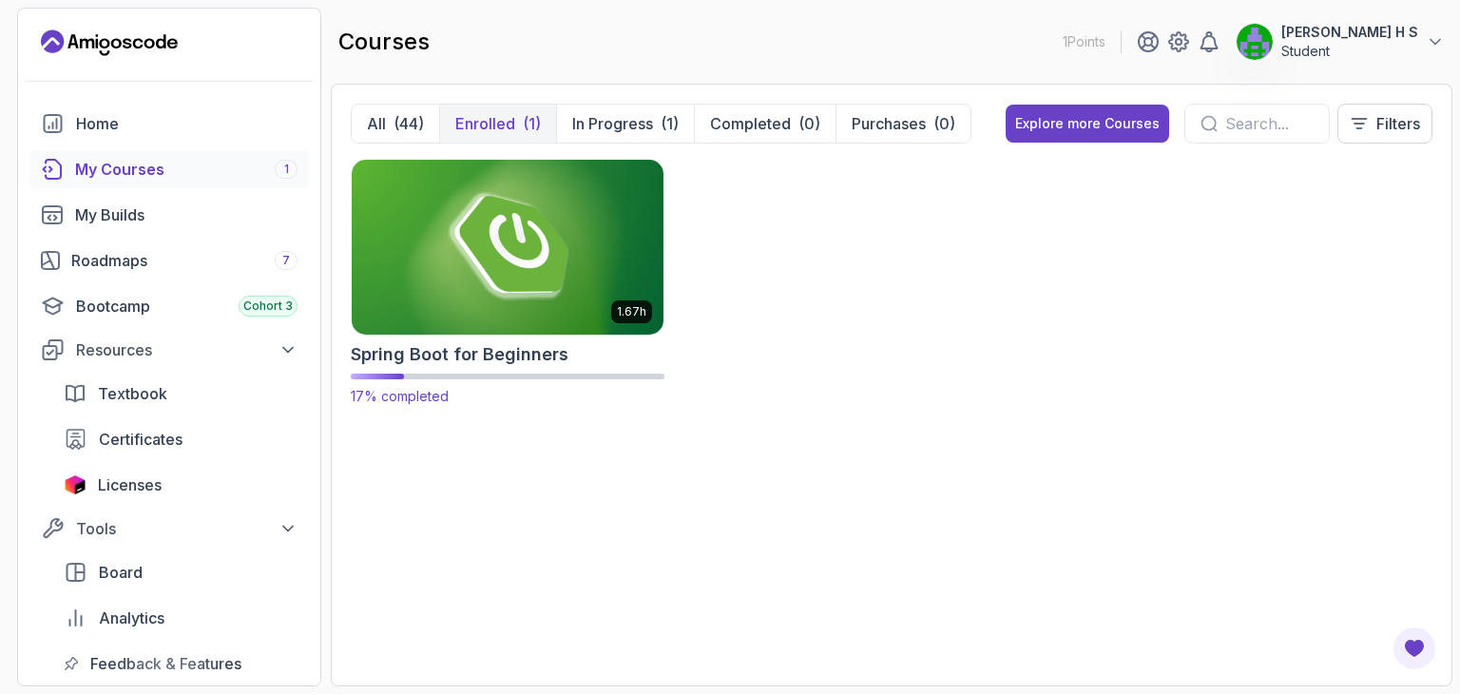
click at [562, 239] on img at bounding box center [507, 246] width 327 height 183
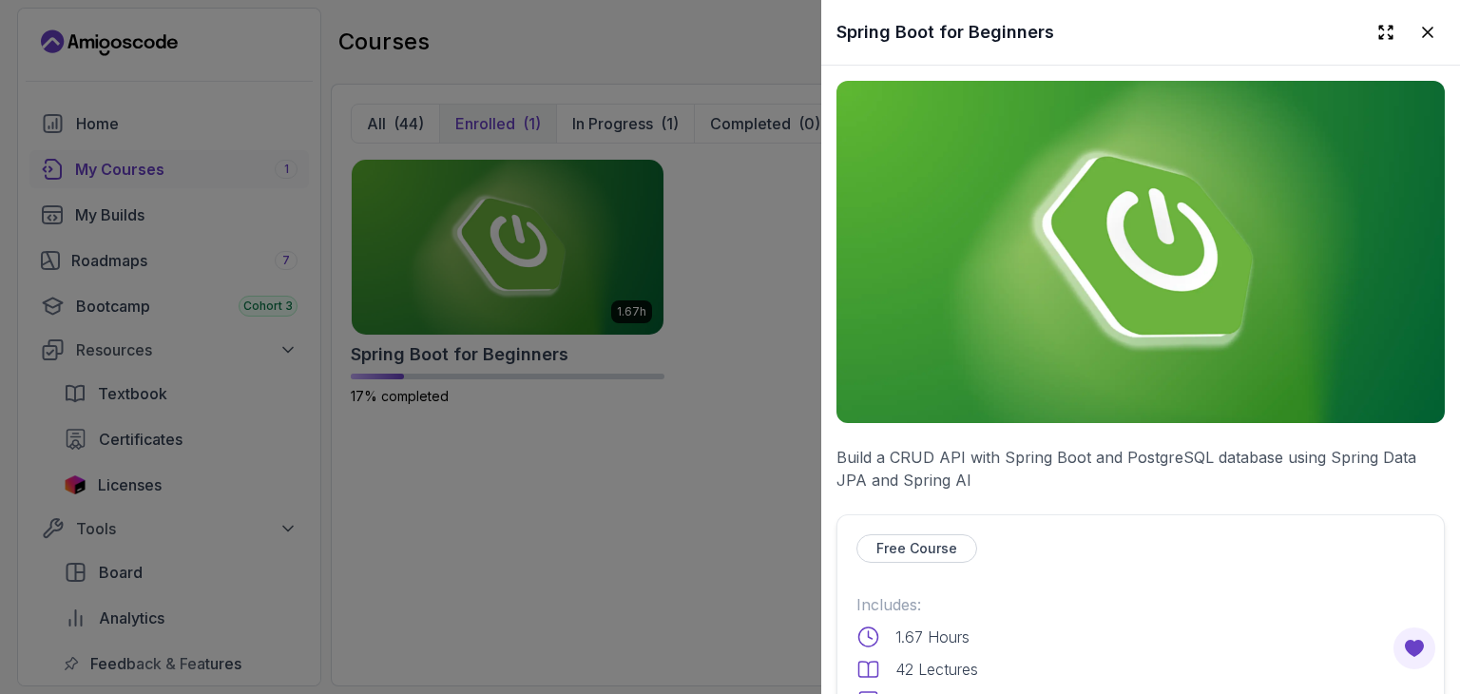
click at [629, 271] on div at bounding box center [730, 347] width 1460 height 694
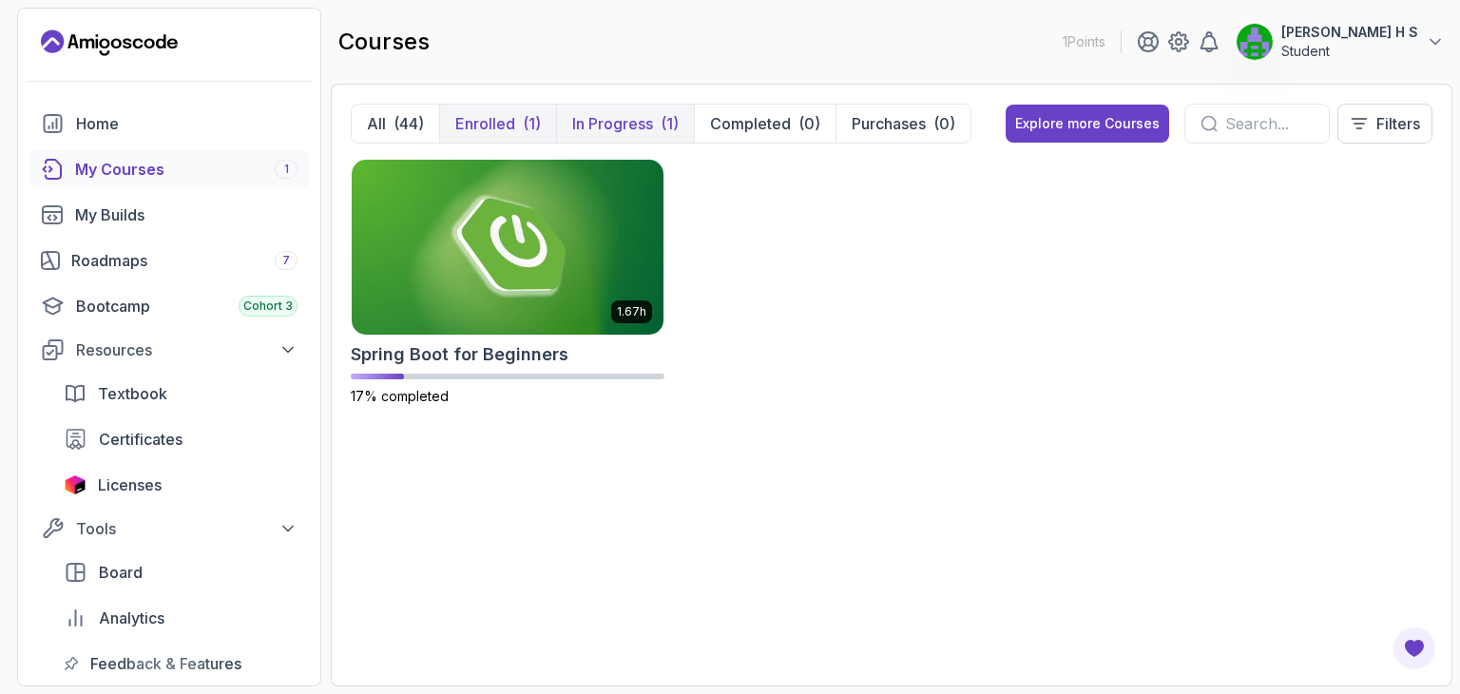
click at [650, 112] on p "In Progress" at bounding box center [612, 123] width 81 height 23
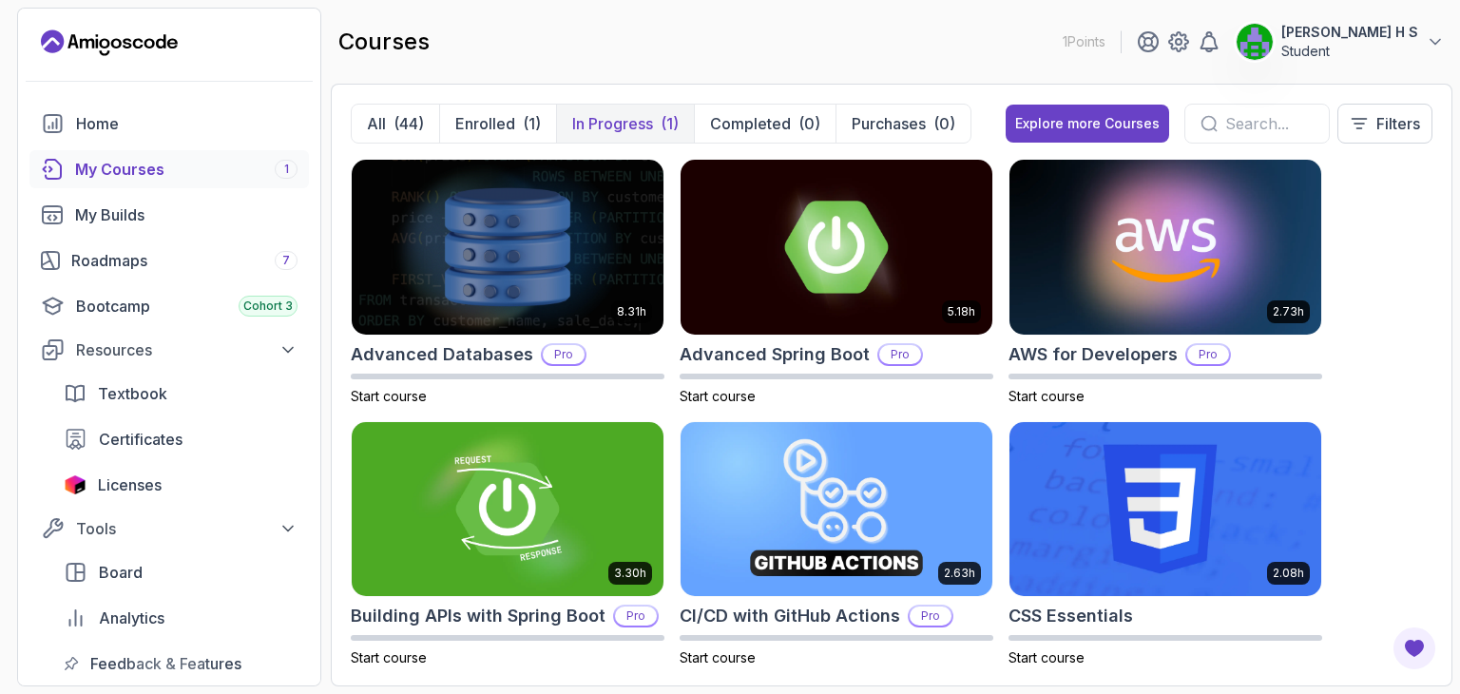
click at [616, 119] on p "In Progress" at bounding box center [612, 123] width 81 height 23
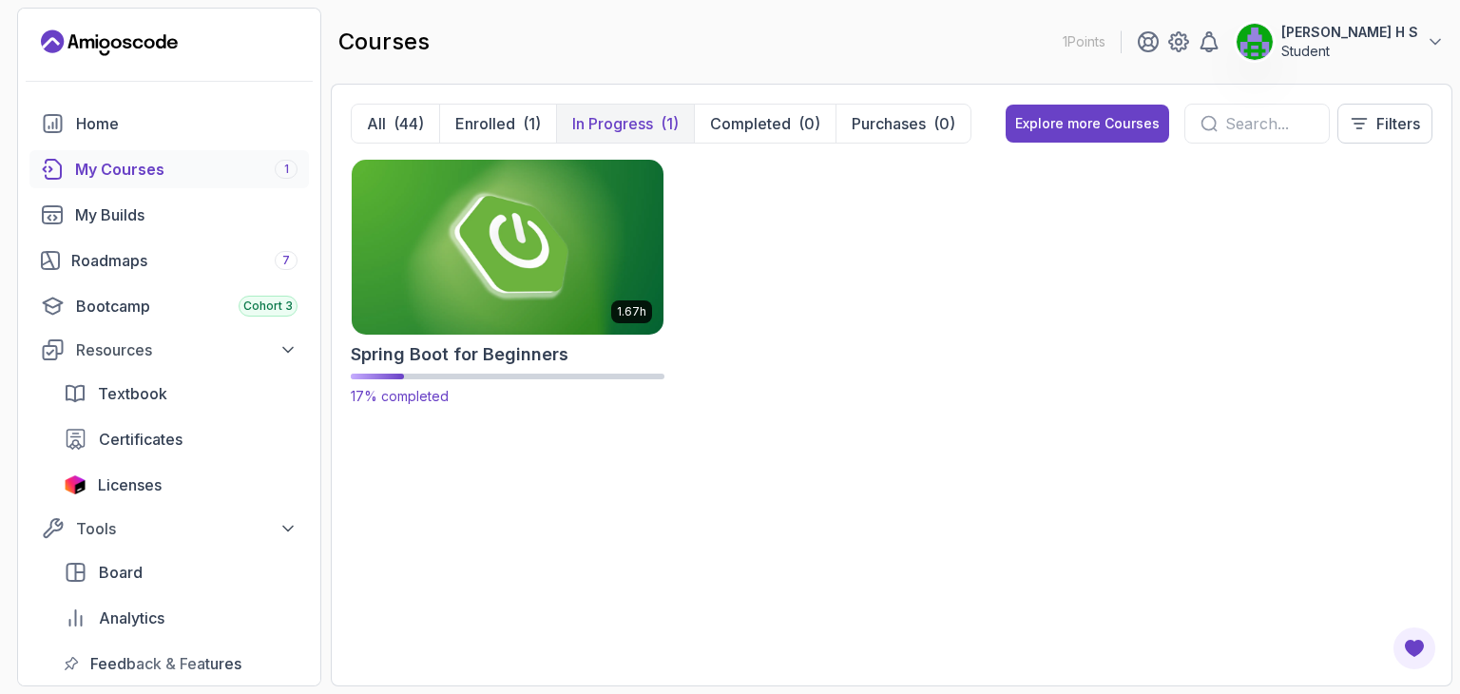
click at [475, 228] on img at bounding box center [507, 246] width 327 height 183
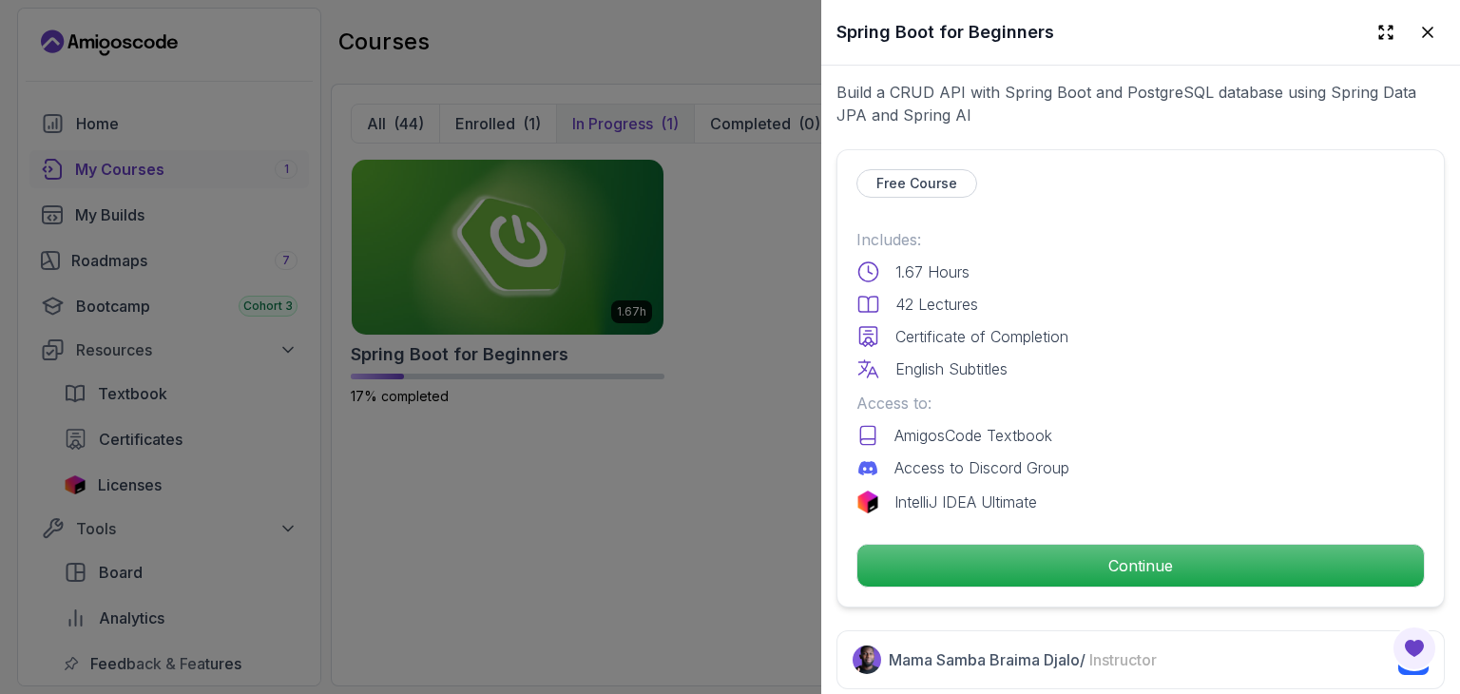
scroll to position [372, 0]
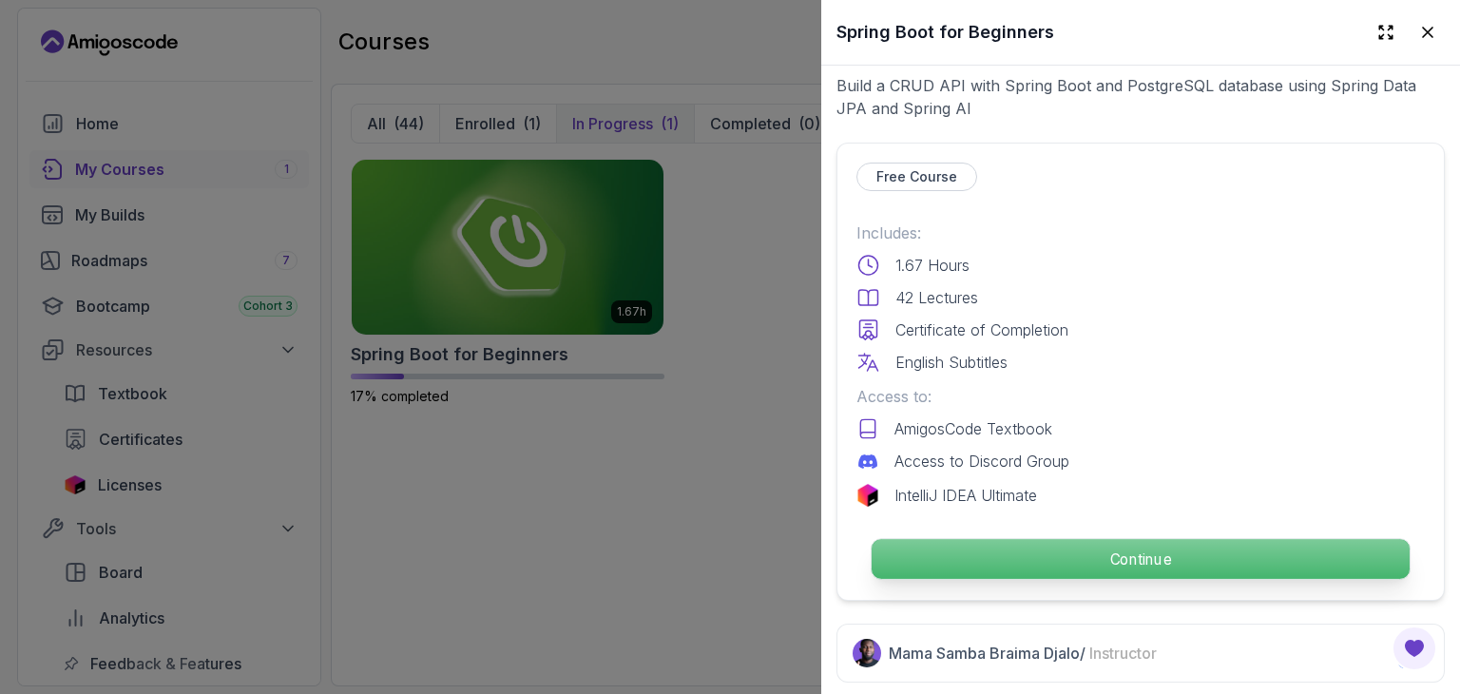
click at [1000, 543] on p "Continue" at bounding box center [1141, 559] width 538 height 40
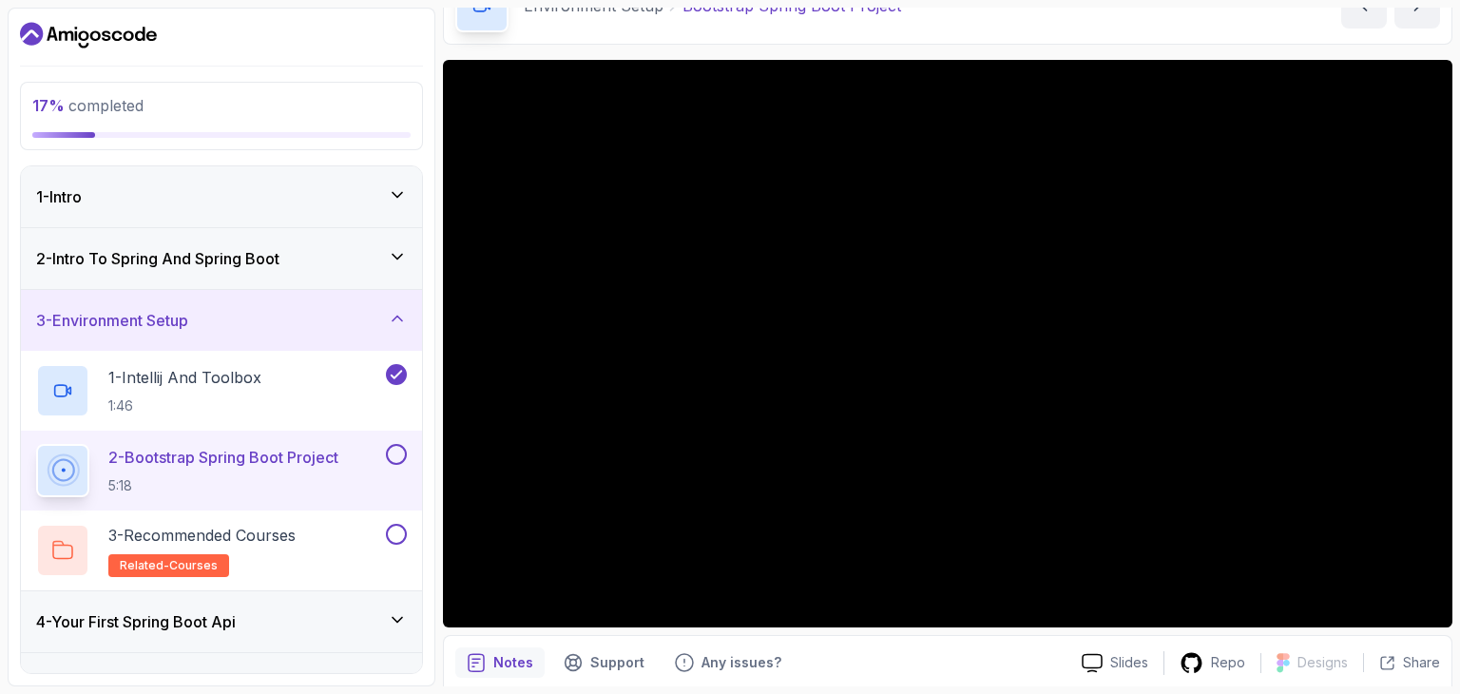
scroll to position [110, 0]
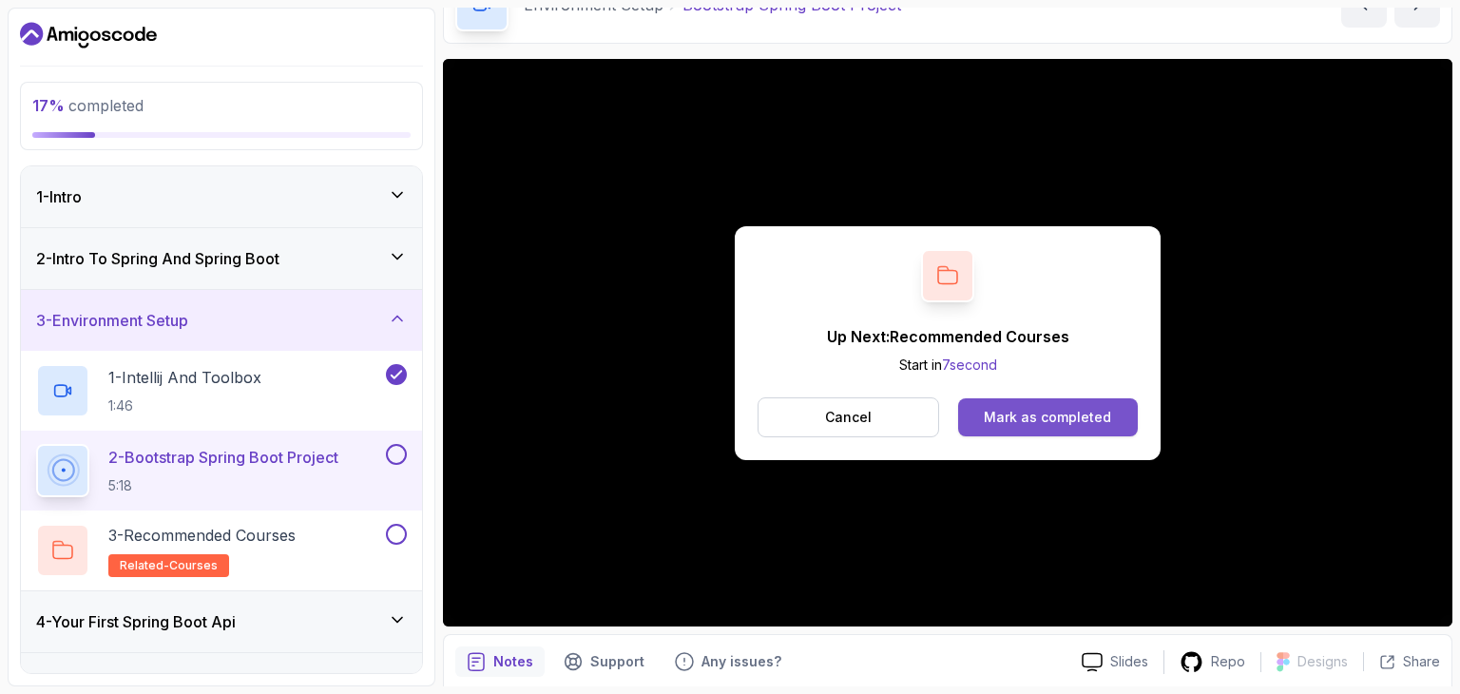
click at [1019, 421] on div "Mark as completed" at bounding box center [1047, 417] width 127 height 19
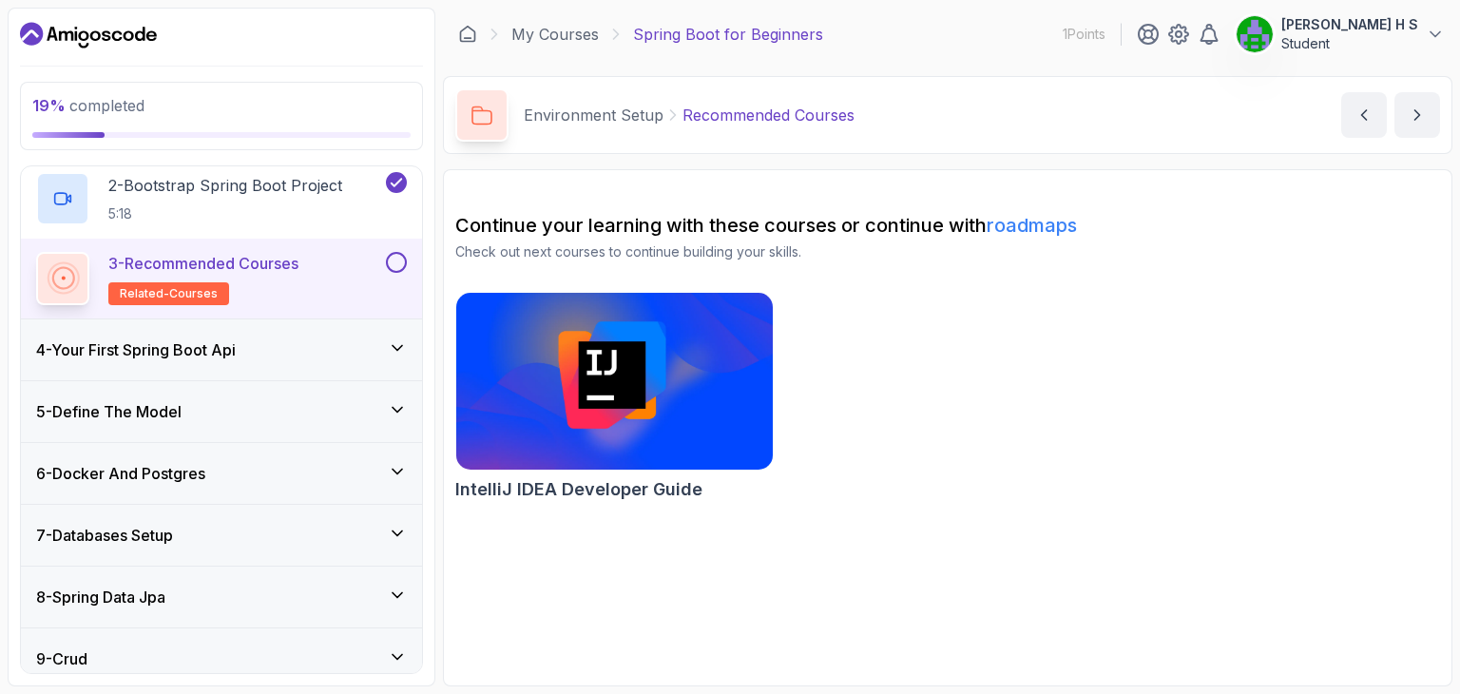
scroll to position [281, 0]
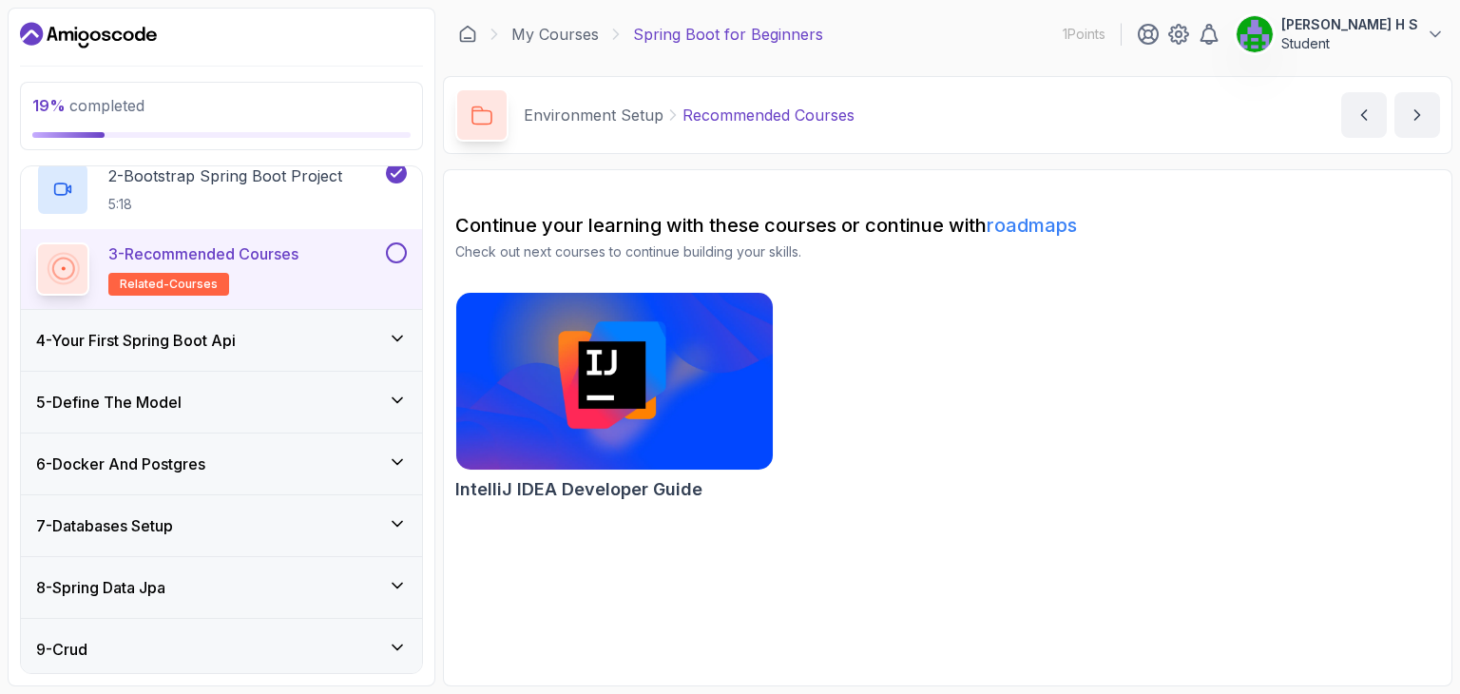
click at [397, 340] on icon at bounding box center [397, 338] width 19 height 19
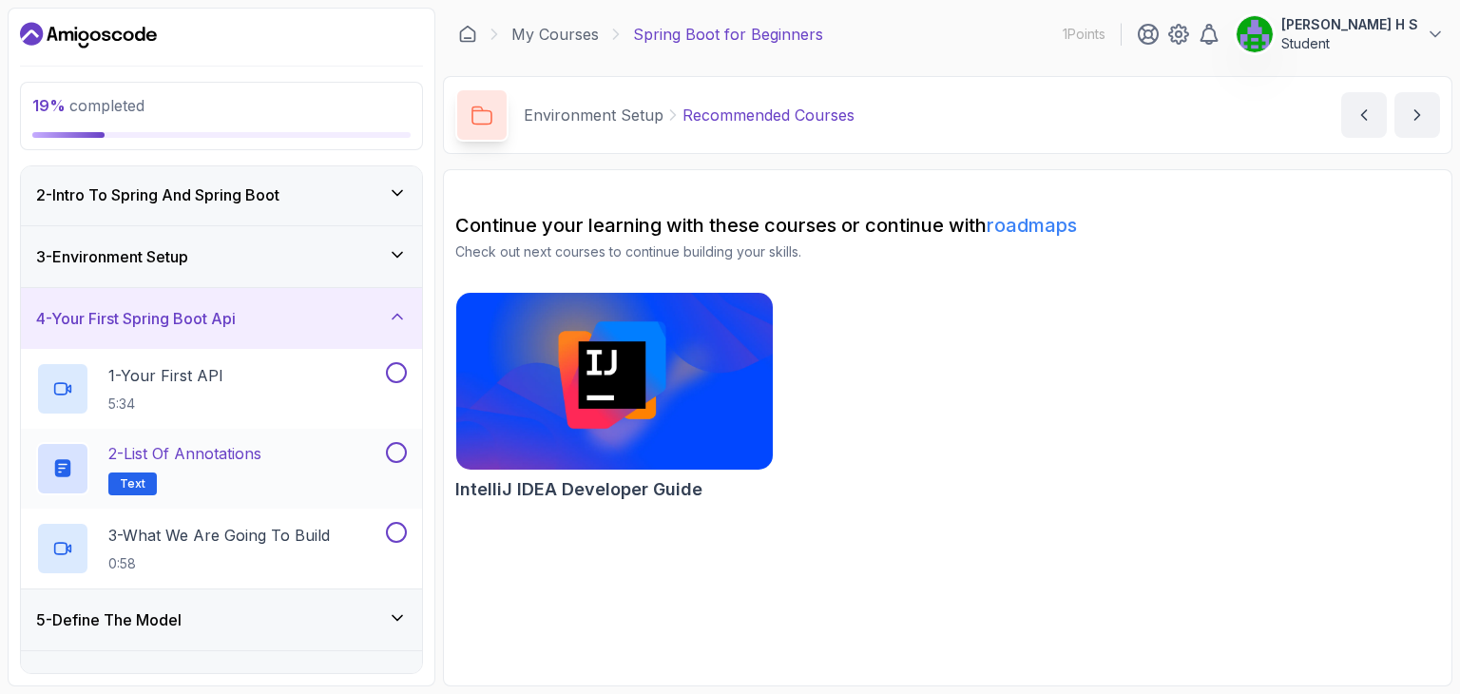
scroll to position [63, 0]
click at [394, 363] on button at bounding box center [396, 373] width 21 height 21
click at [399, 256] on icon at bounding box center [397, 255] width 19 height 19
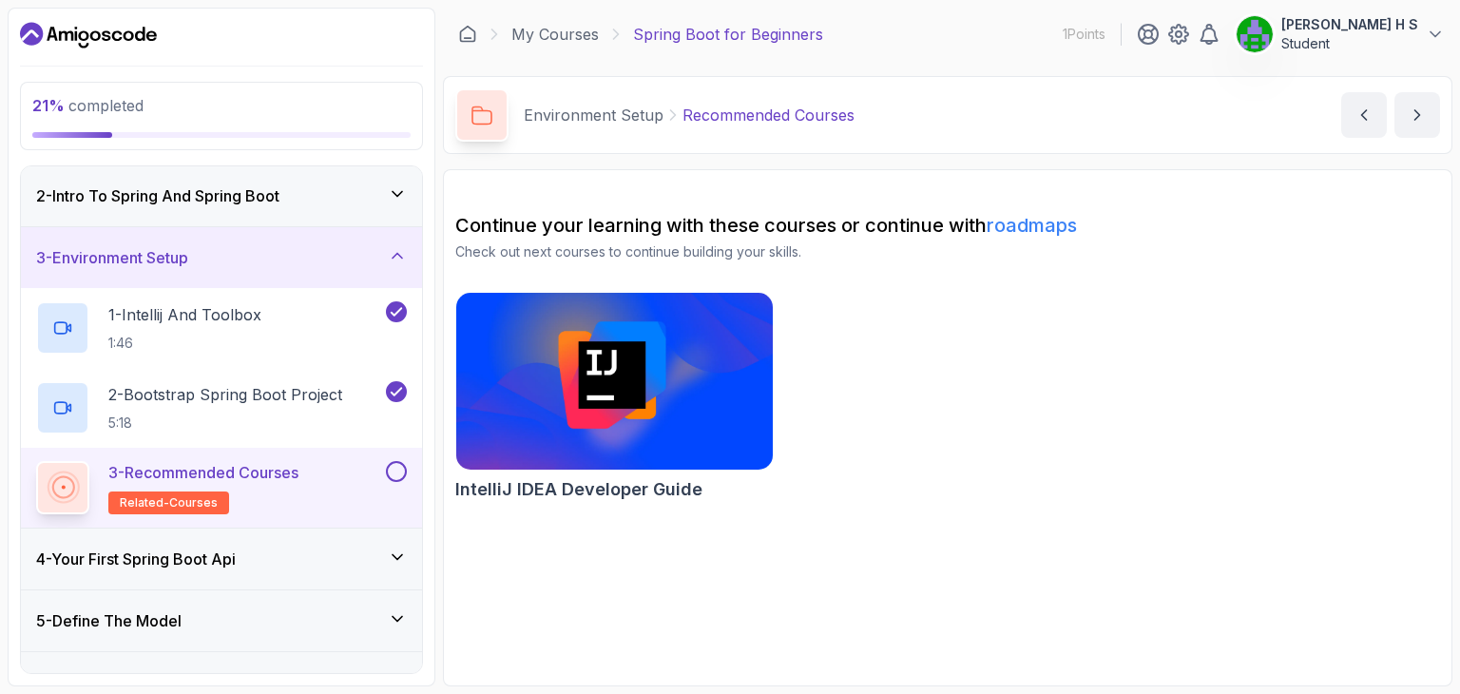
scroll to position [234, 0]
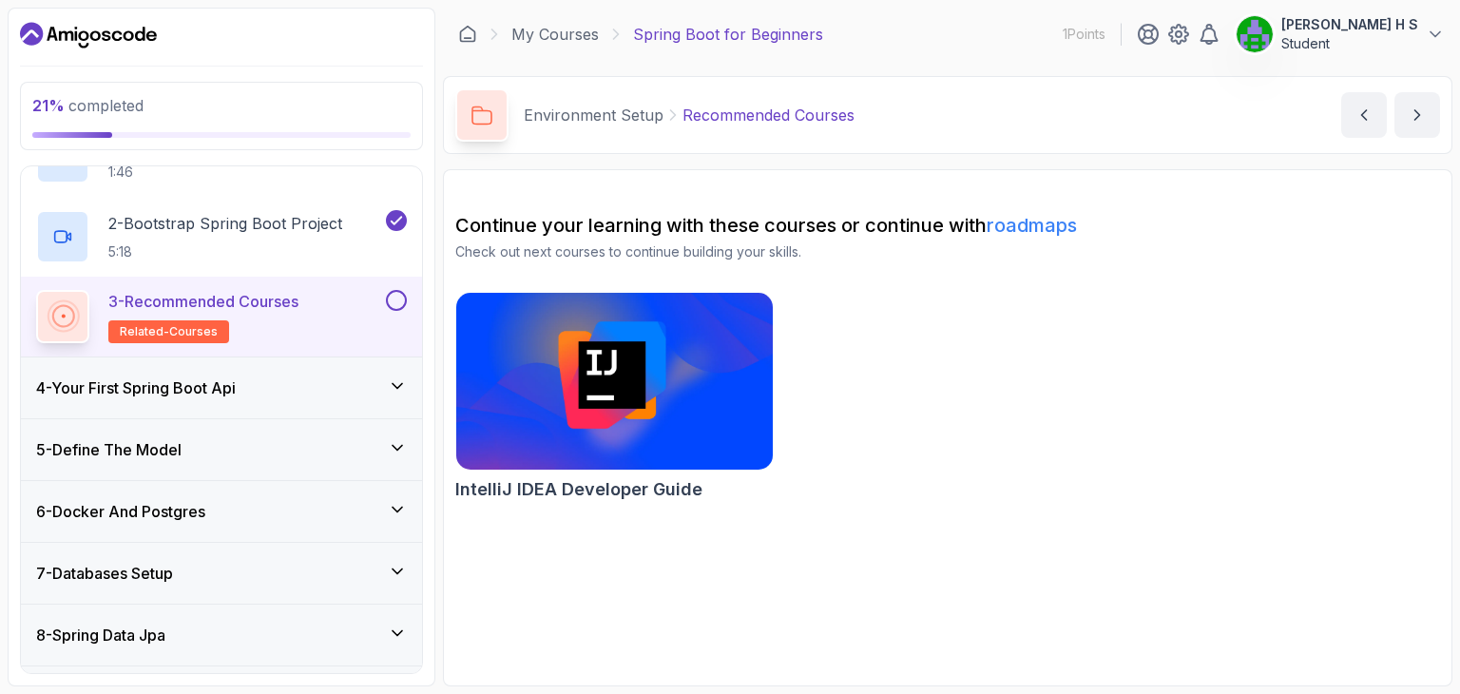
click at [403, 305] on button at bounding box center [396, 300] width 21 height 21
click at [289, 393] on div "4 - Your First Spring Boot Api" at bounding box center [221, 387] width 371 height 23
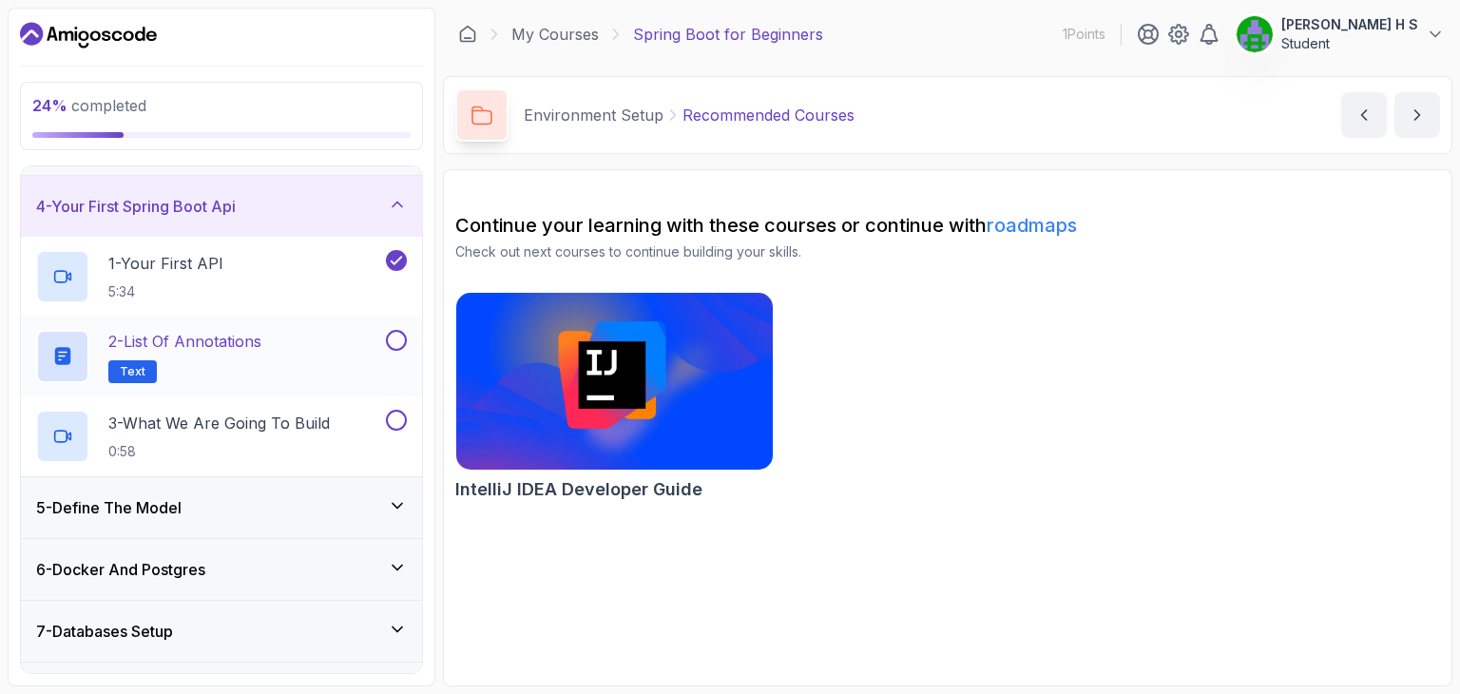
scroll to position [170, 0]
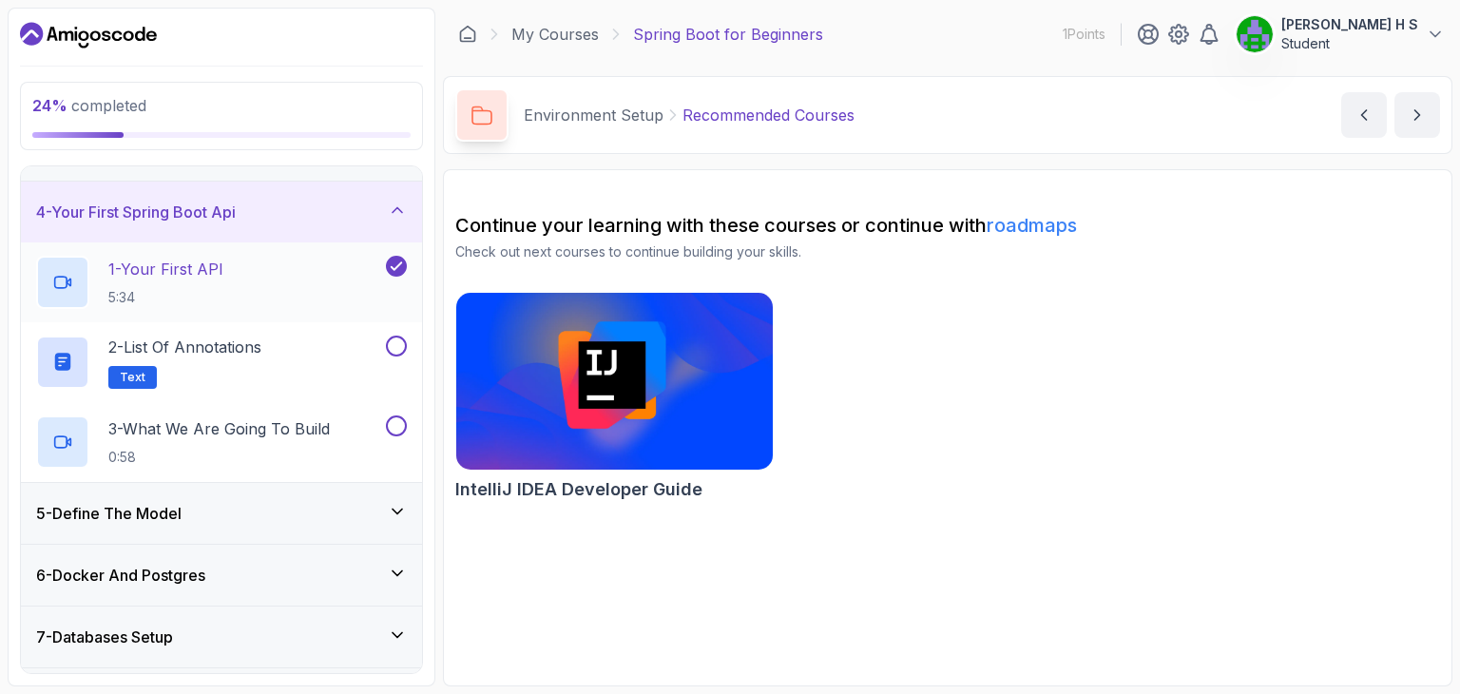
click at [160, 265] on p "1 - Your First API" at bounding box center [165, 269] width 115 height 23
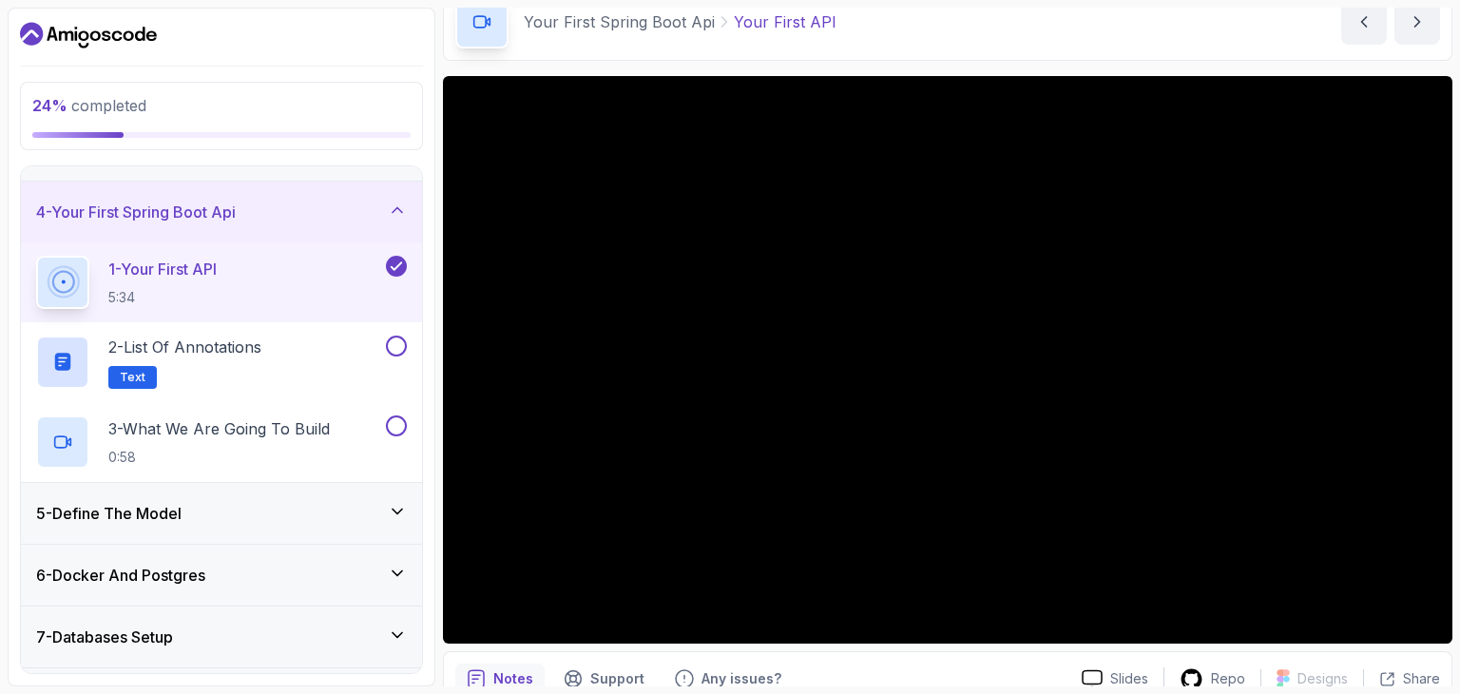
scroll to position [94, 0]
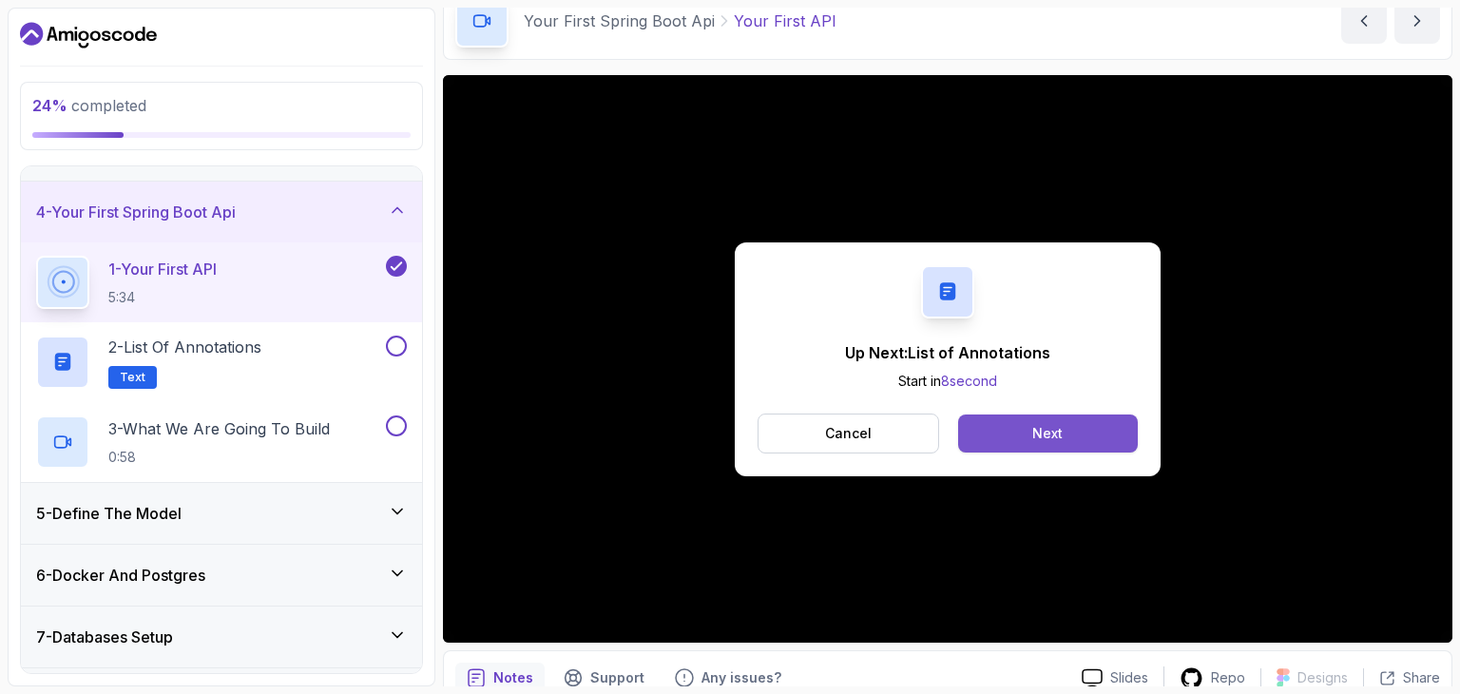
click at [994, 432] on button "Next" at bounding box center [1048, 433] width 180 height 38
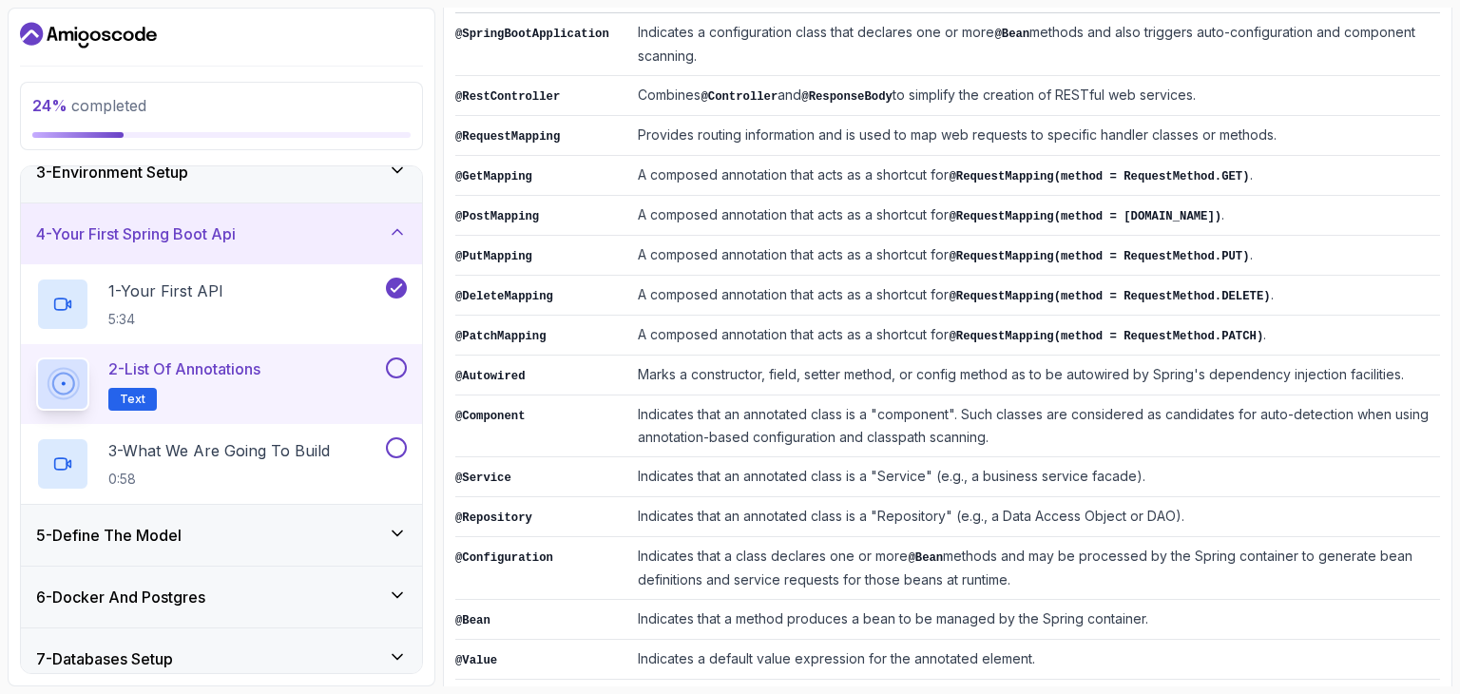
scroll to position [468, 0]
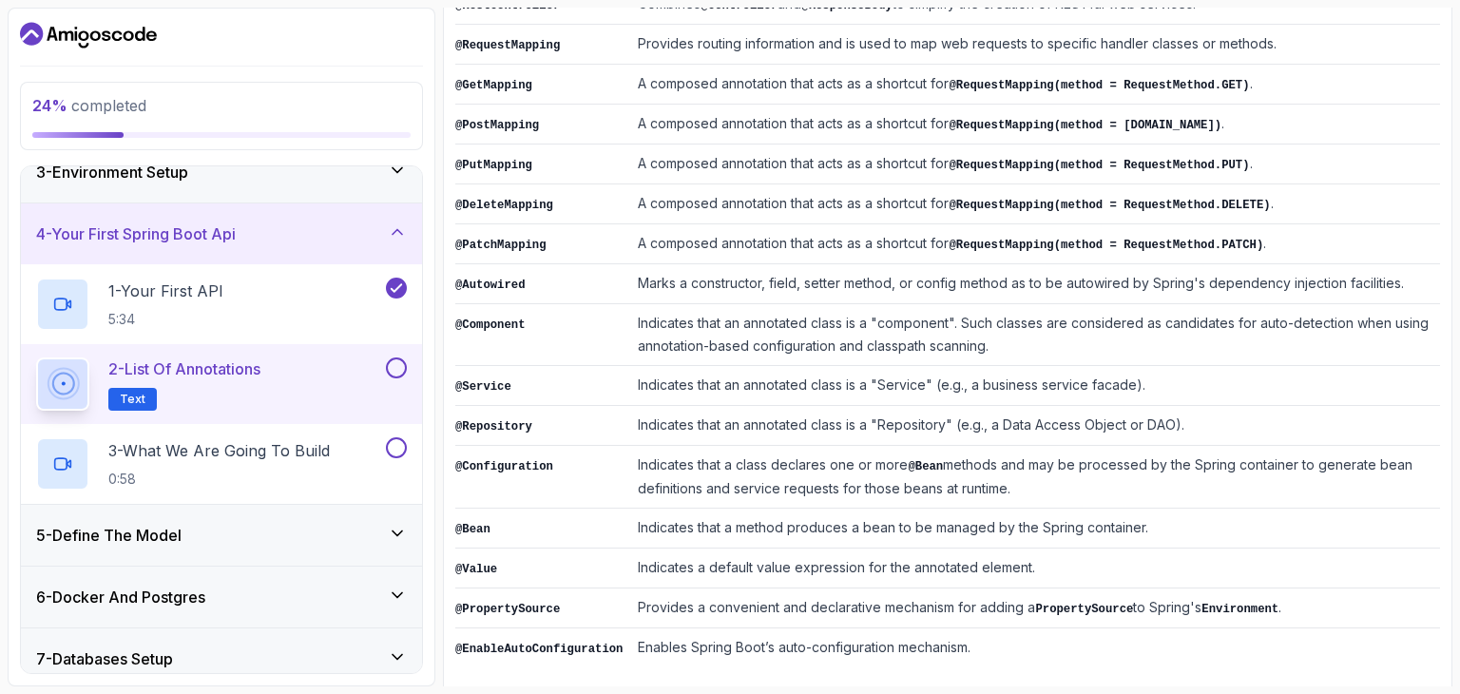
click at [399, 358] on button at bounding box center [396, 367] width 21 height 21
click at [285, 441] on p "3 - What We Are Going To Build" at bounding box center [218, 450] width 221 height 23
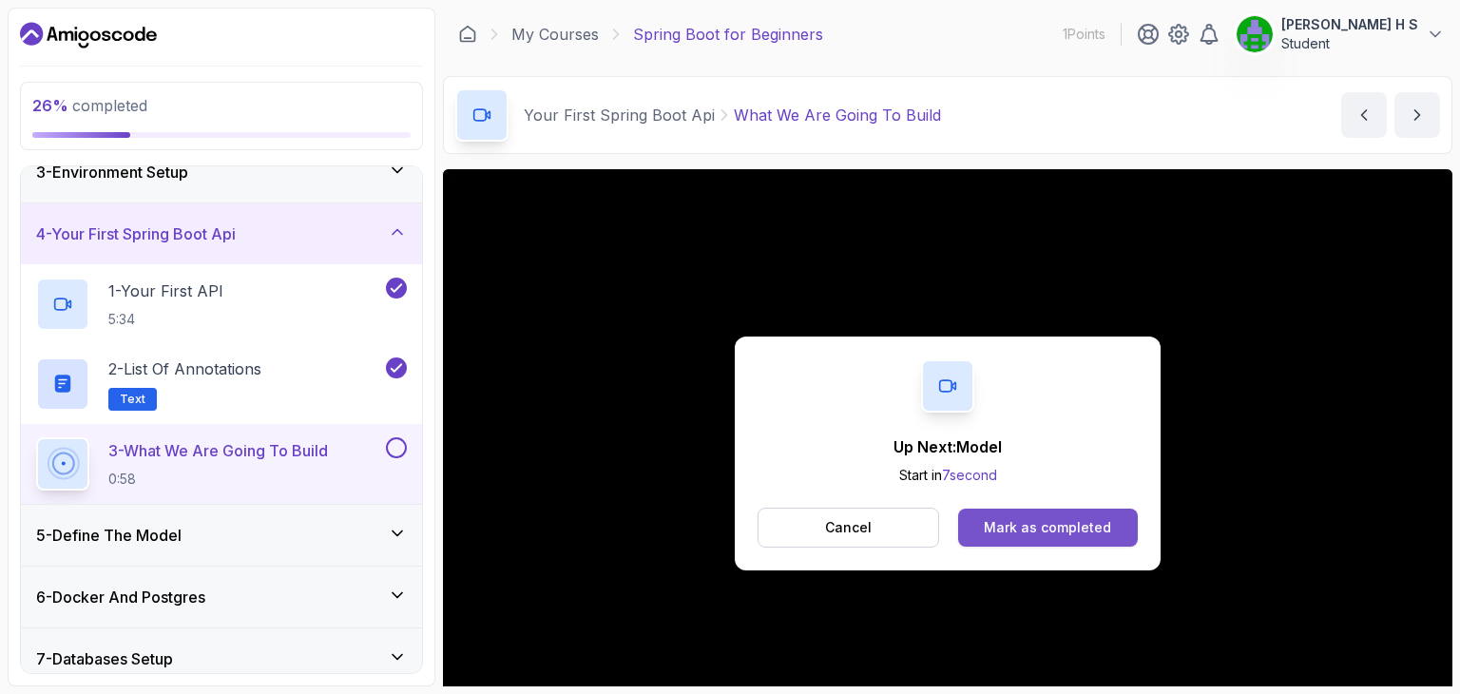
click at [1038, 523] on div "Mark as completed" at bounding box center [1047, 527] width 127 height 19
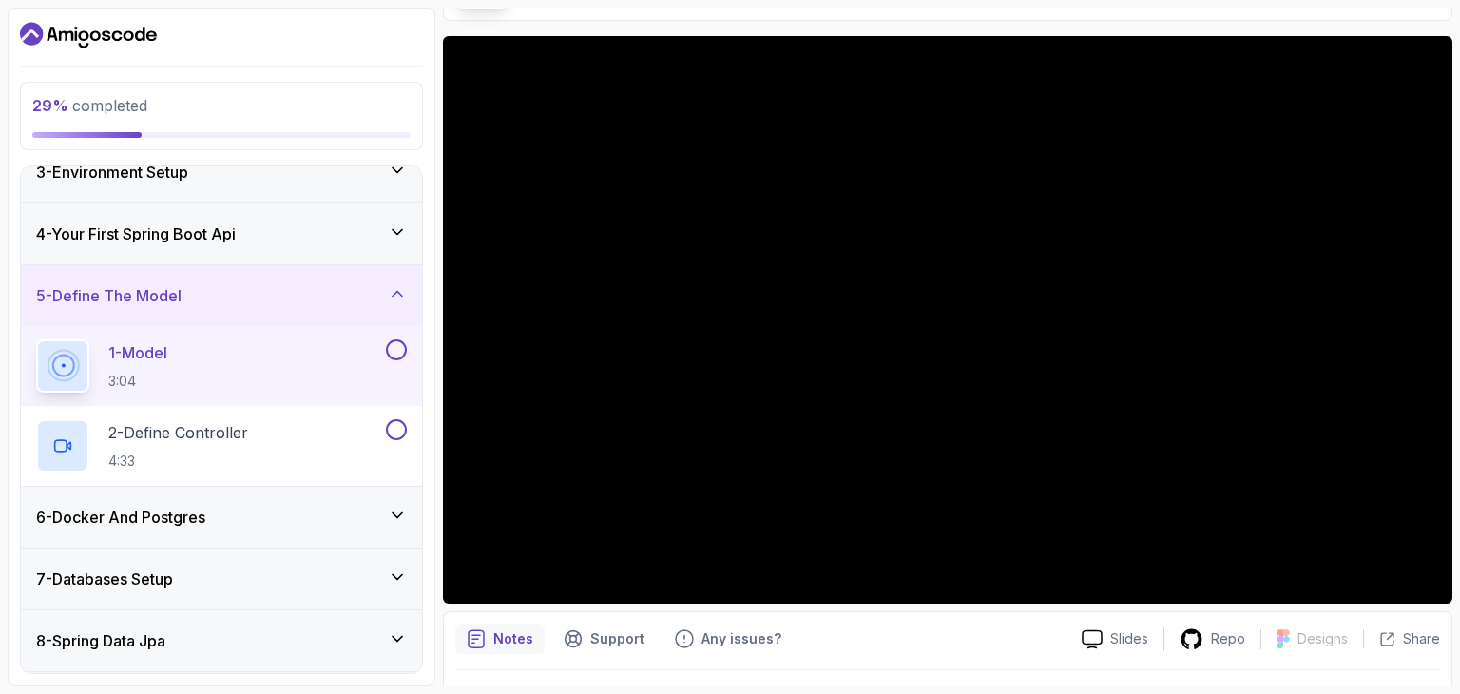
scroll to position [137, 0]
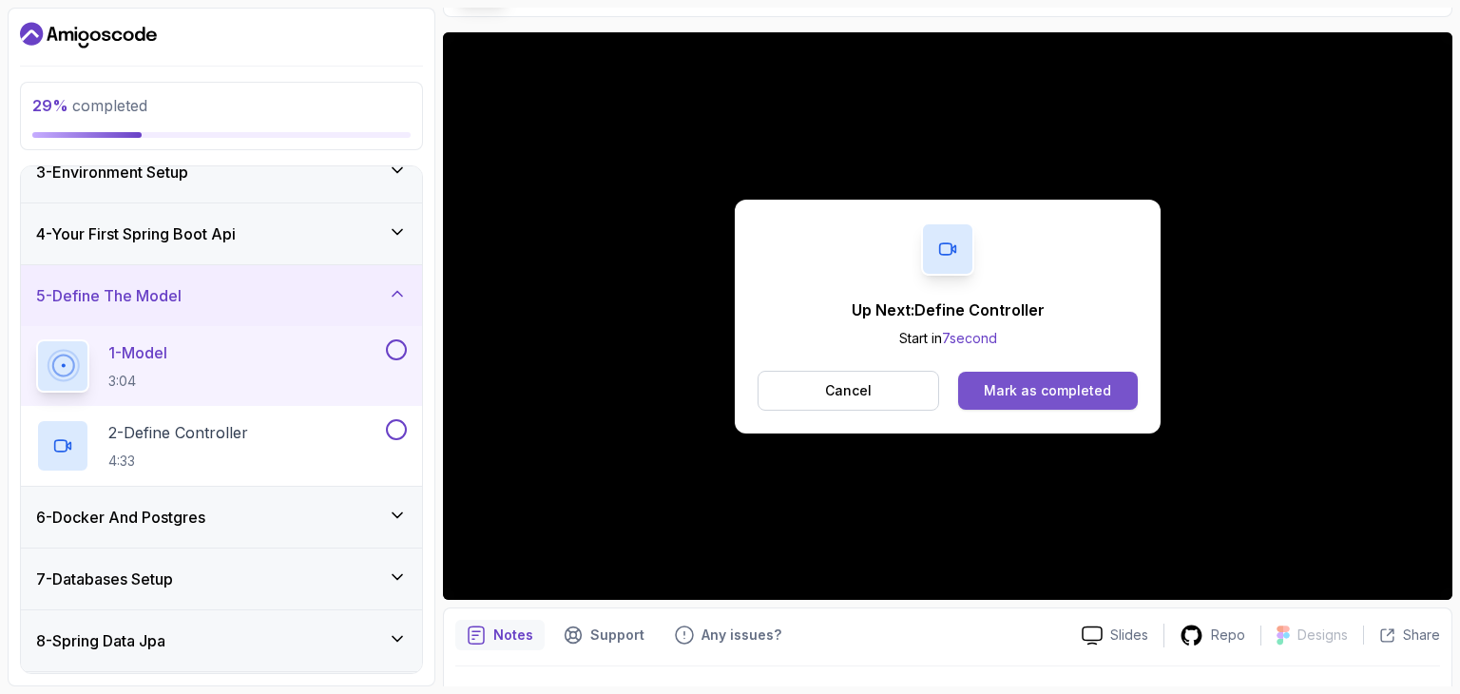
click at [1066, 396] on div "Mark as completed" at bounding box center [1047, 390] width 127 height 19
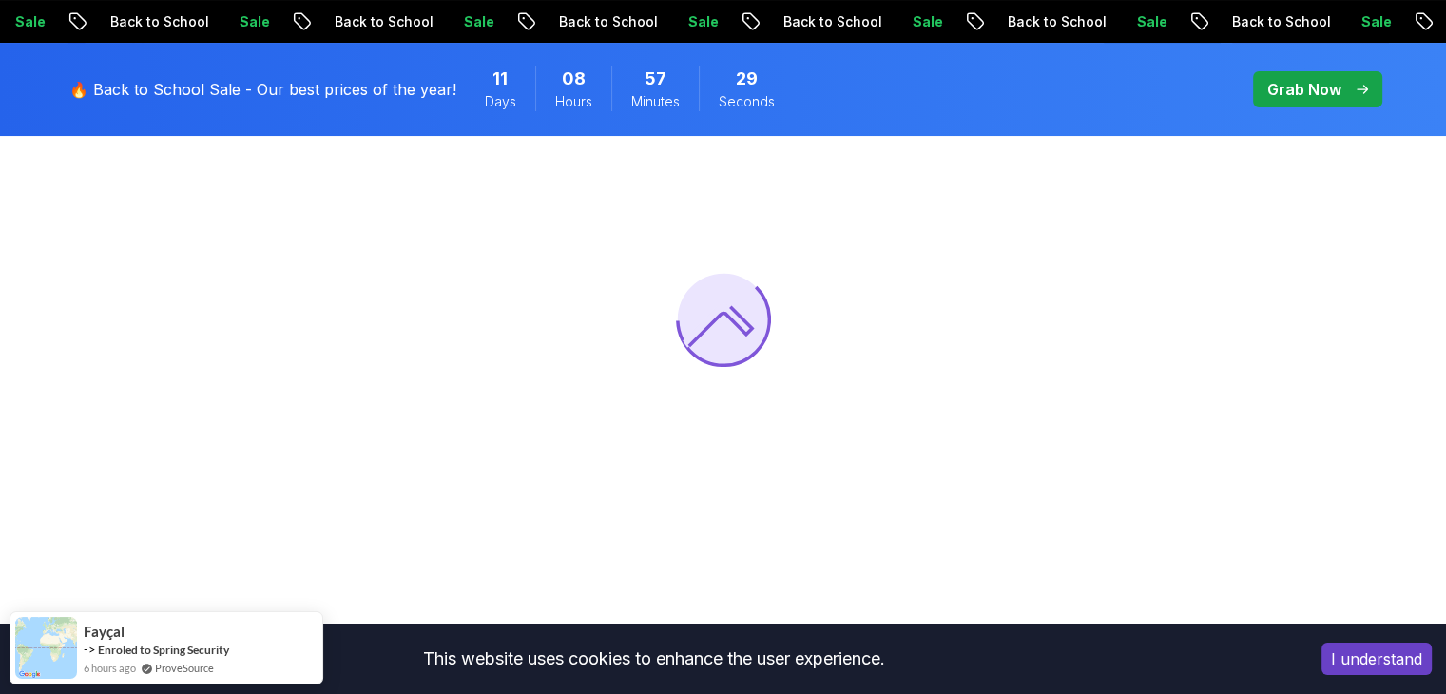
scroll to position [266, 0]
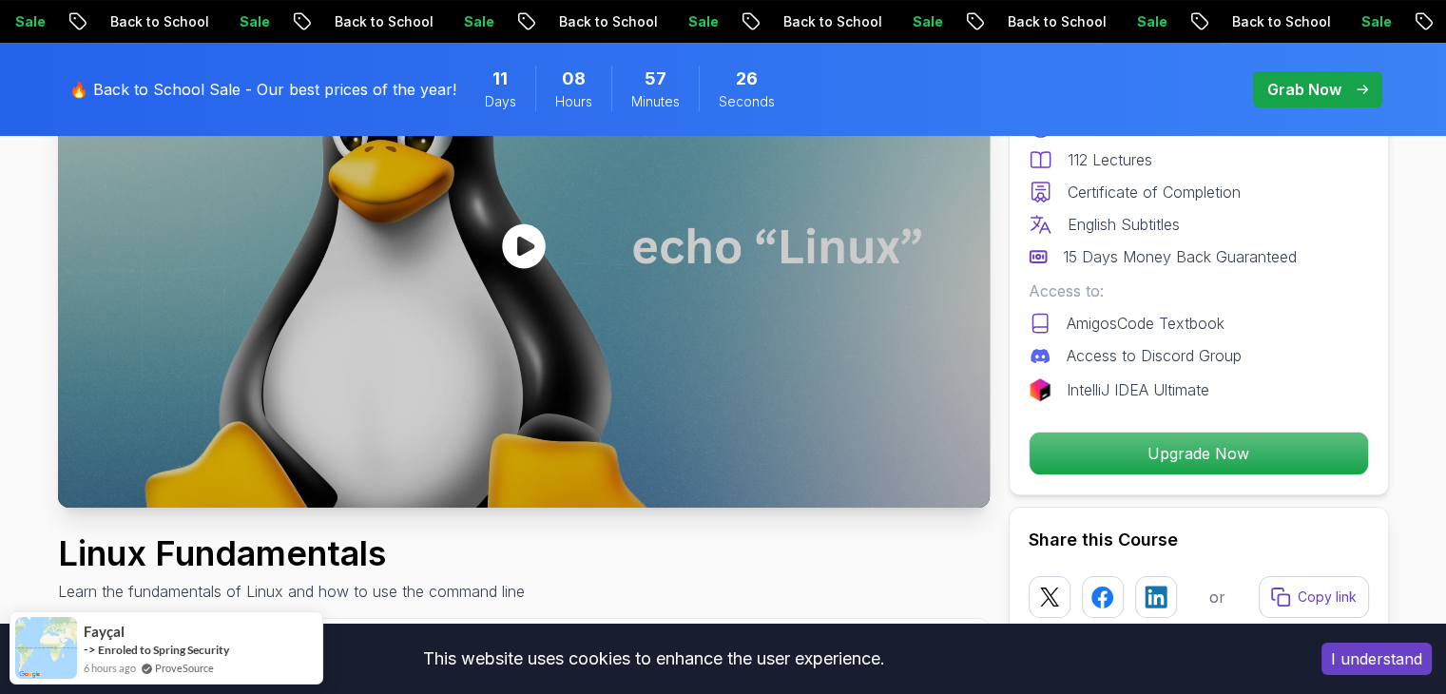
click at [1350, 656] on button "I understand" at bounding box center [1376, 659] width 110 height 32
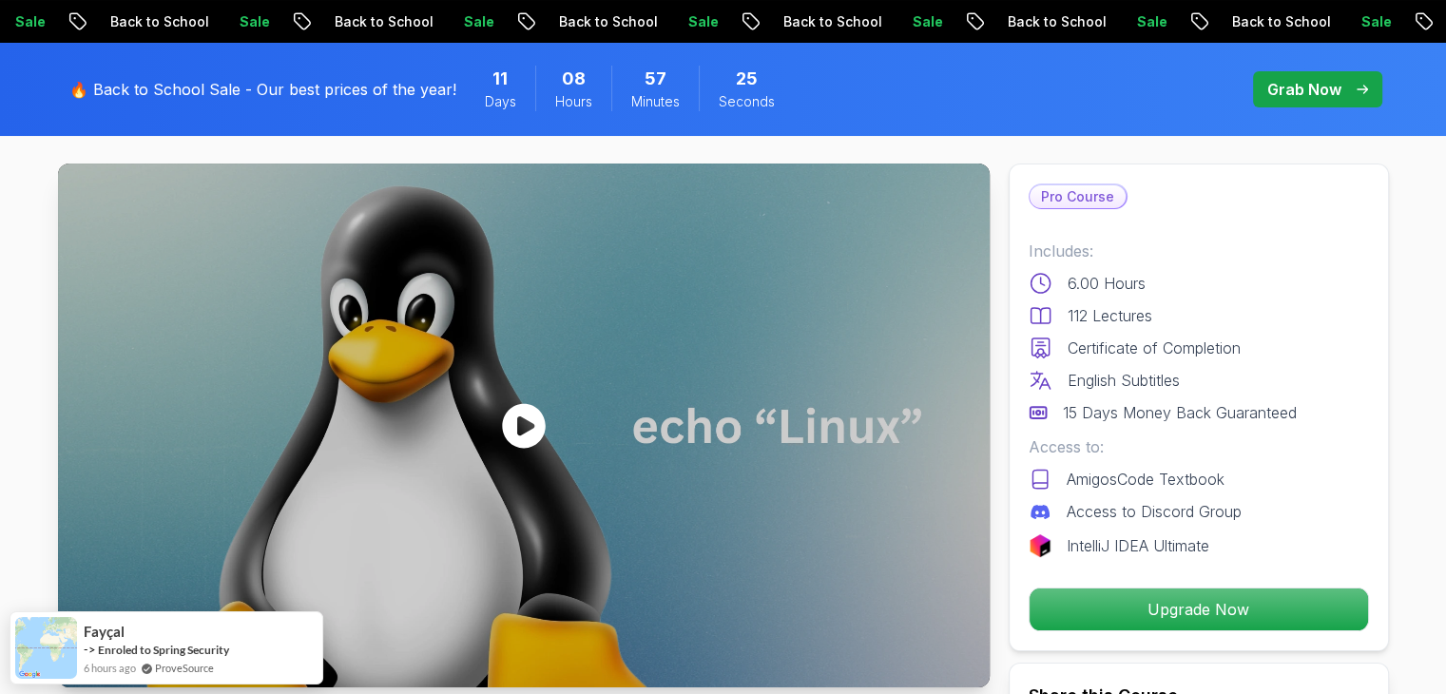
scroll to position [84, 0]
